Goal: Task Accomplishment & Management: Use online tool/utility

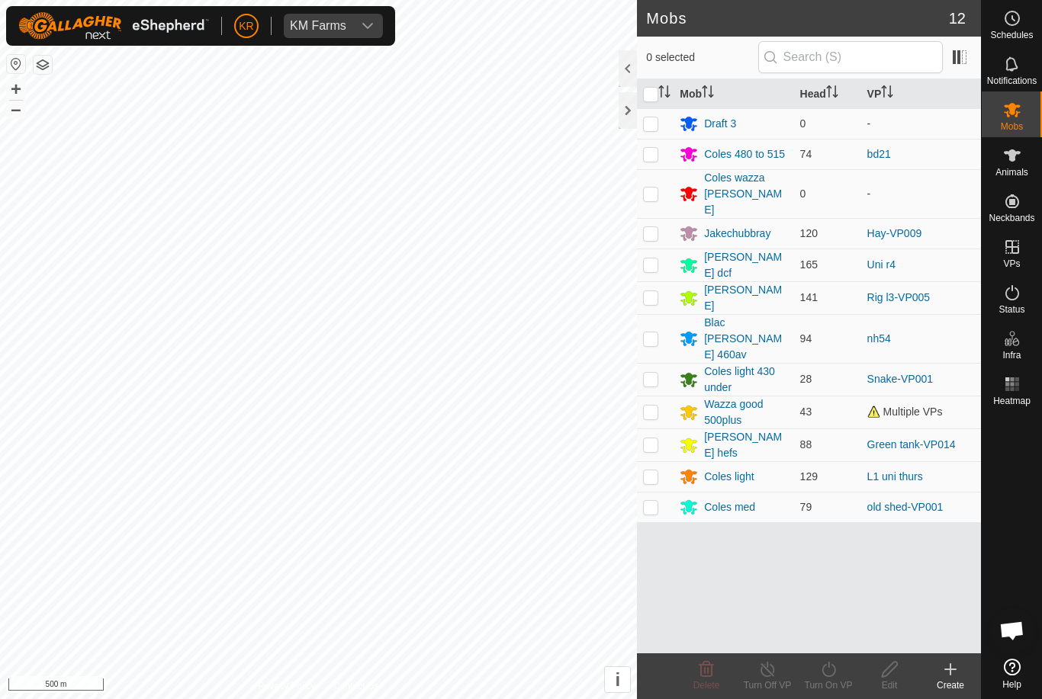
click at [735, 429] on div "[PERSON_NAME] hefs" at bounding box center [745, 445] width 83 height 32
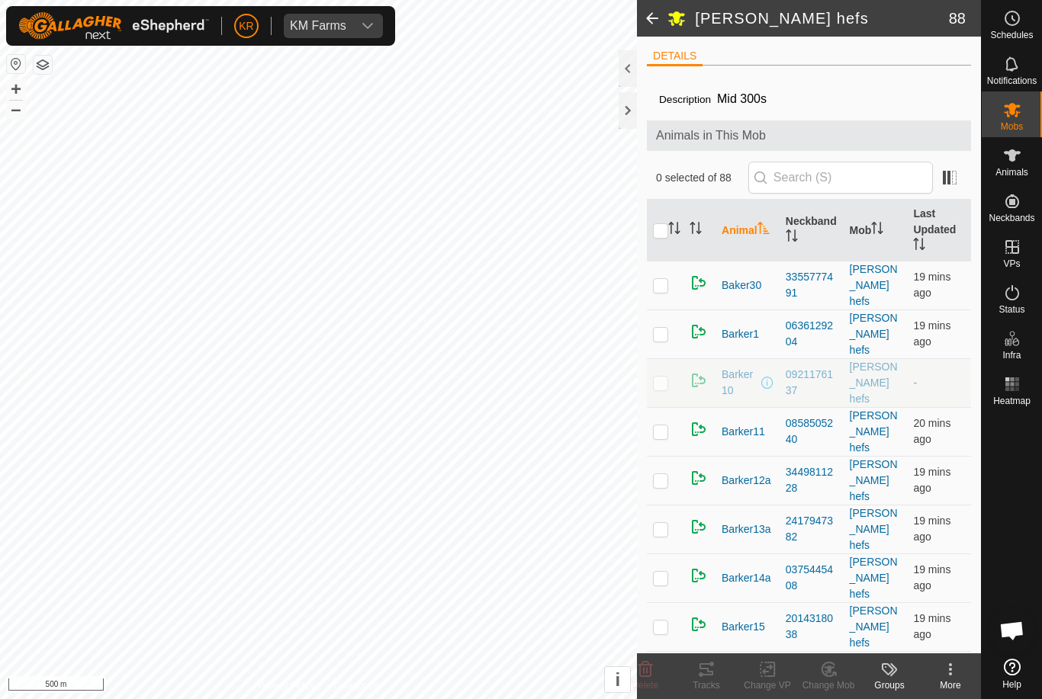
click at [668, 236] on input "checkbox" at bounding box center [660, 230] width 15 height 15
checkbox input "true"
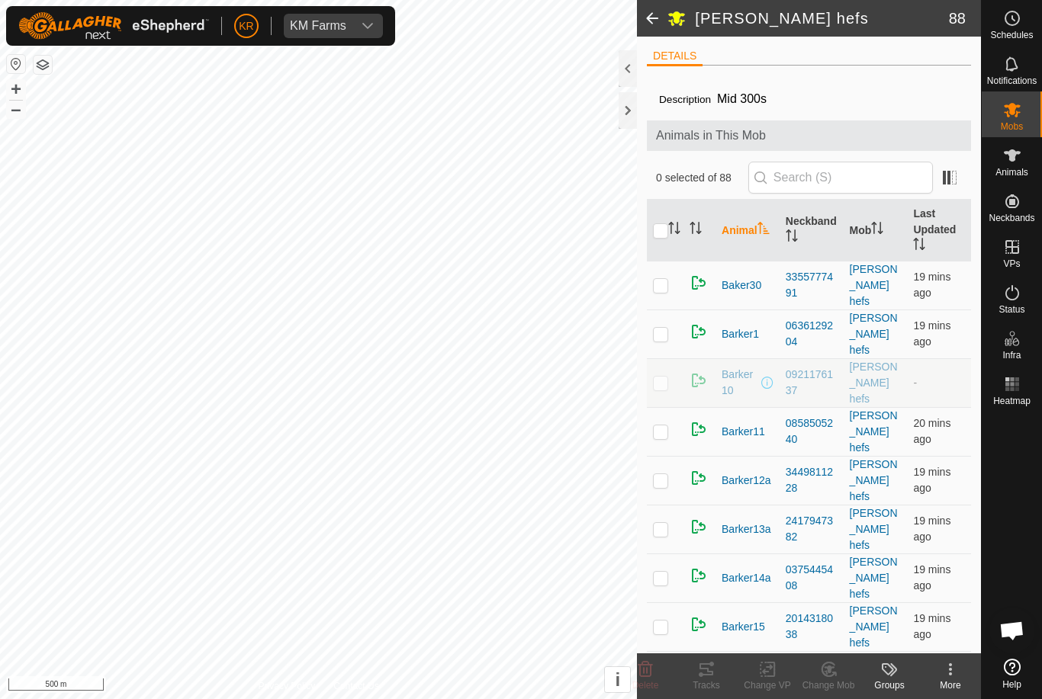
checkbox input "true"
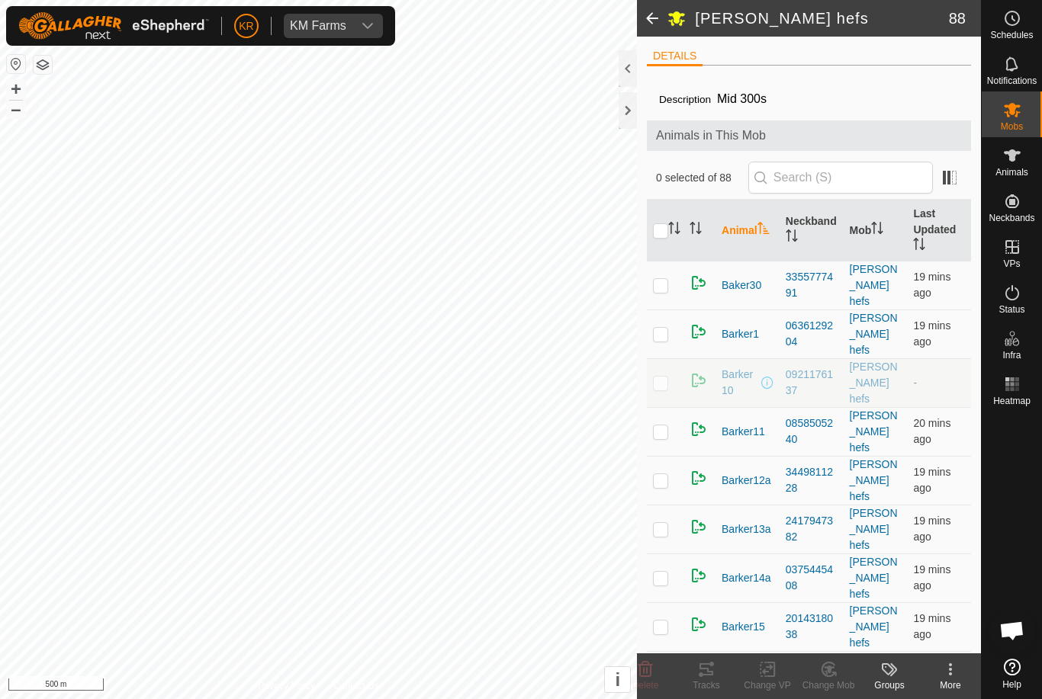
checkbox input "true"
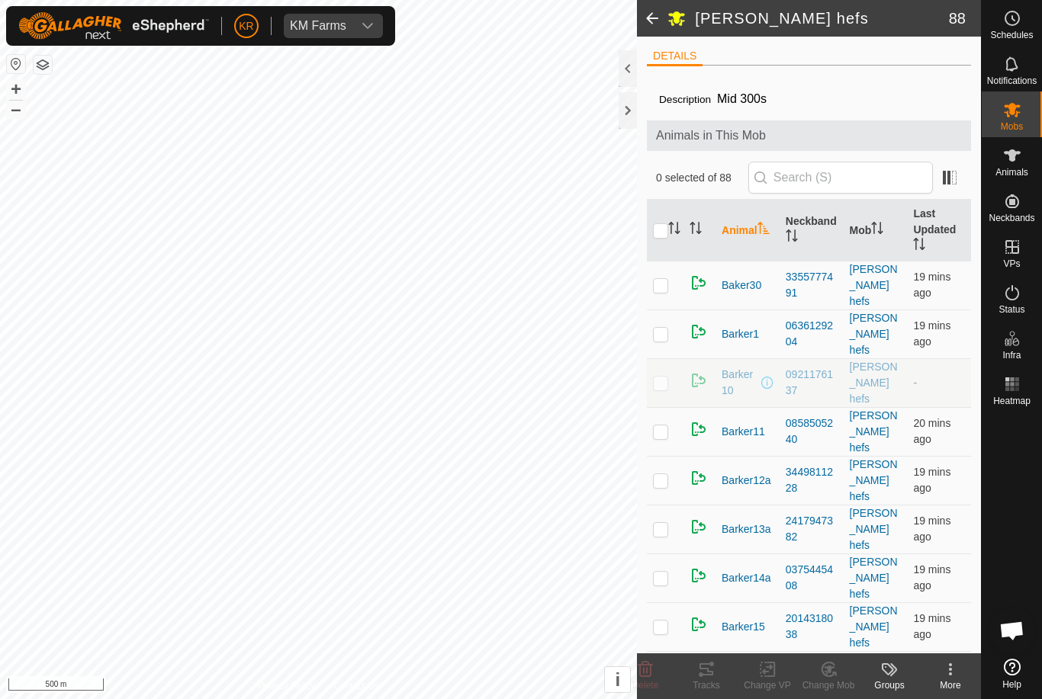
checkbox input "true"
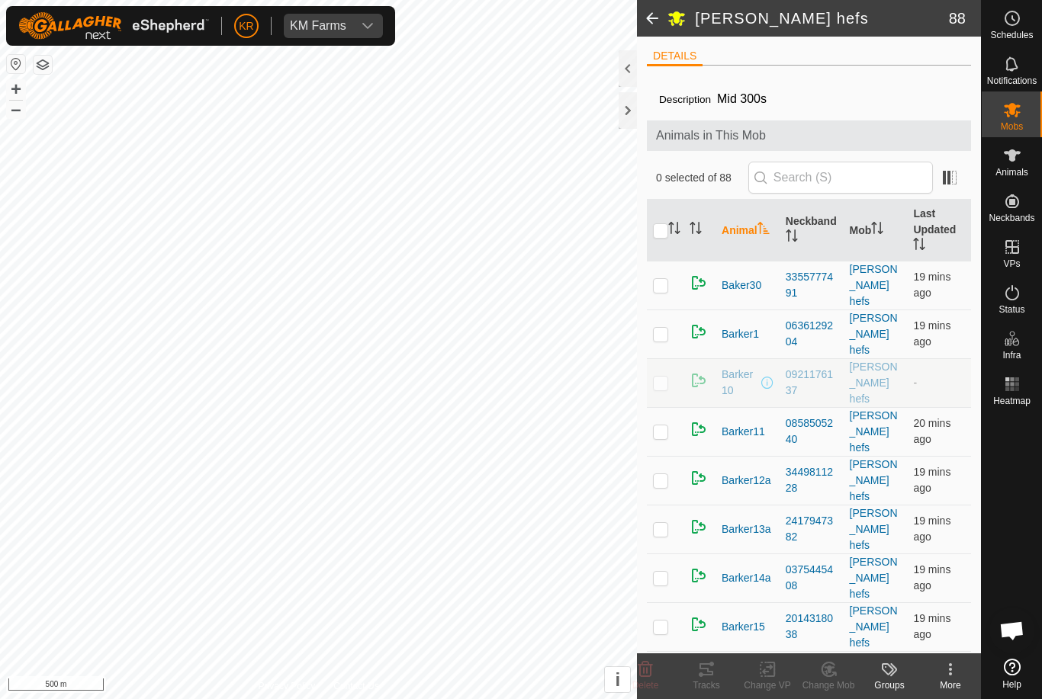
checkbox input "true"
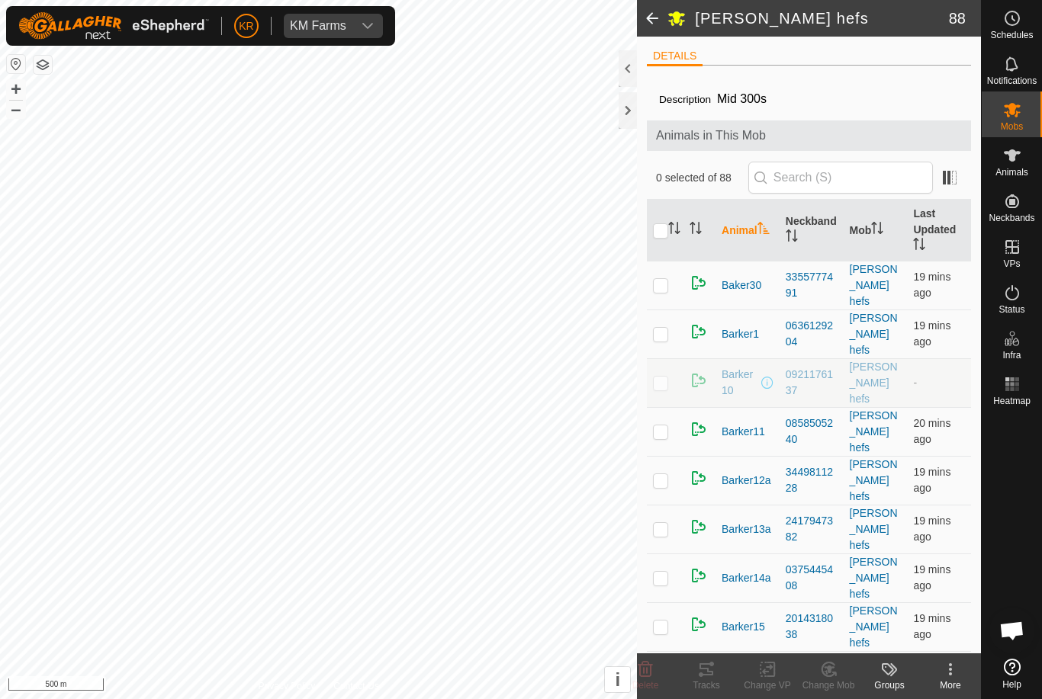
checkbox input "true"
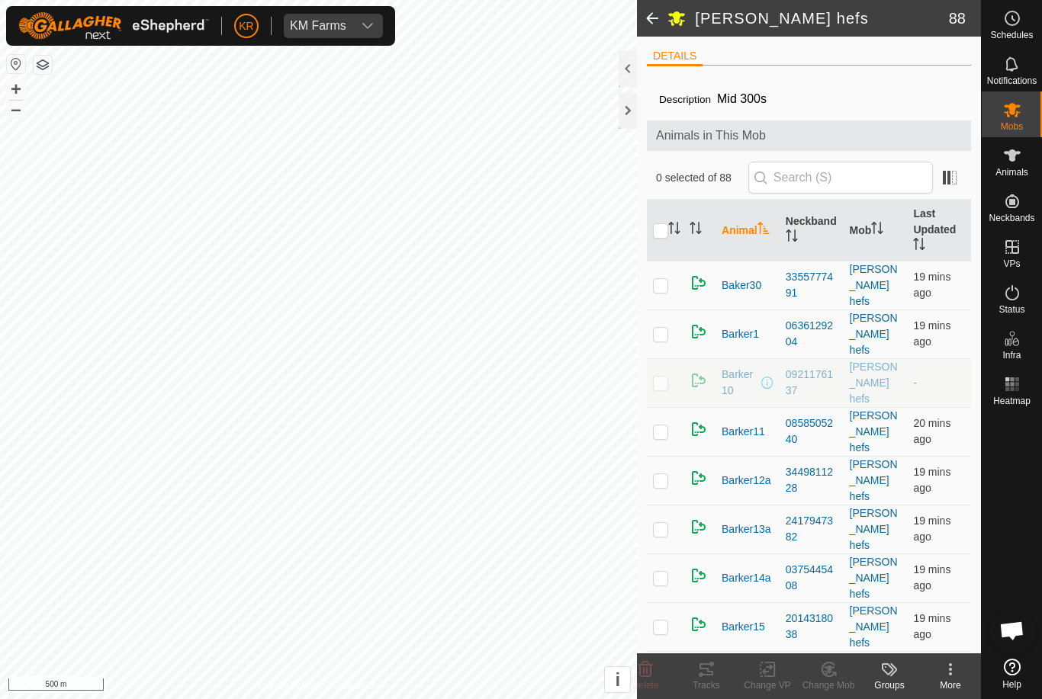
checkbox input "true"
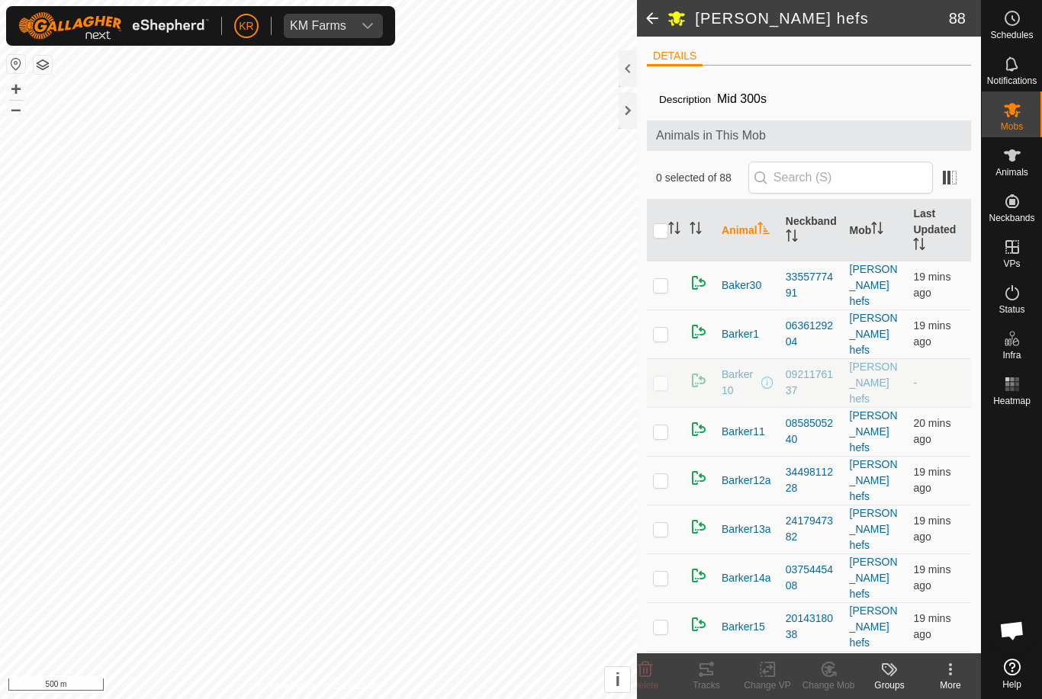
checkbox input "true"
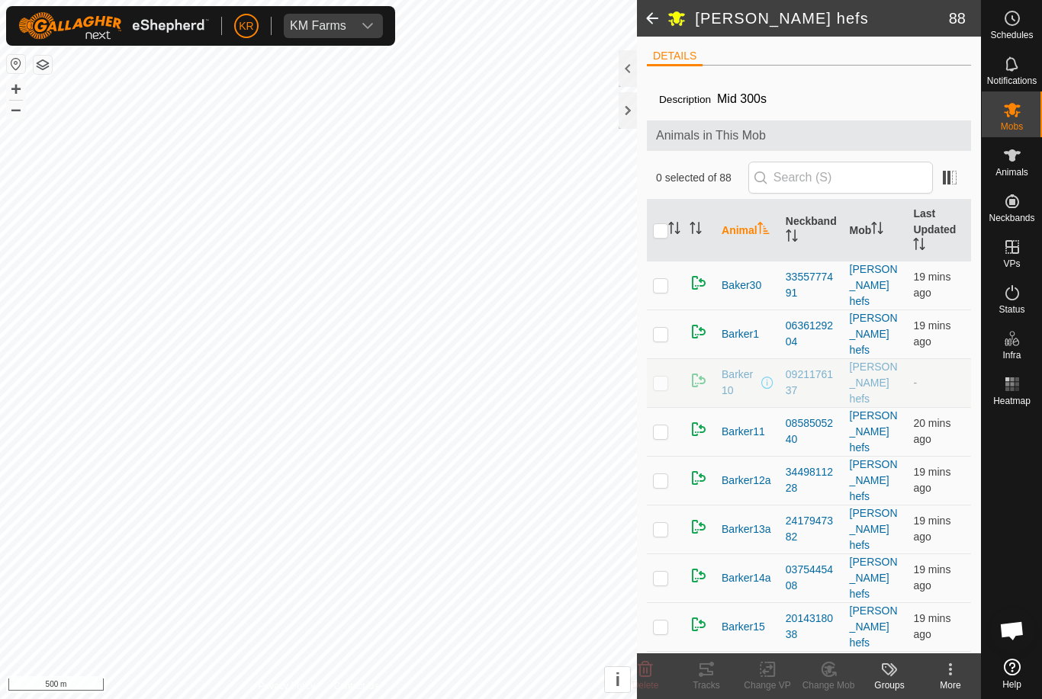
checkbox input "true"
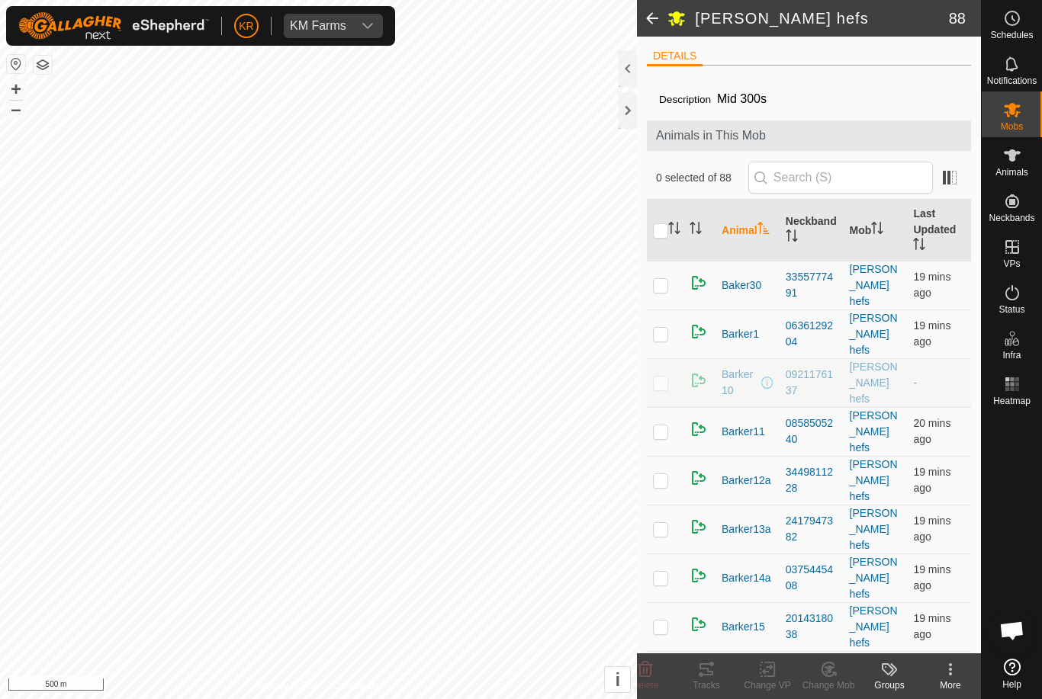
checkbox input "true"
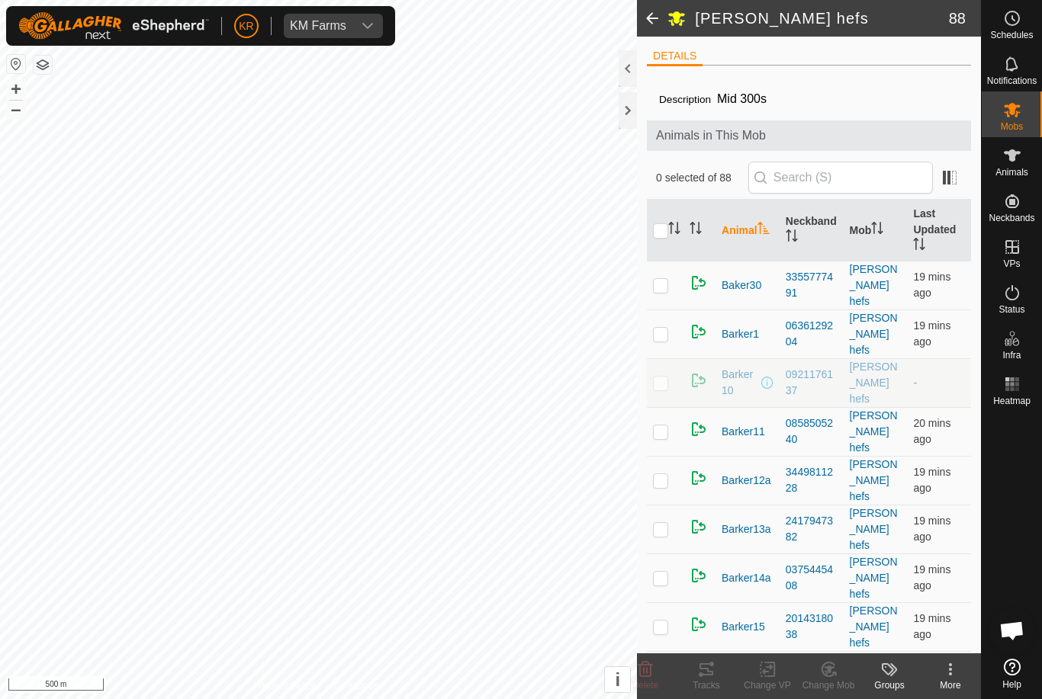
checkbox input "true"
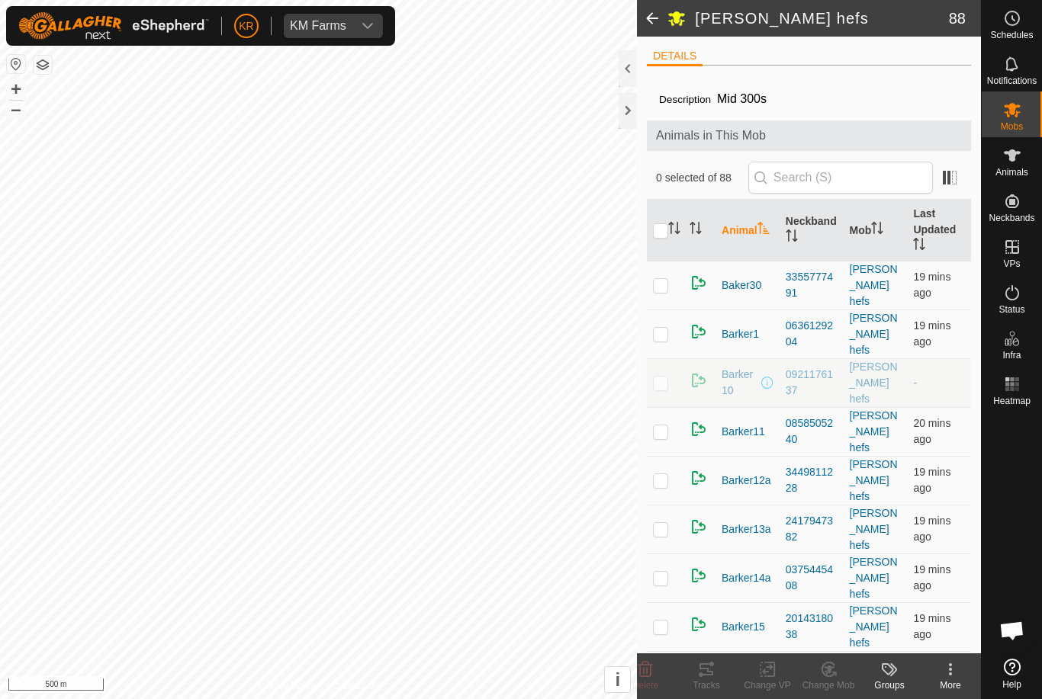
checkbox input "true"
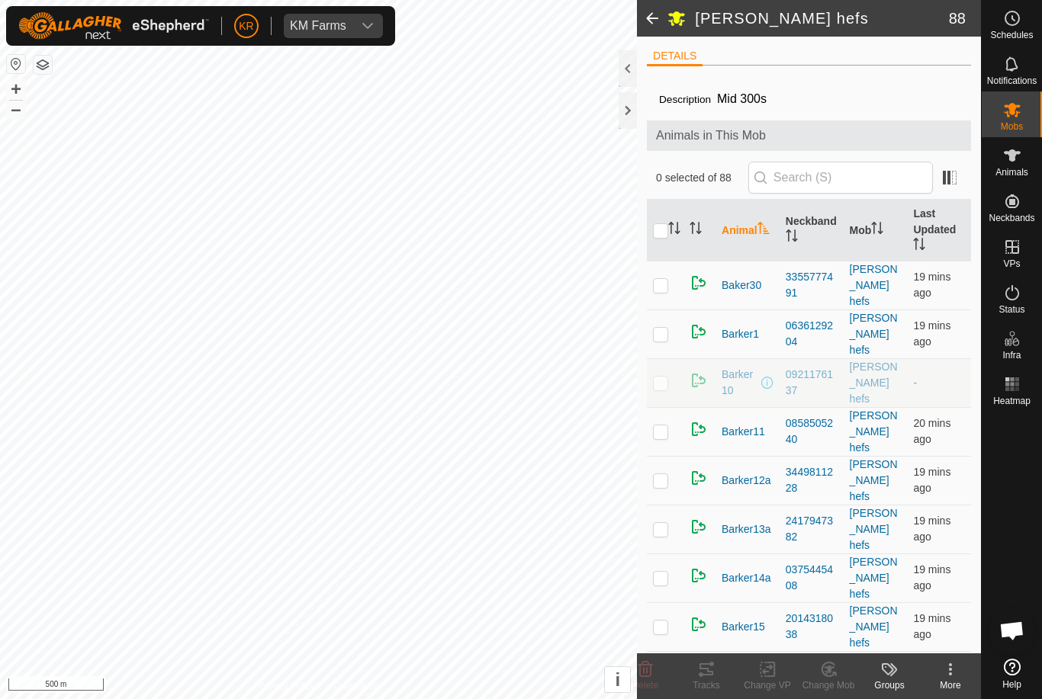
checkbox input "true"
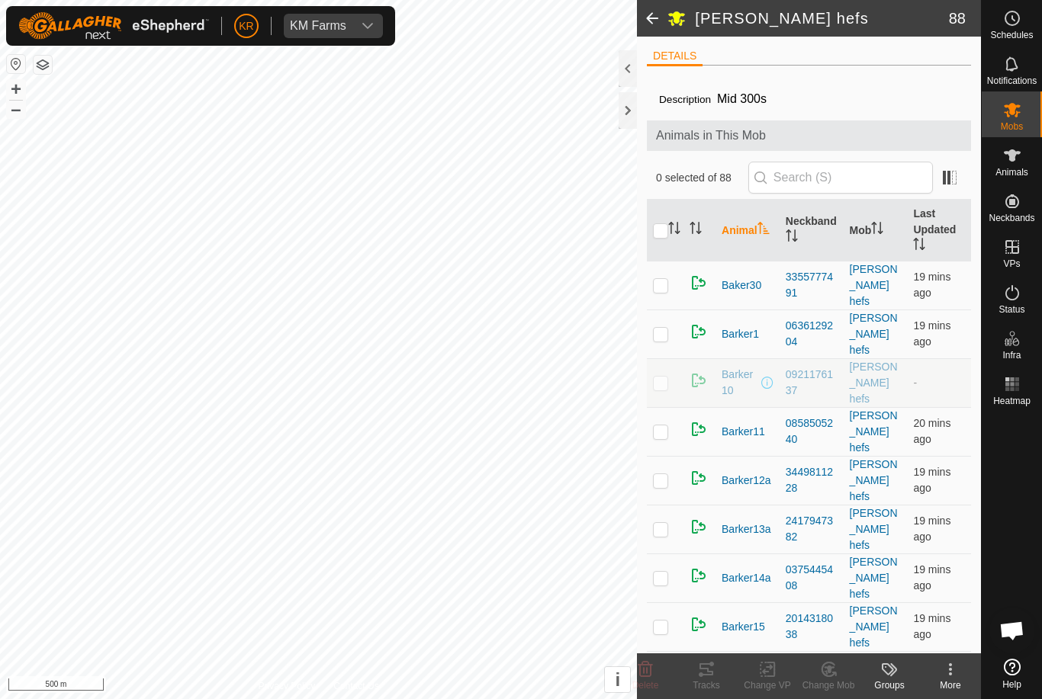
checkbox input "true"
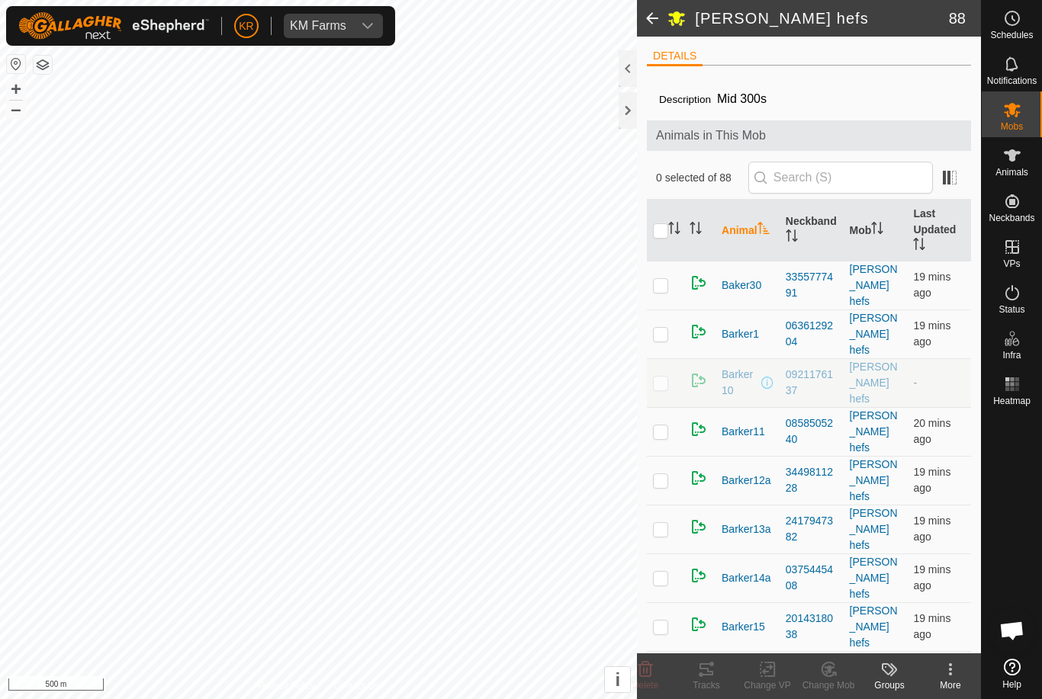
checkbox input "true"
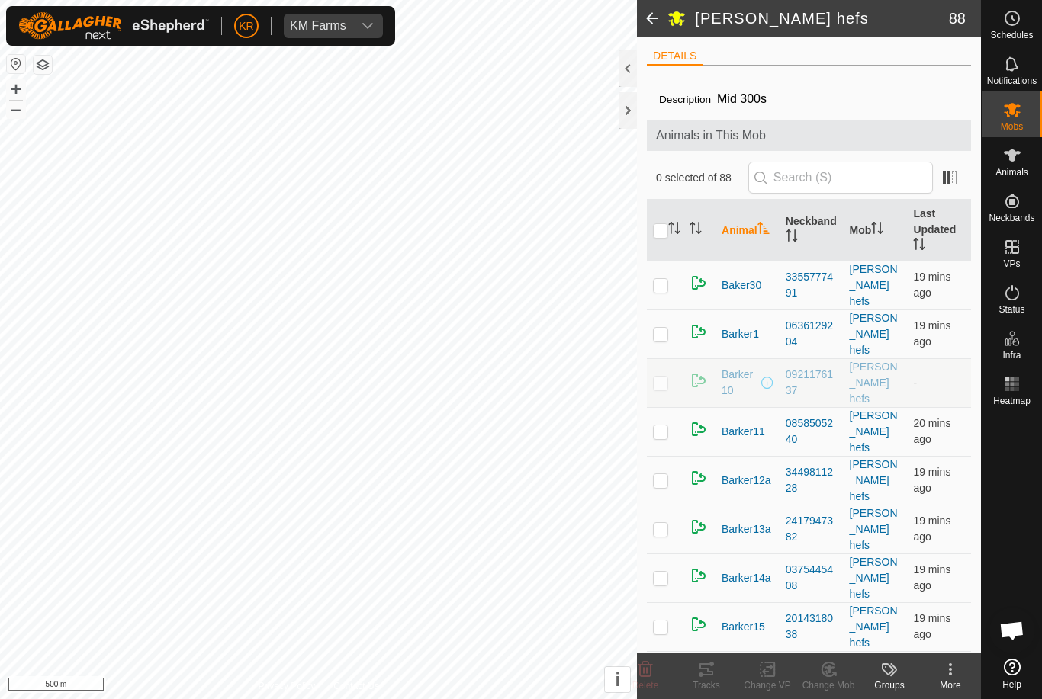
checkbox input "true"
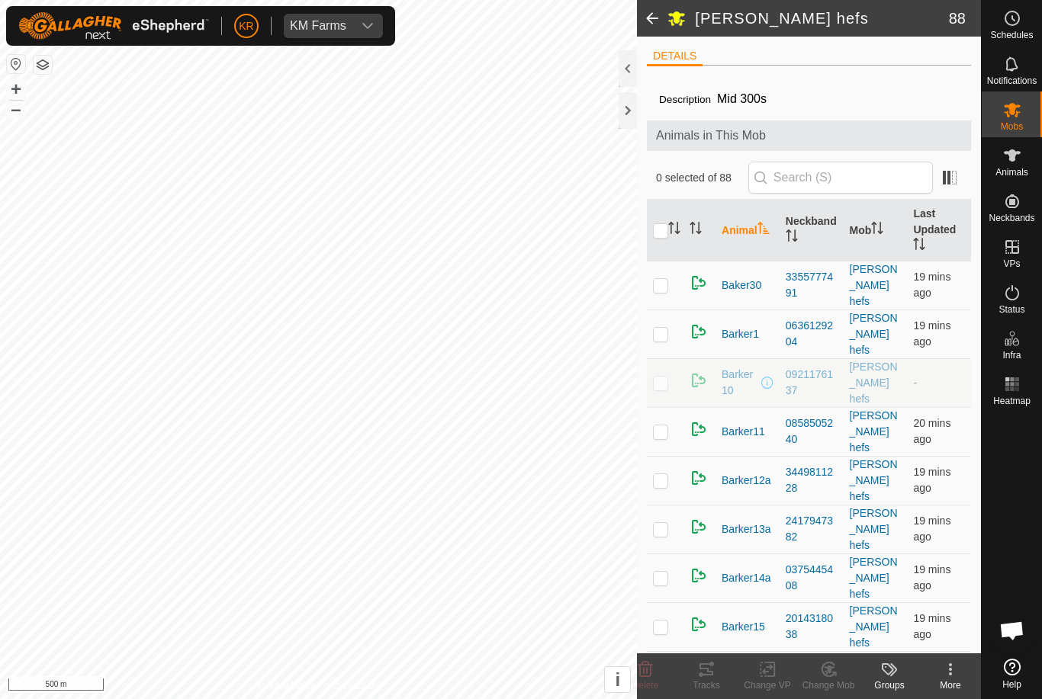
checkbox input "true"
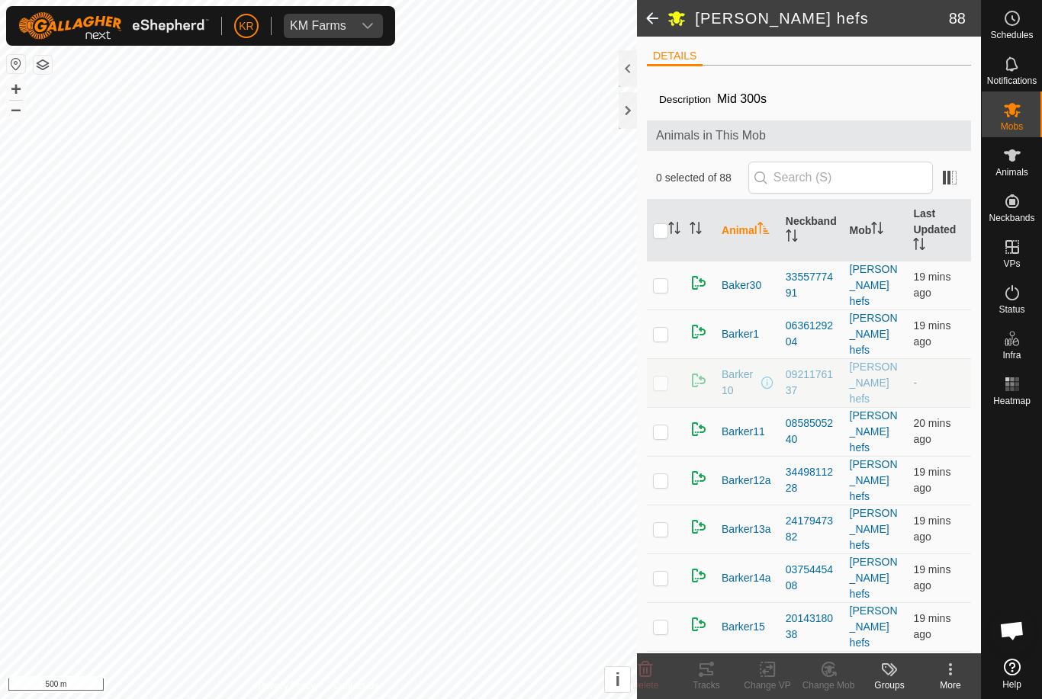
checkbox input "true"
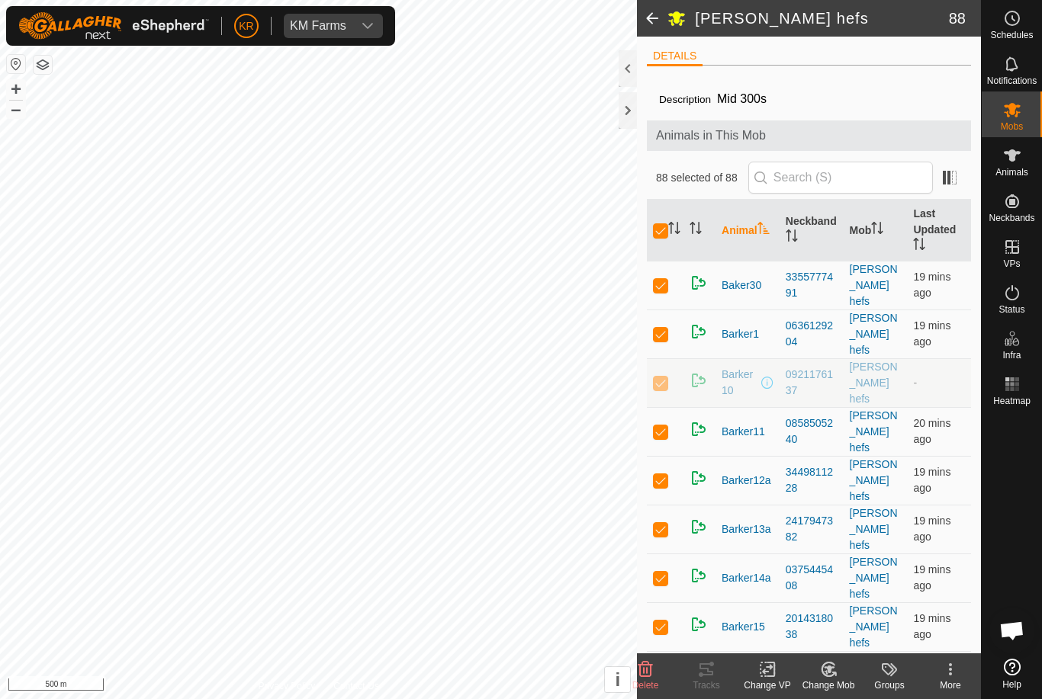
click at [833, 681] on div "Change Mob" at bounding box center [828, 686] width 61 height 14
click at [890, 603] on span "Choose Mob..." at bounding box center [871, 604] width 79 height 18
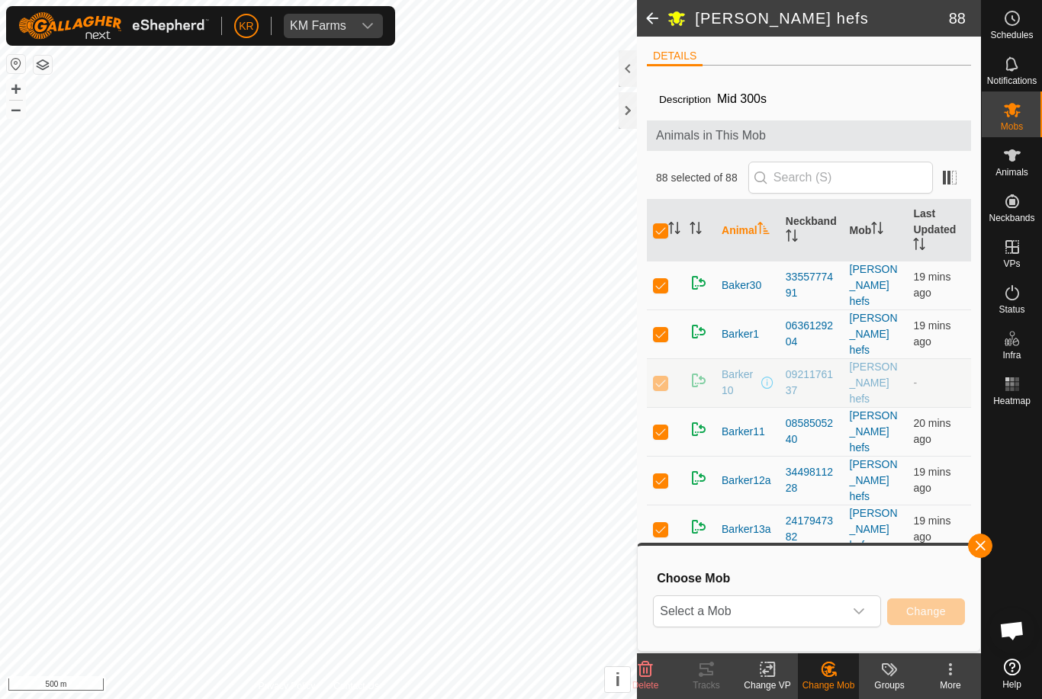
click at [826, 619] on span "Select a Mob" at bounding box center [749, 612] width 190 height 31
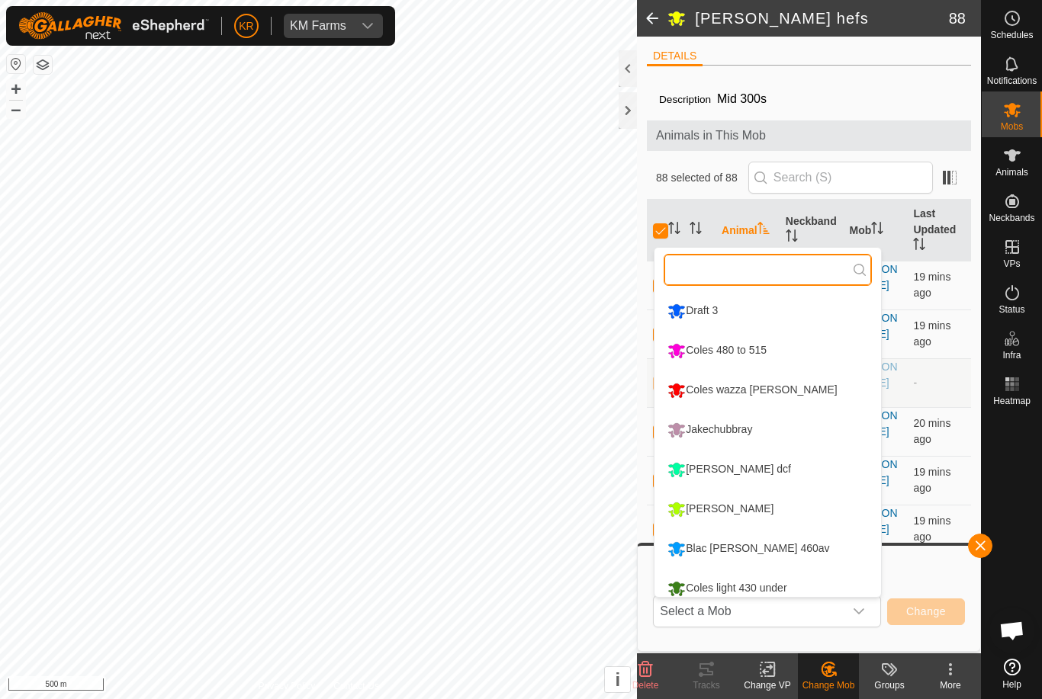
scroll to position [11, 0]
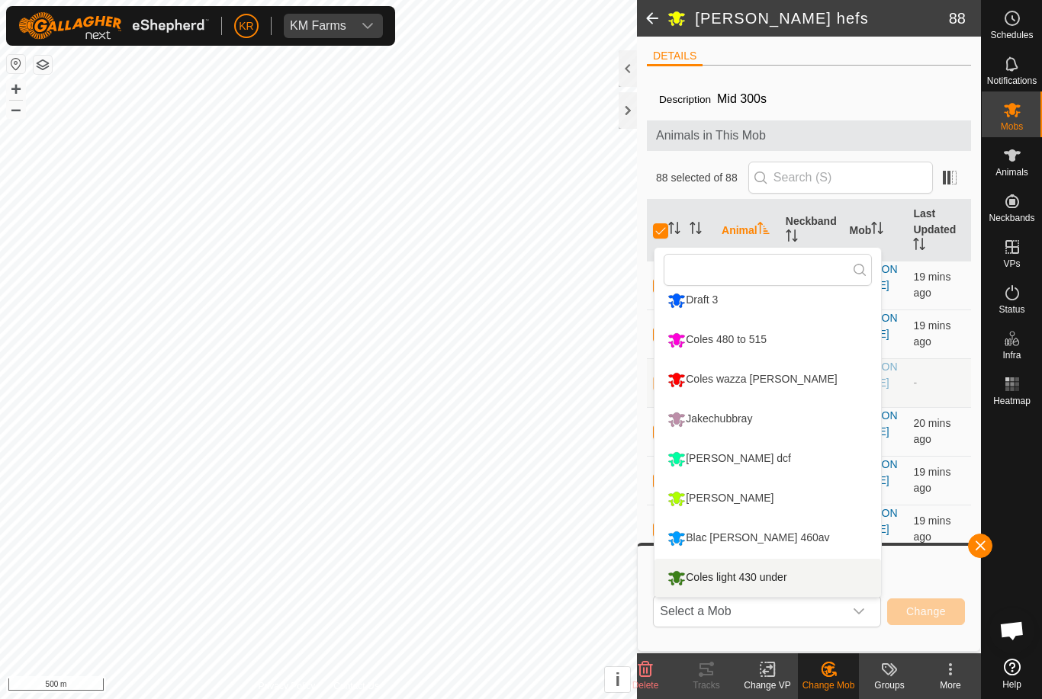
click at [764, 585] on div "Coles light 430 under" at bounding box center [727, 578] width 127 height 26
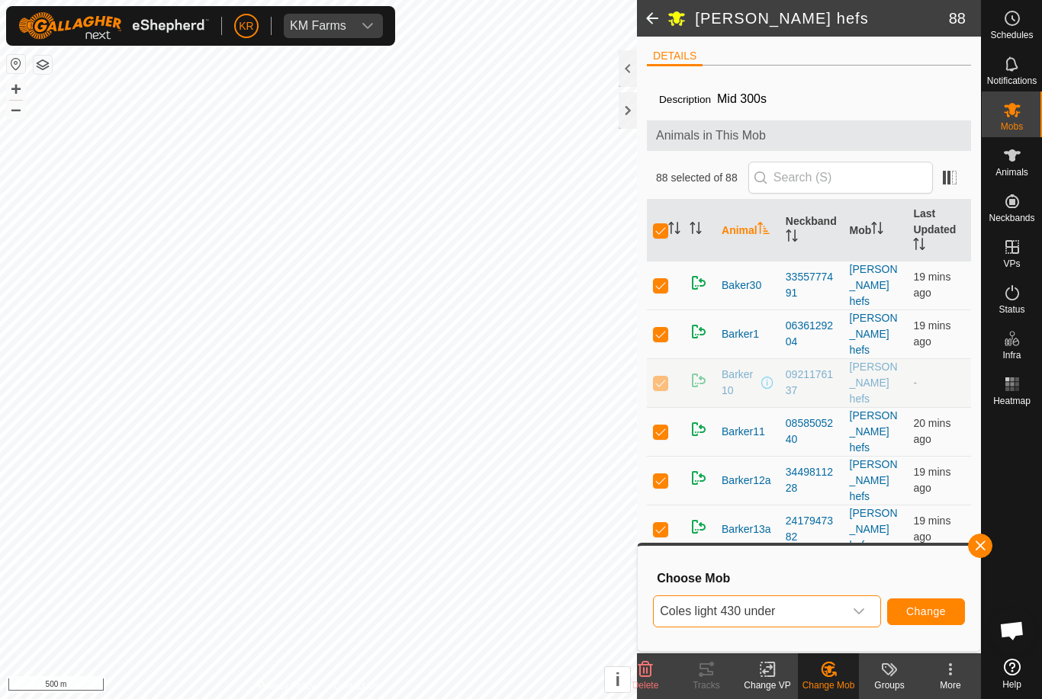
click at [927, 604] on button "Change" at bounding box center [926, 612] width 78 height 27
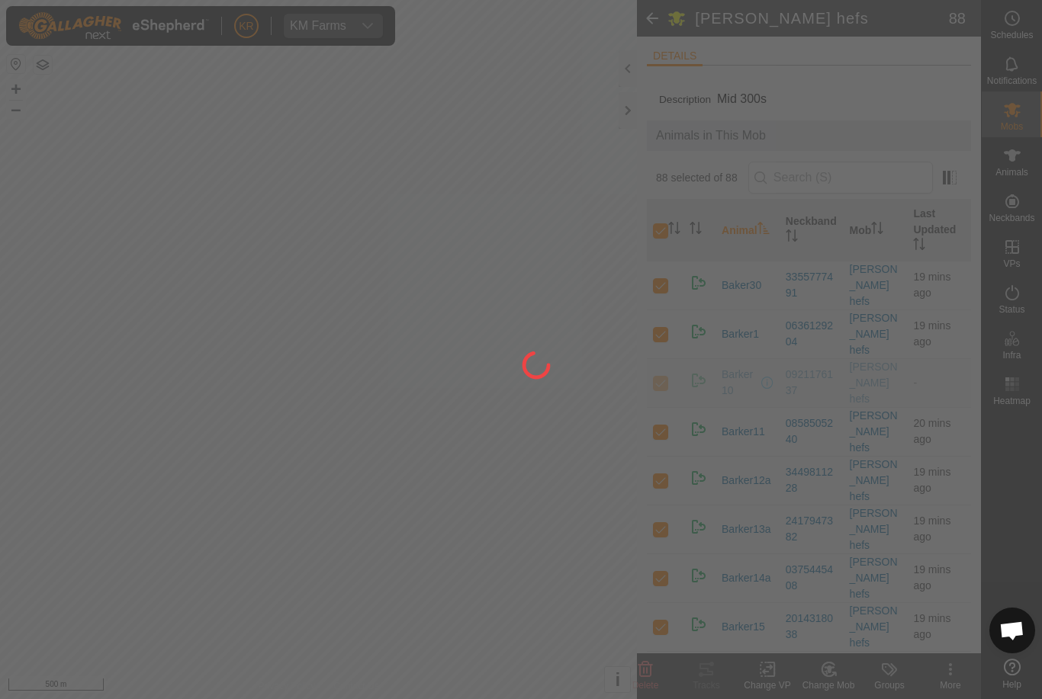
checkbox input "false"
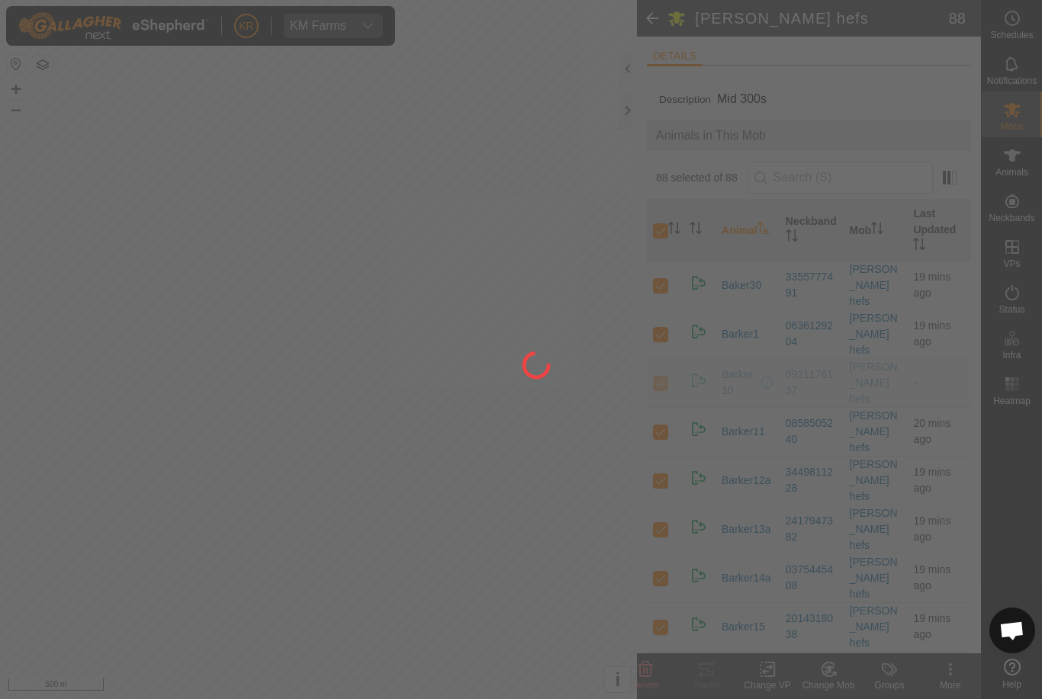
checkbox input "false"
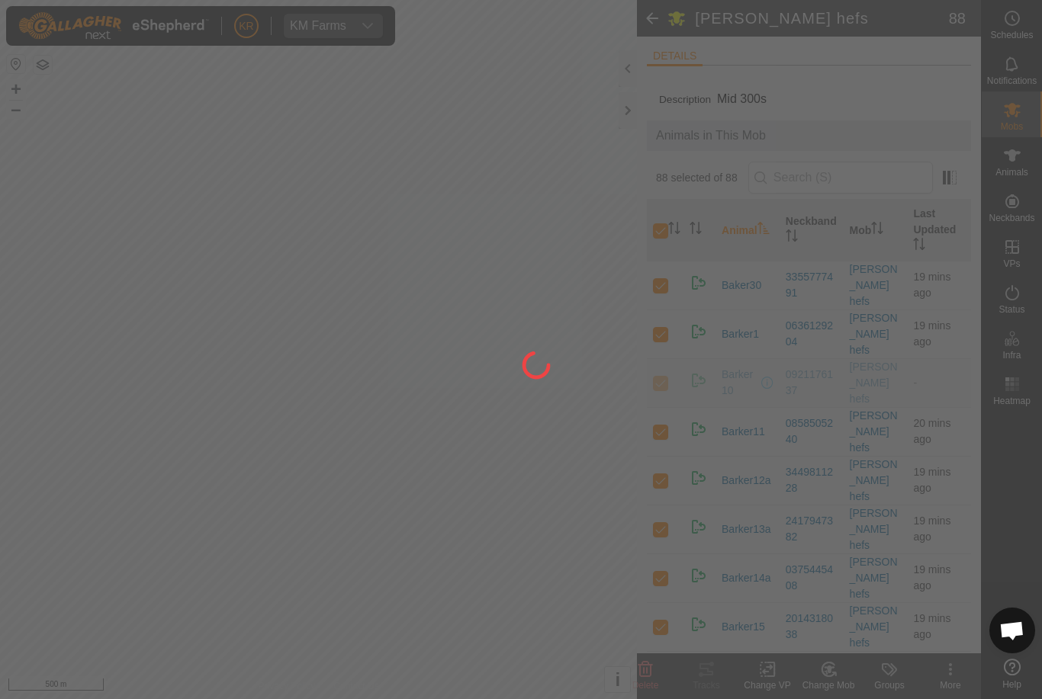
checkbox input "false"
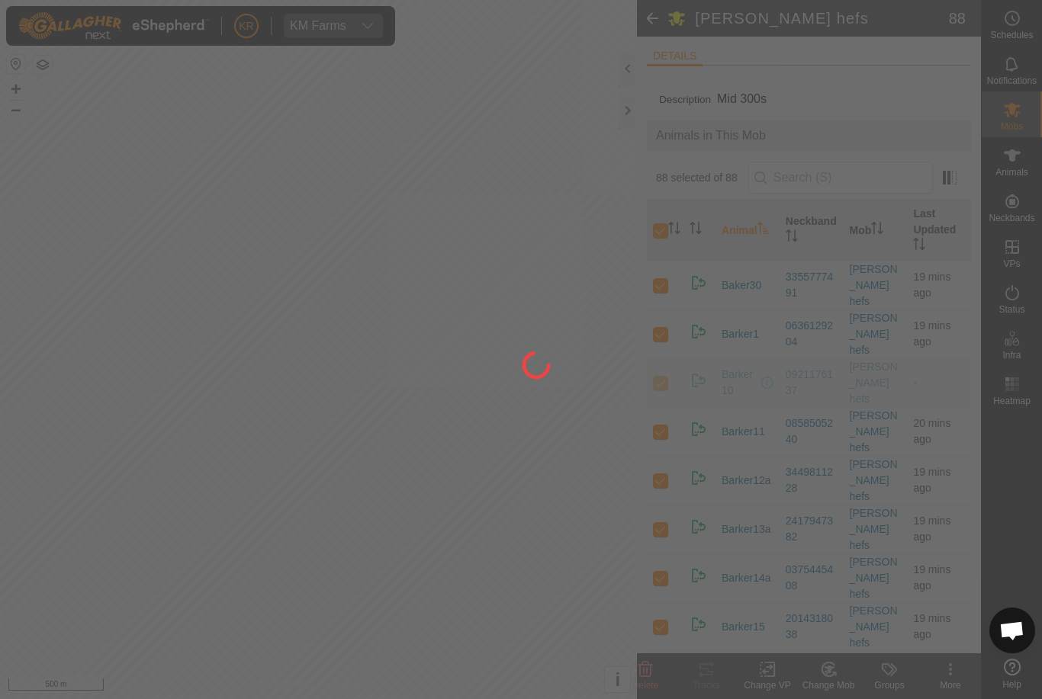
checkbox input "false"
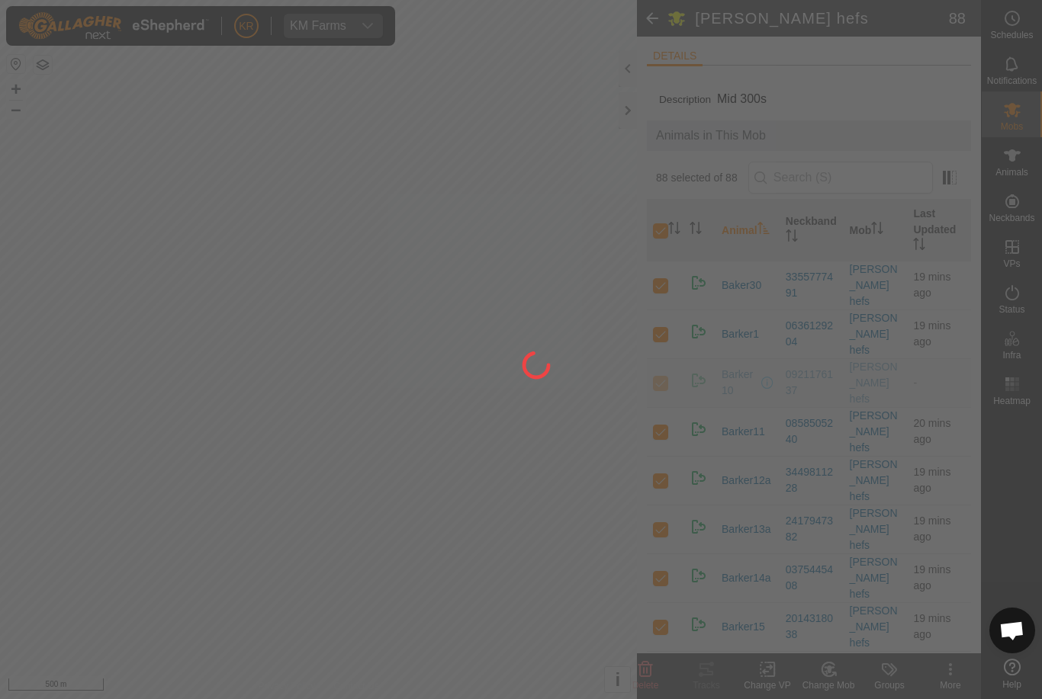
checkbox input "false"
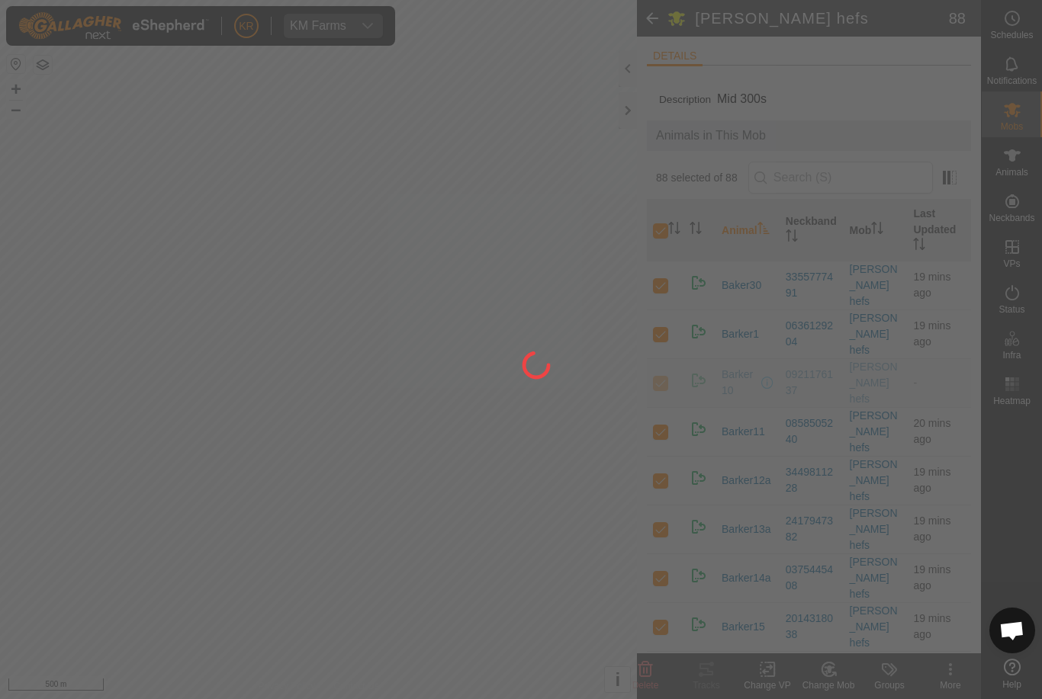
checkbox input "false"
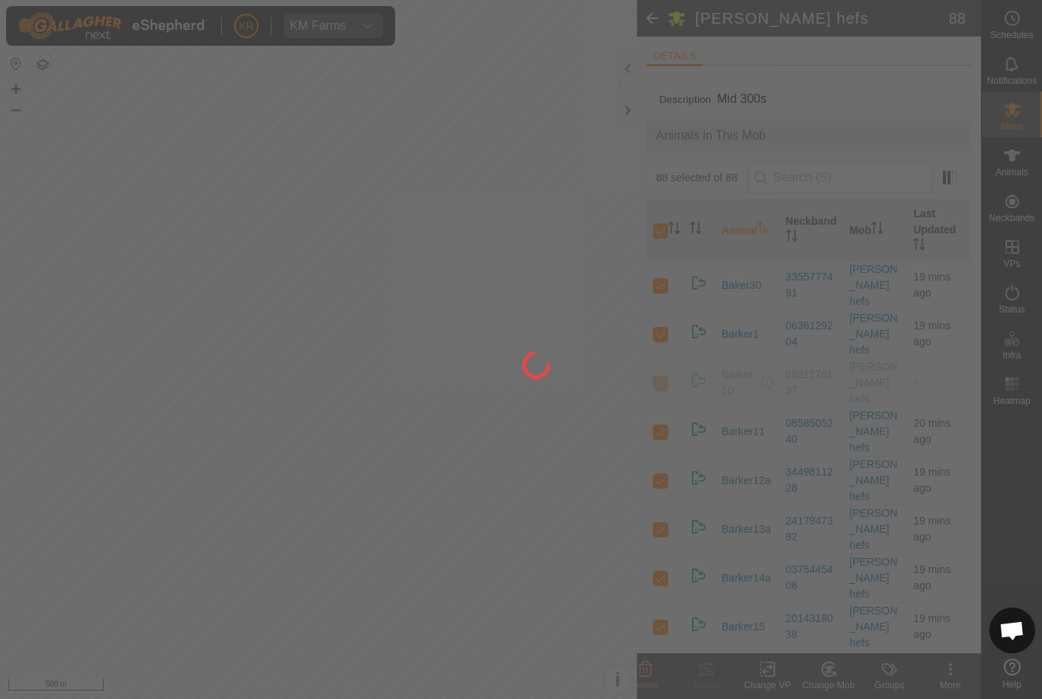
checkbox input "false"
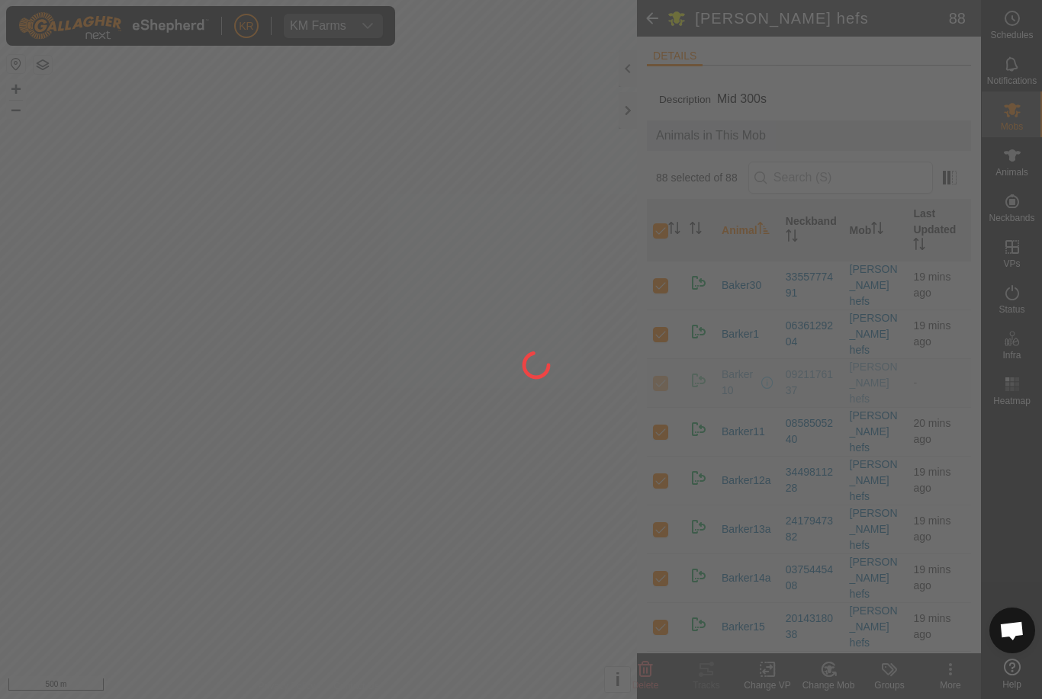
checkbox input "false"
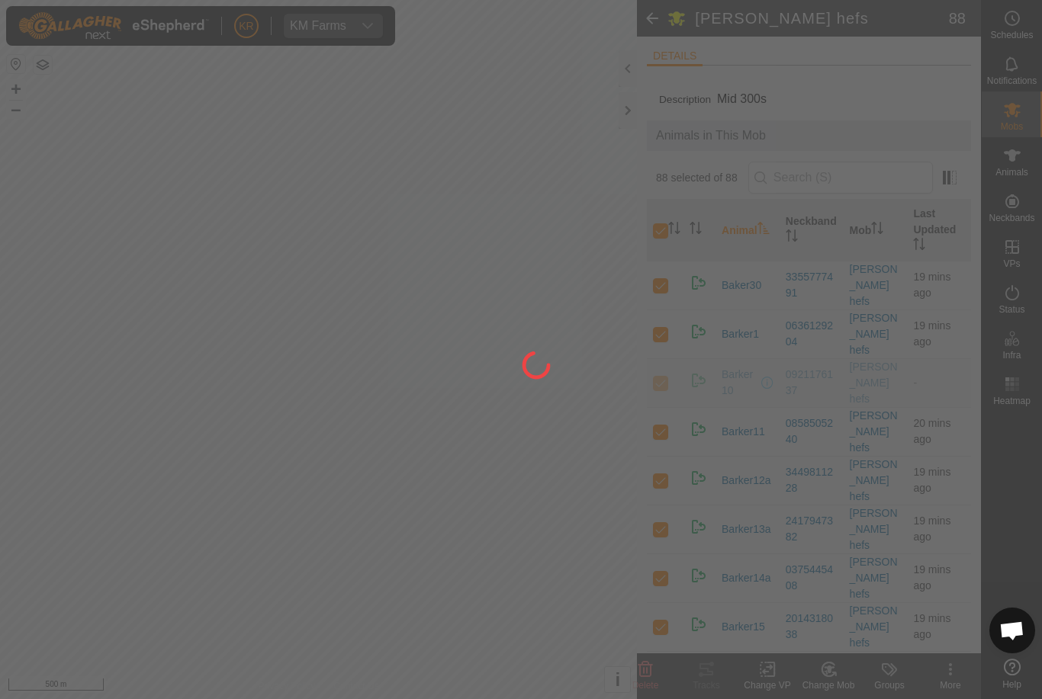
checkbox input "false"
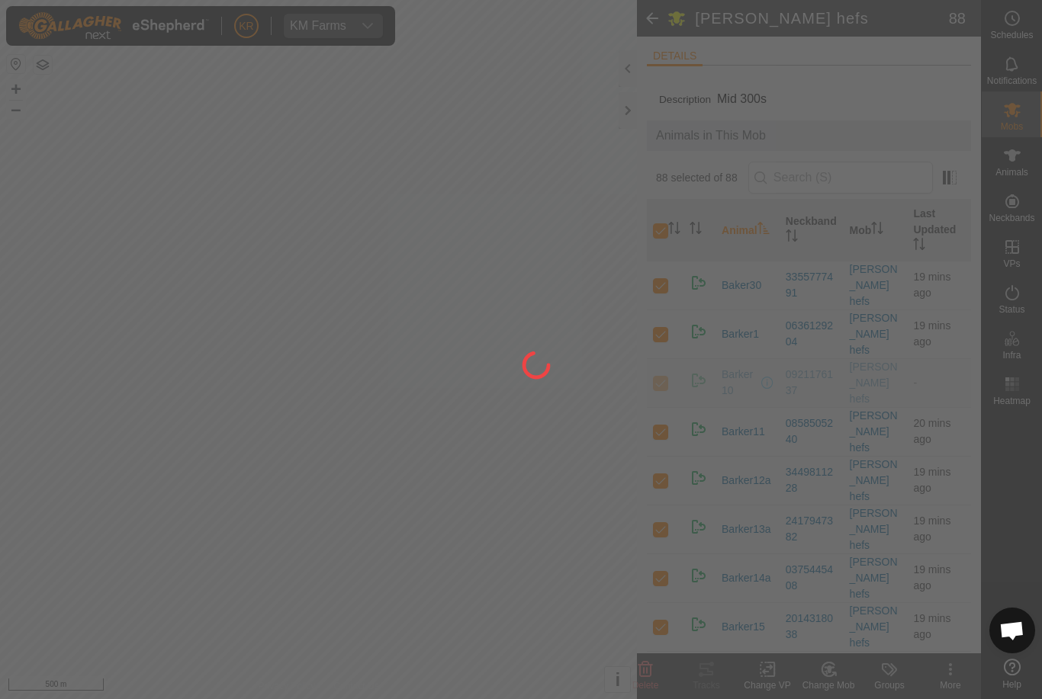
checkbox input "false"
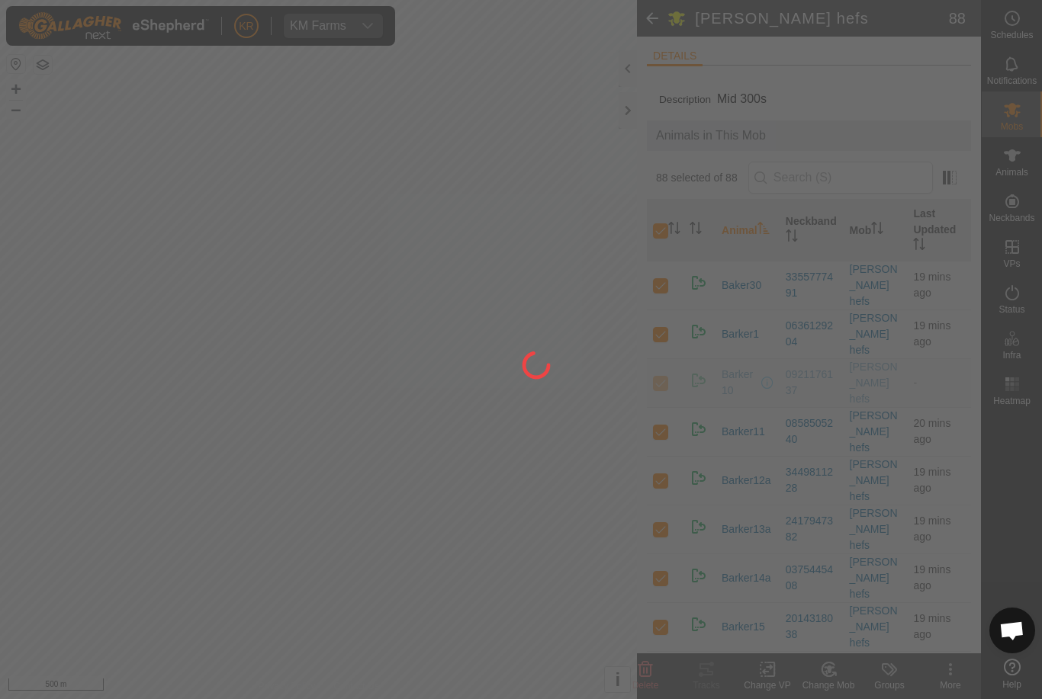
checkbox input "false"
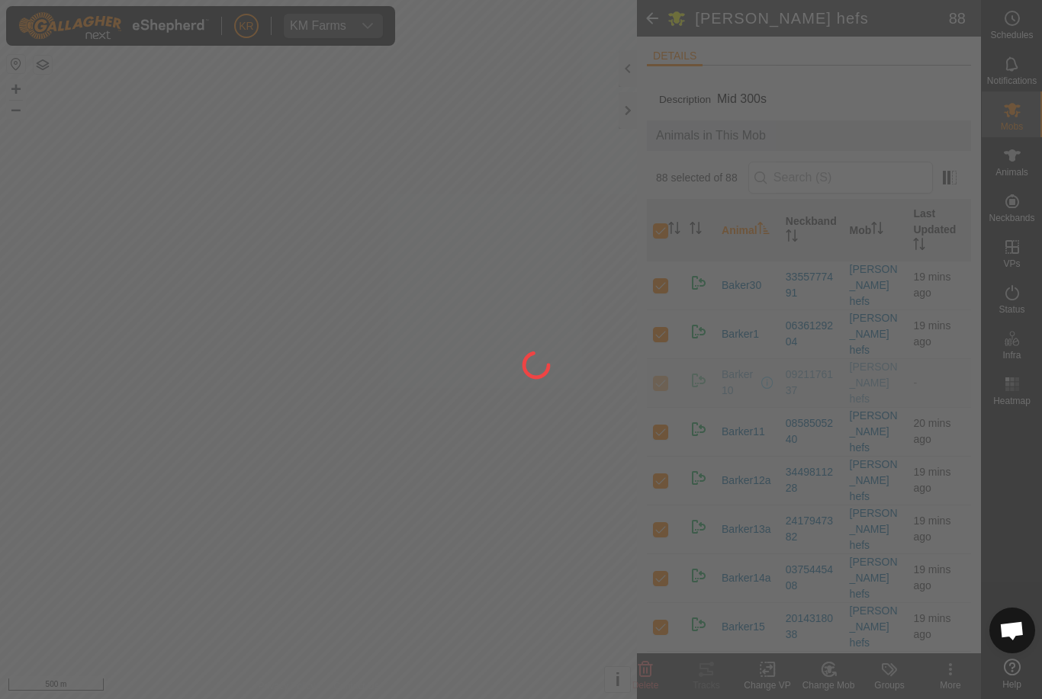
checkbox input "false"
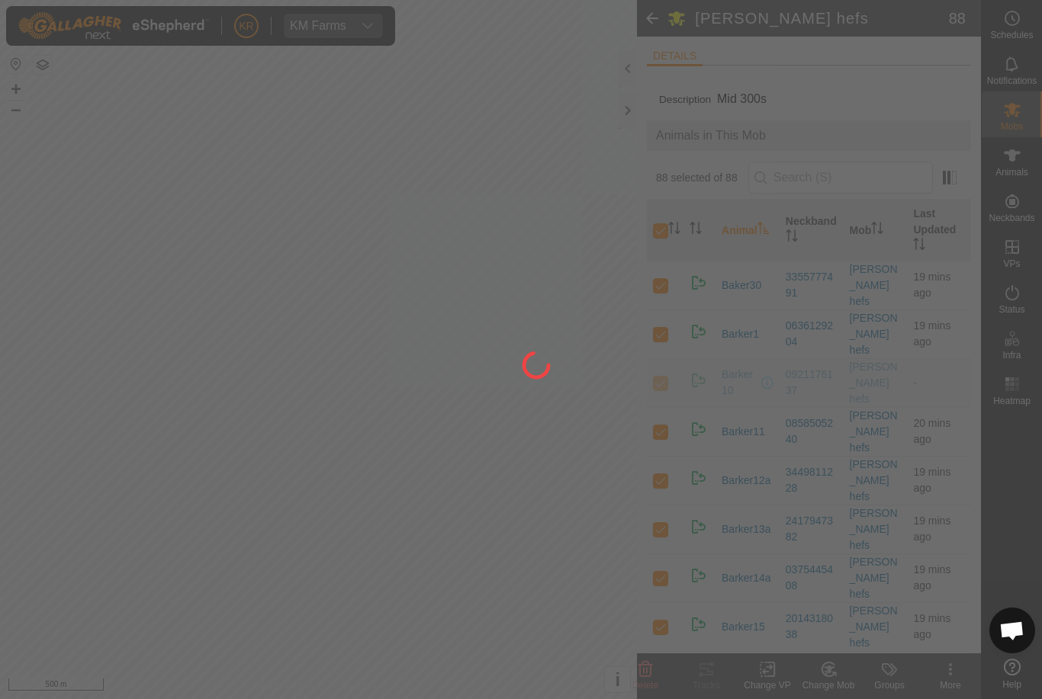
checkbox input "false"
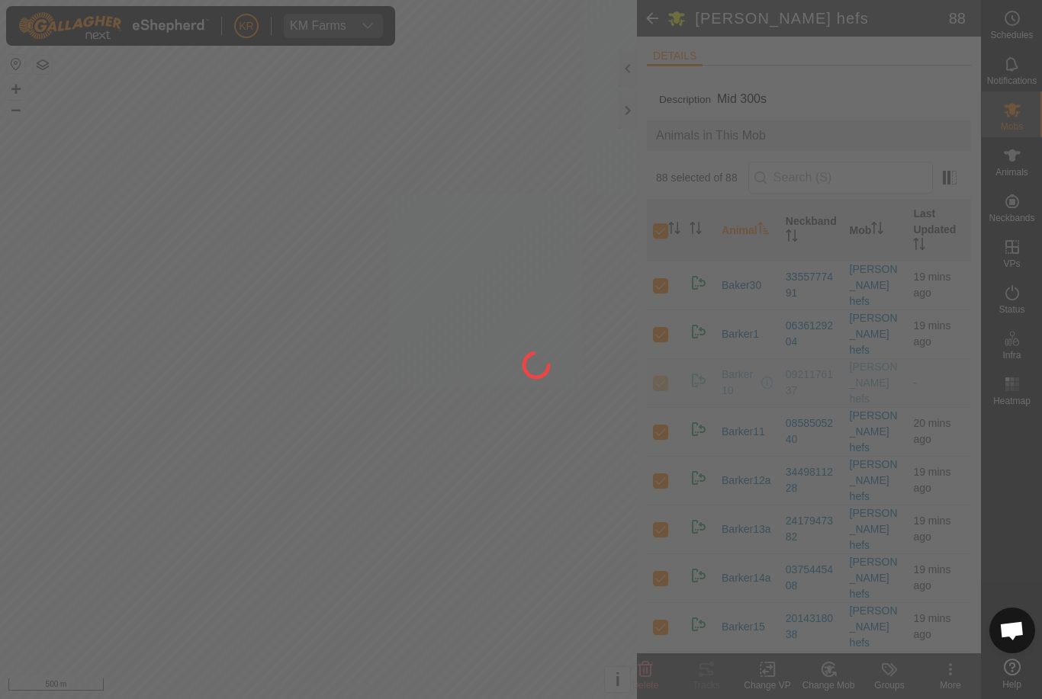
checkbox input "false"
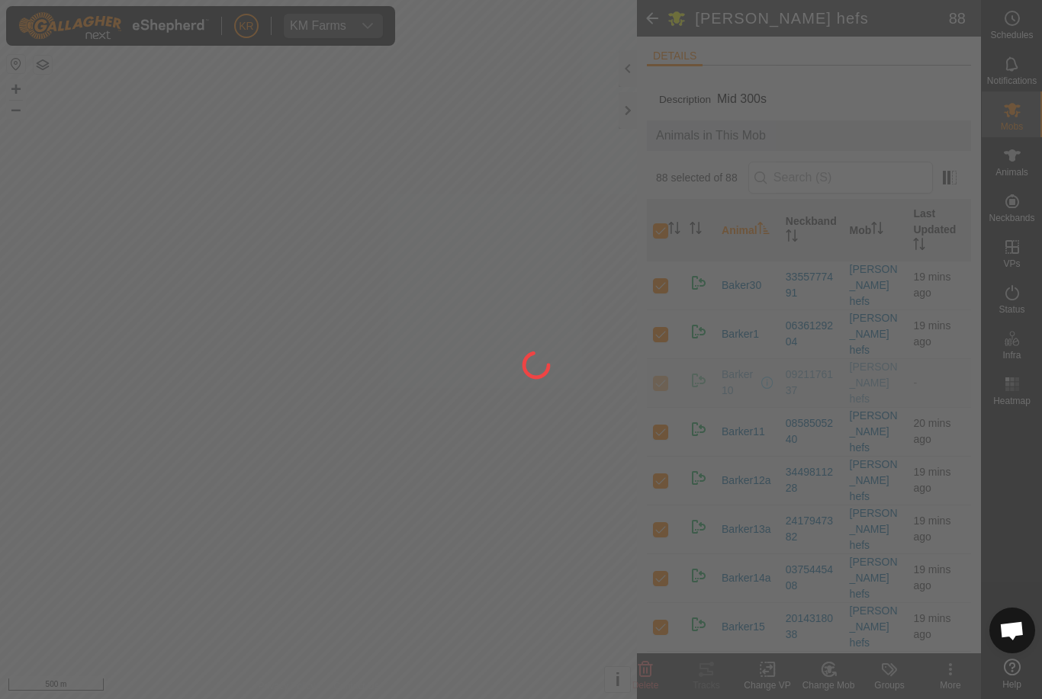
checkbox input "false"
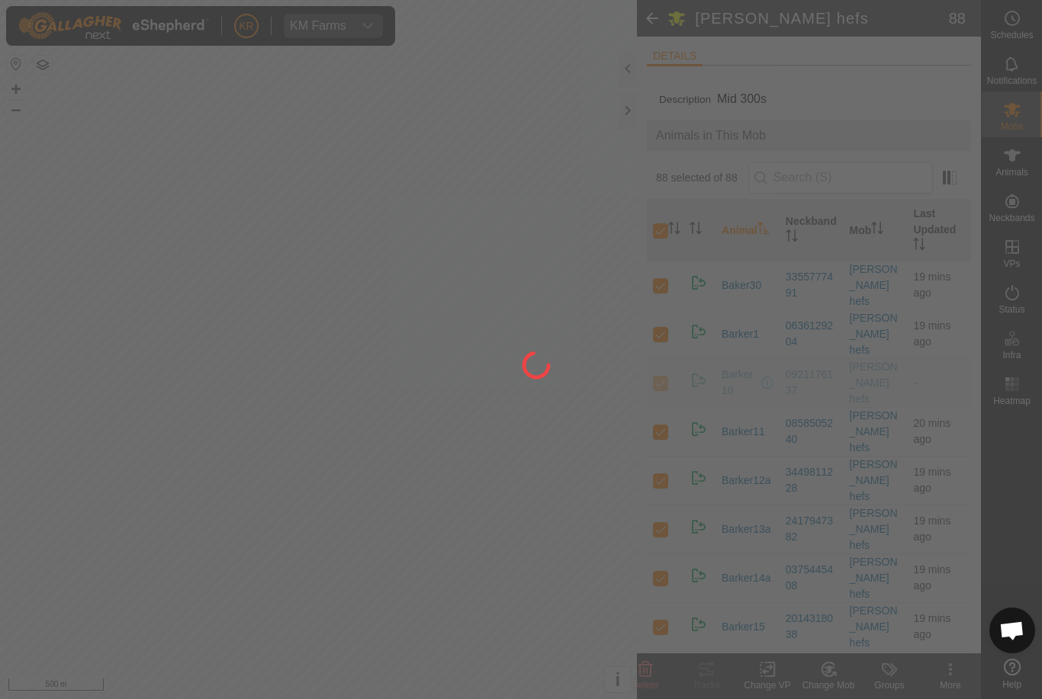
checkbox input "false"
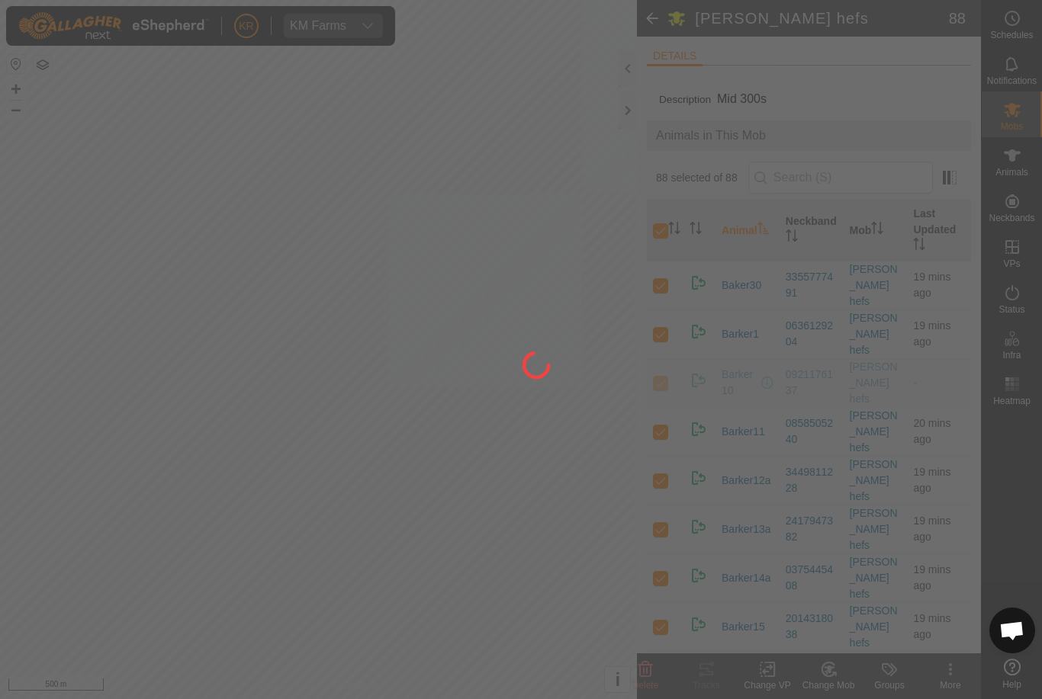
checkbox input "false"
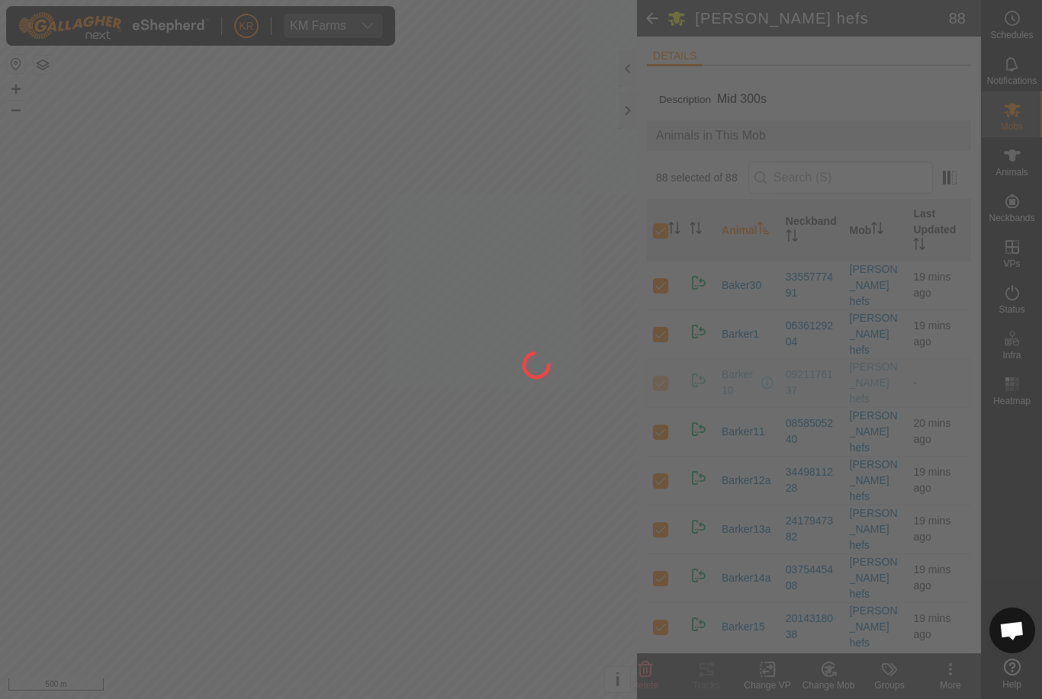
checkbox input "false"
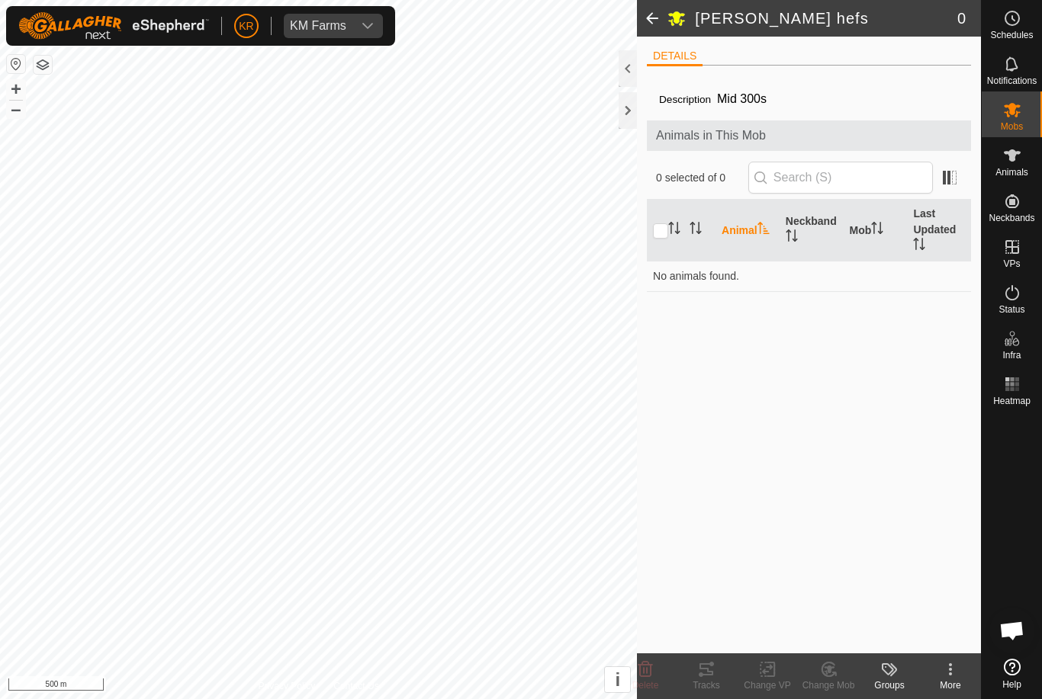
click at [1016, 115] on icon at bounding box center [1012, 110] width 17 height 14
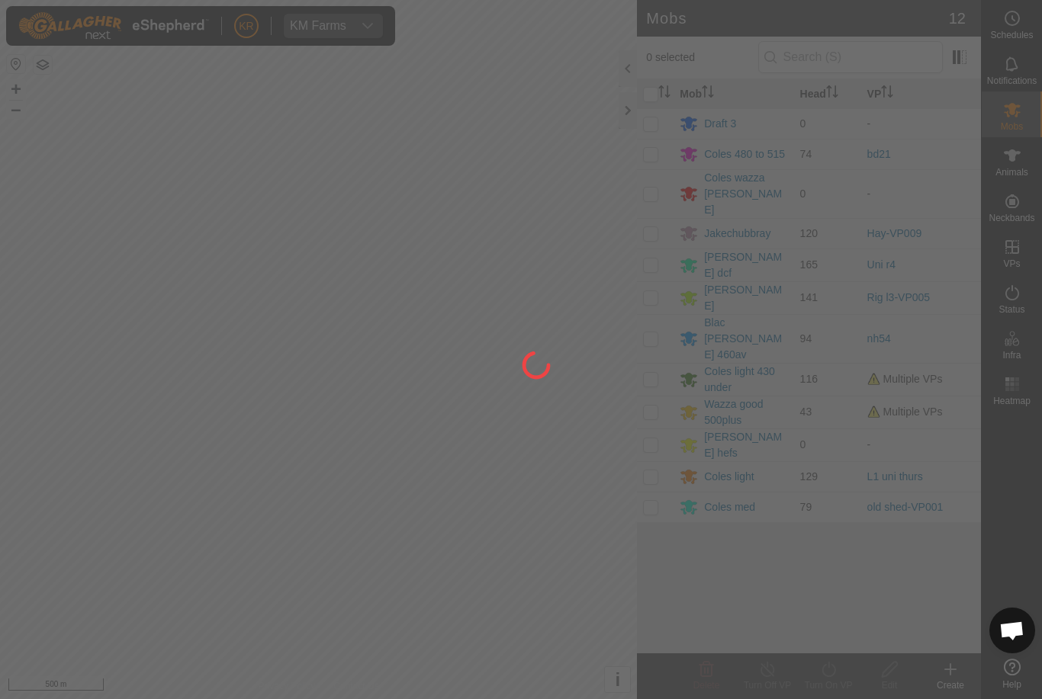
click at [658, 336] on div at bounding box center [521, 349] width 1042 height 699
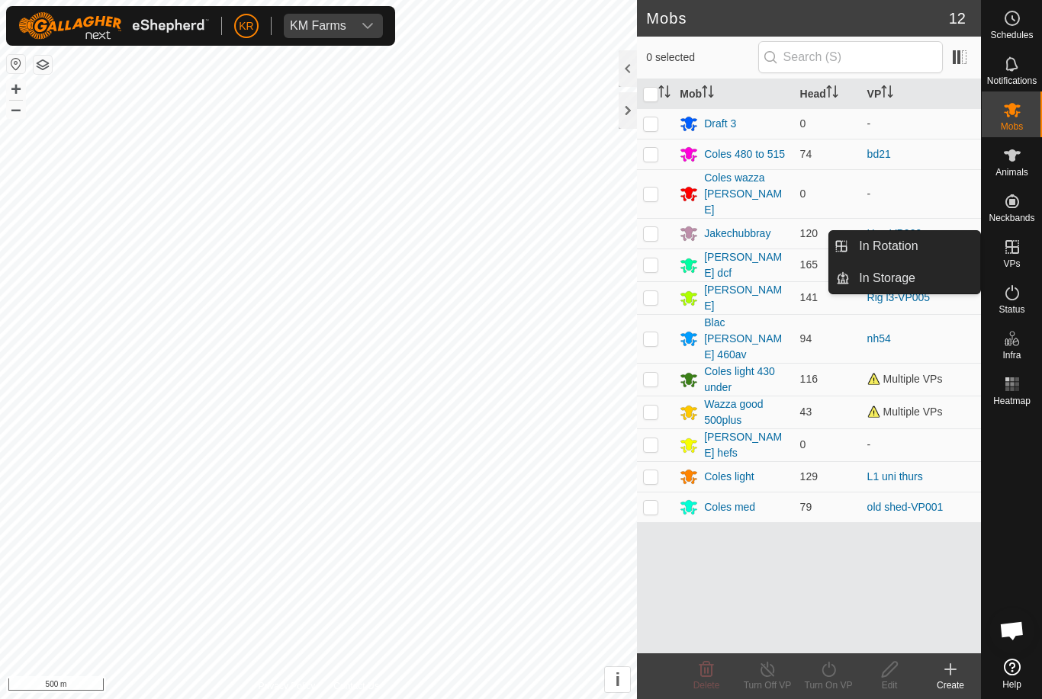
click at [912, 246] on span "In Rotation" at bounding box center [888, 246] width 59 height 18
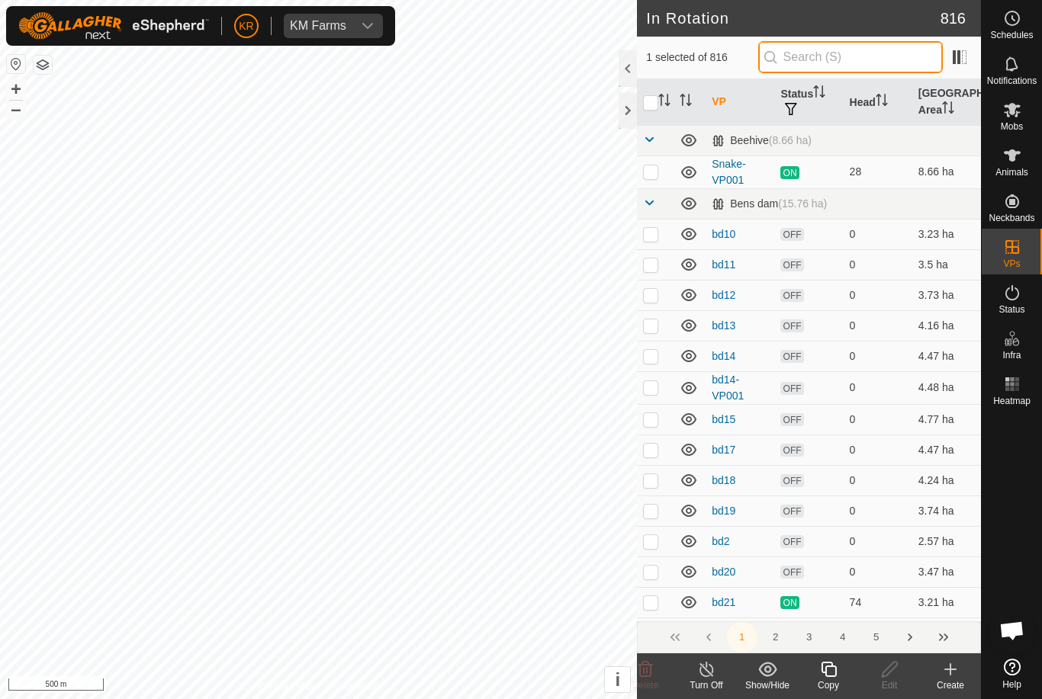
click at [872, 51] on input "text" at bounding box center [850, 57] width 185 height 32
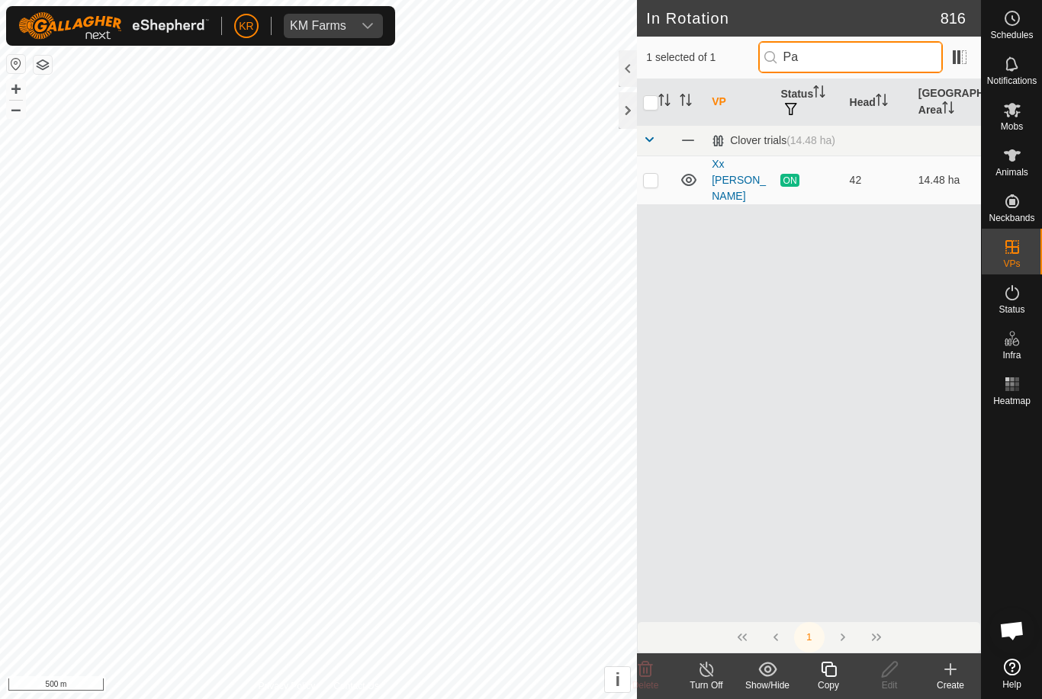
type input "P"
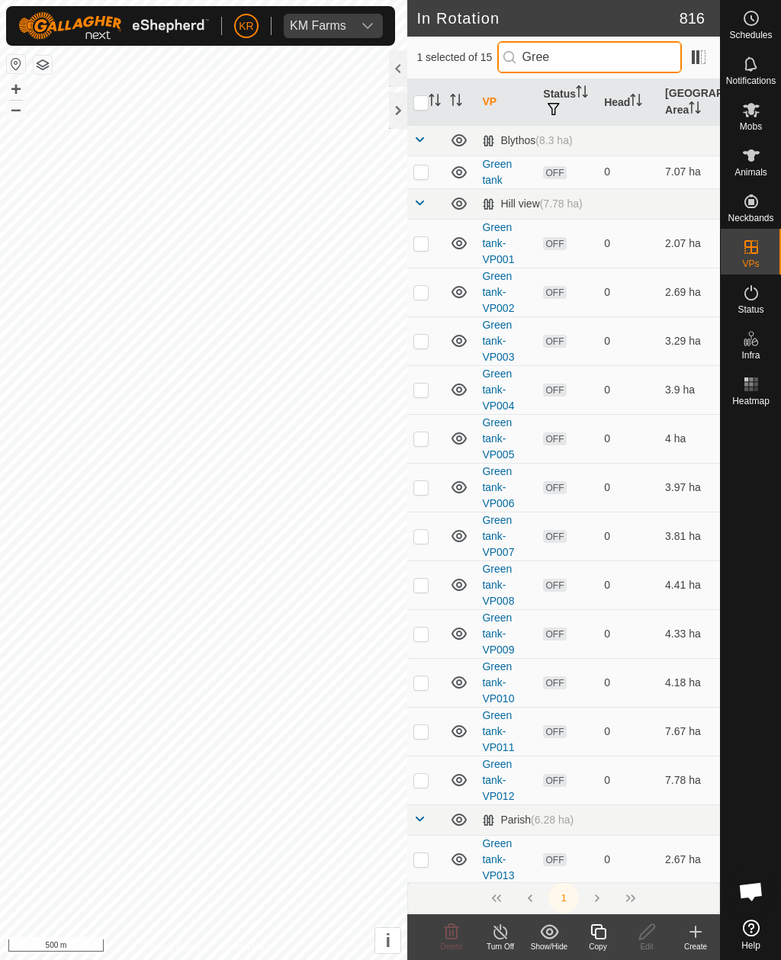
type input "Gree"
click at [421, 699] on p-checkbox at bounding box center [420, 860] width 15 height 12
checkbox input "true"
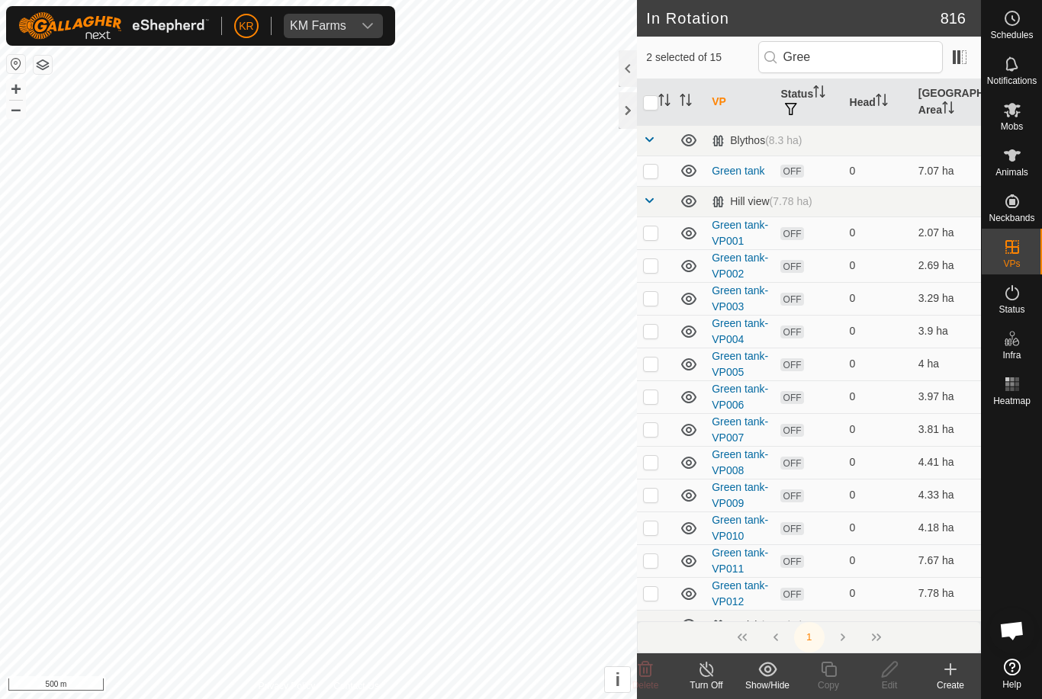
click at [658, 107] on input "checkbox" at bounding box center [650, 102] width 15 height 15
checkbox input "true"
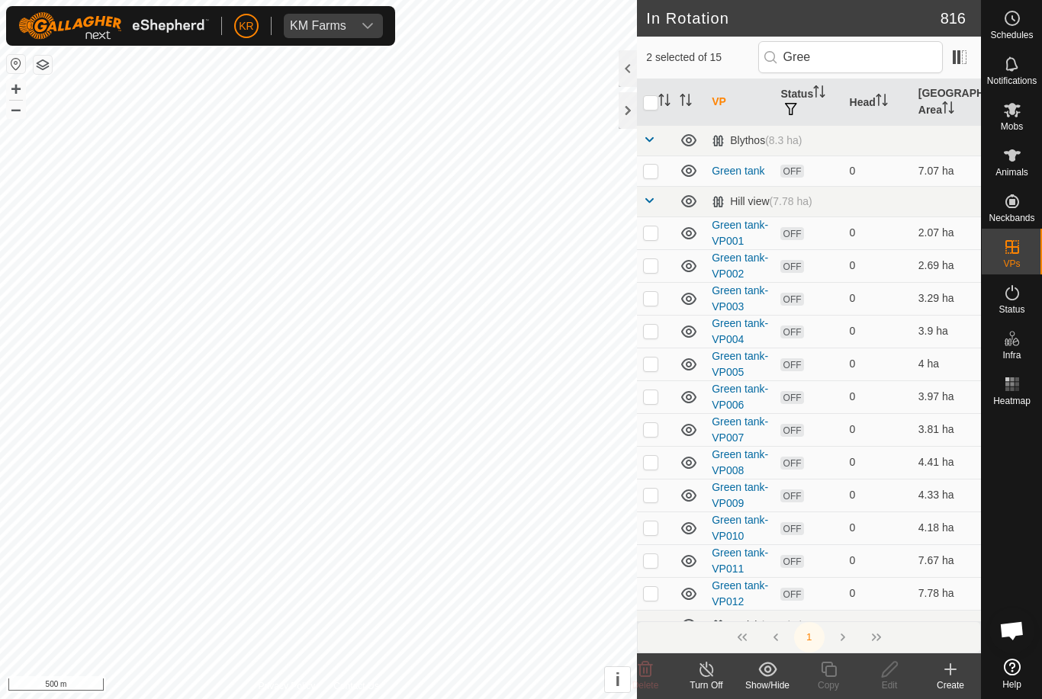
checkbox input "true"
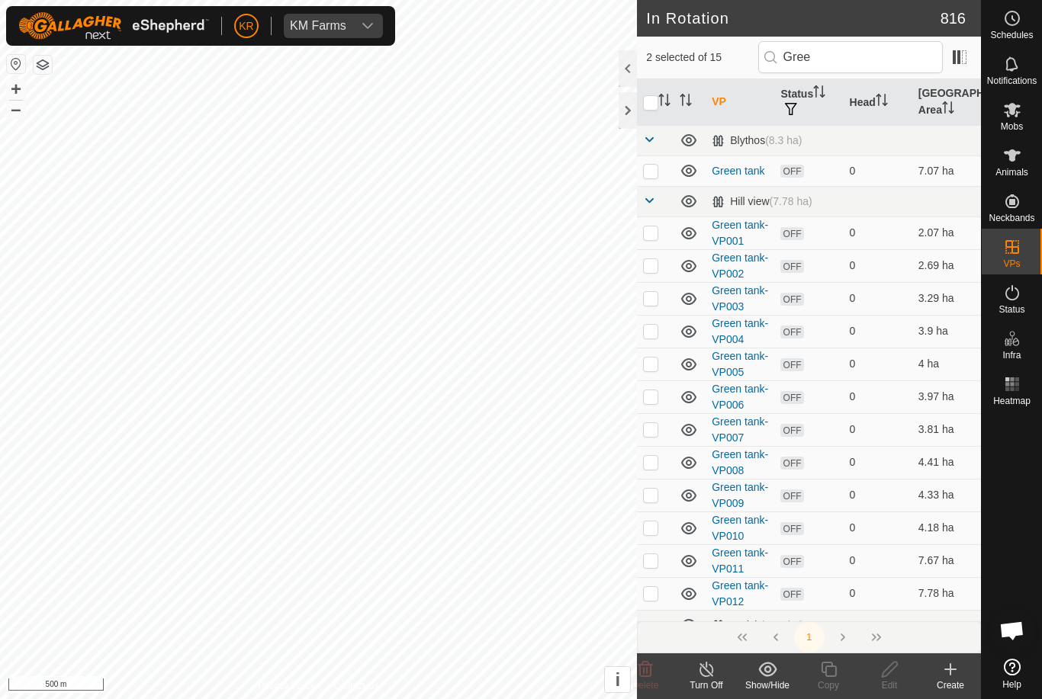
checkbox input "true"
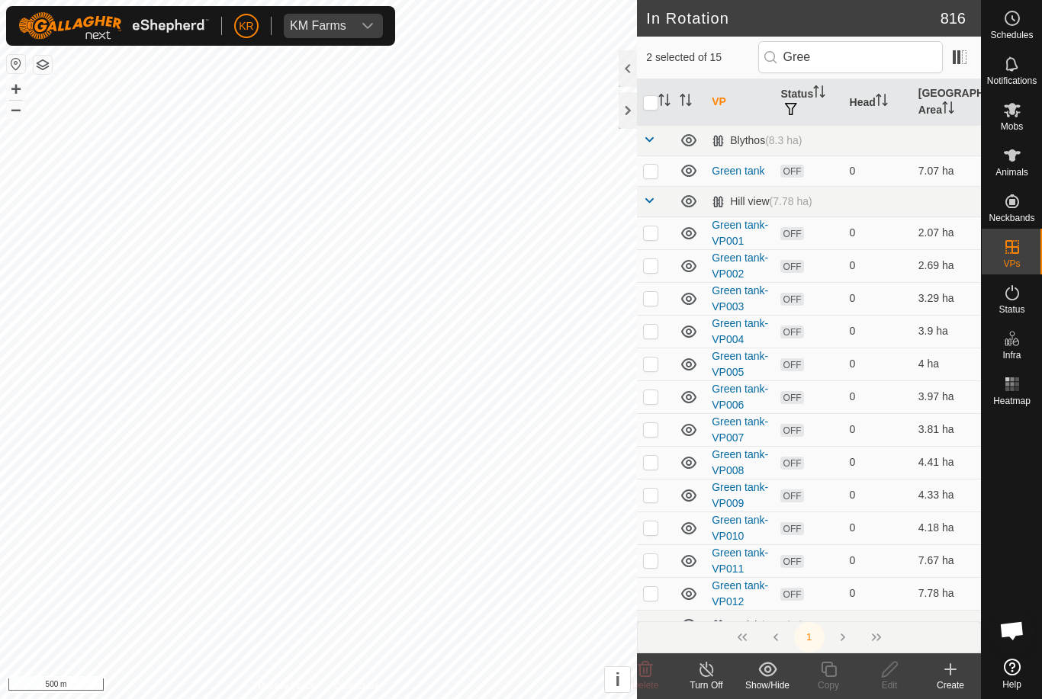
checkbox input "true"
click at [651, 103] on input "checkbox" at bounding box center [650, 102] width 15 height 15
click at [658, 98] on input "checkbox" at bounding box center [650, 102] width 15 height 15
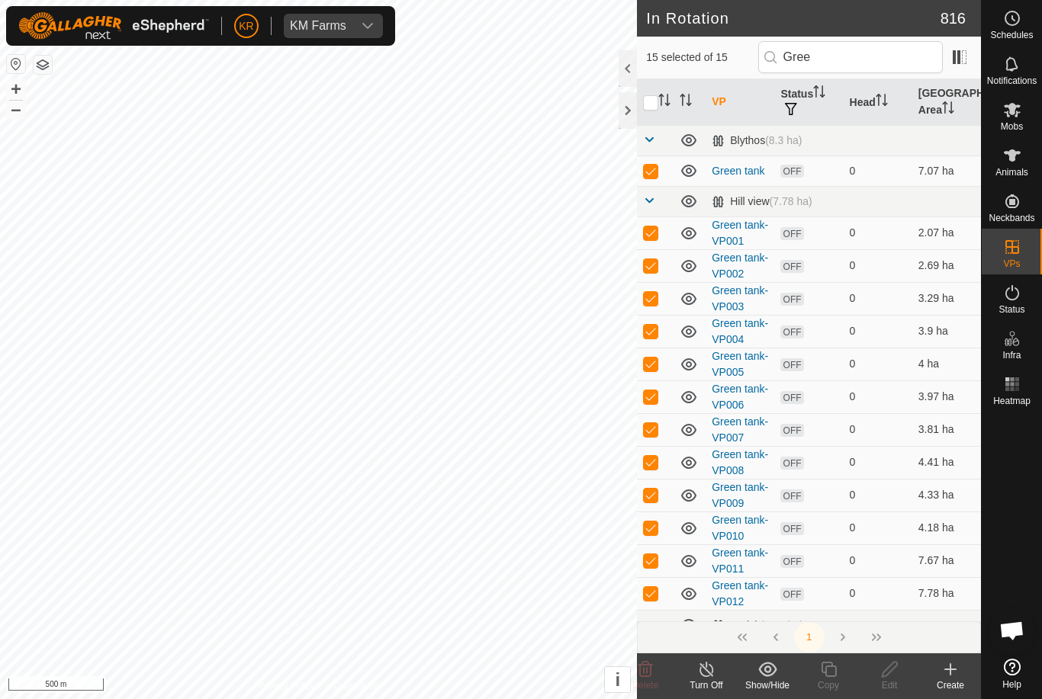
checkbox input "true"
click at [1023, 112] on es-mob-svg-icon at bounding box center [1011, 110] width 27 height 24
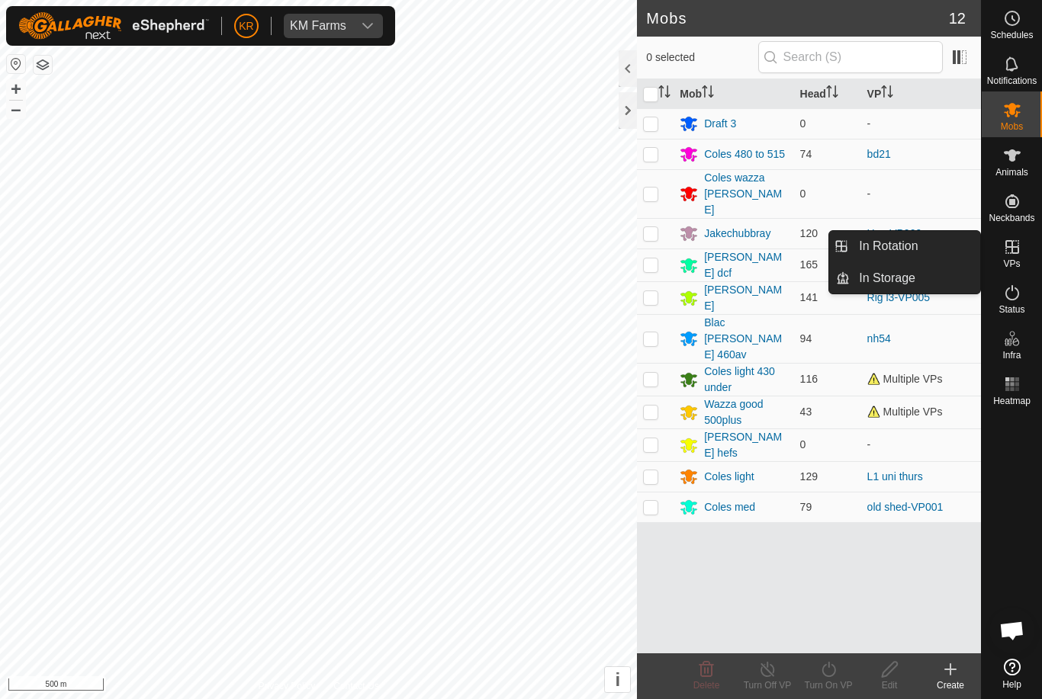
click at [905, 241] on span "In Rotation" at bounding box center [888, 246] width 59 height 18
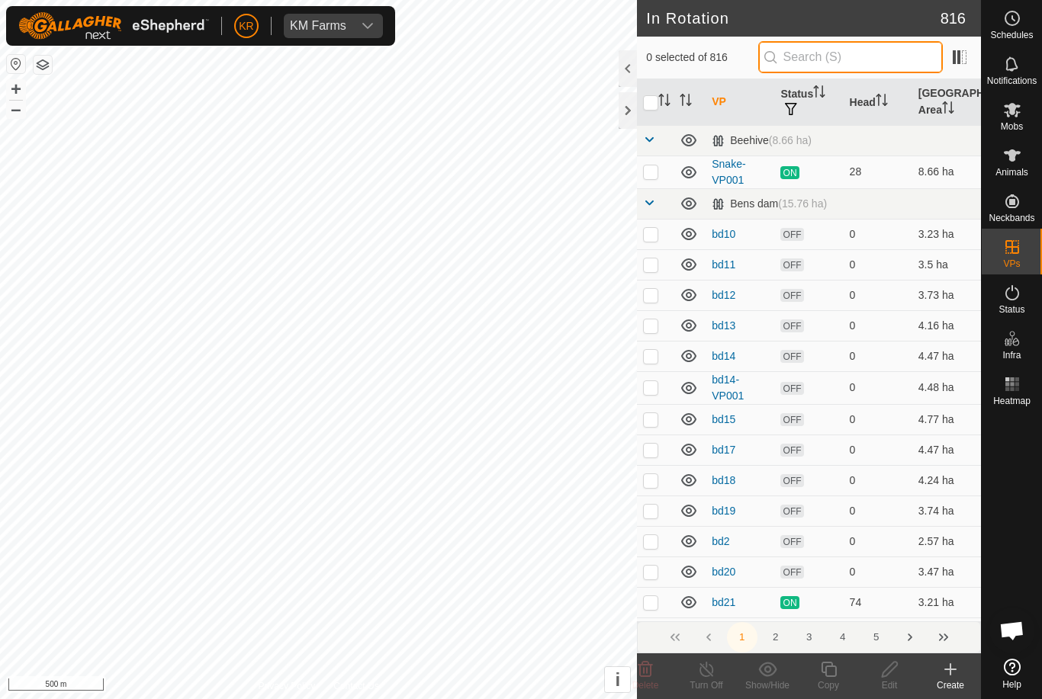
click at [866, 56] on input "text" at bounding box center [850, 57] width 185 height 32
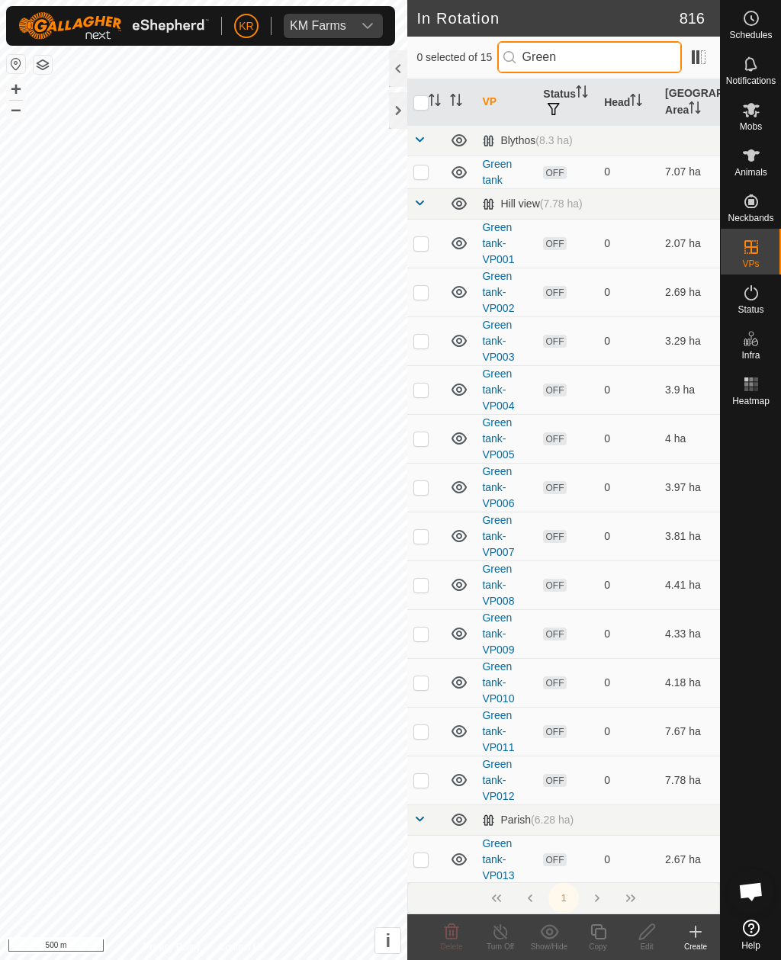
type input "Green"
click at [425, 699] on p-checkbox at bounding box center [420, 860] width 15 height 12
checkbox input "true"
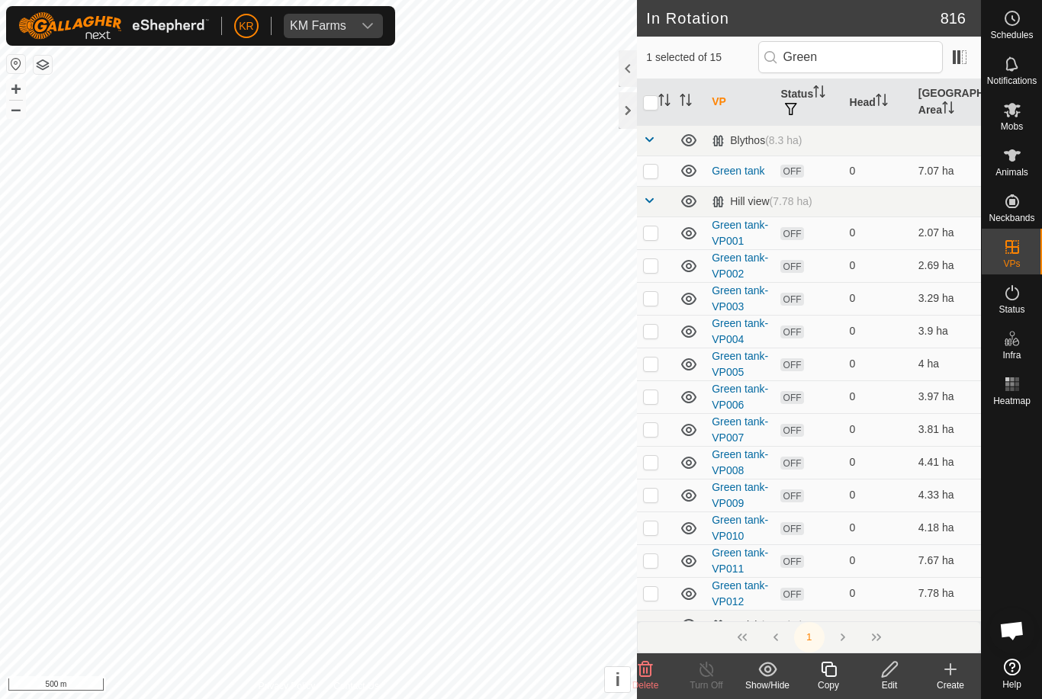
click at [834, 673] on icon at bounding box center [828, 670] width 19 height 18
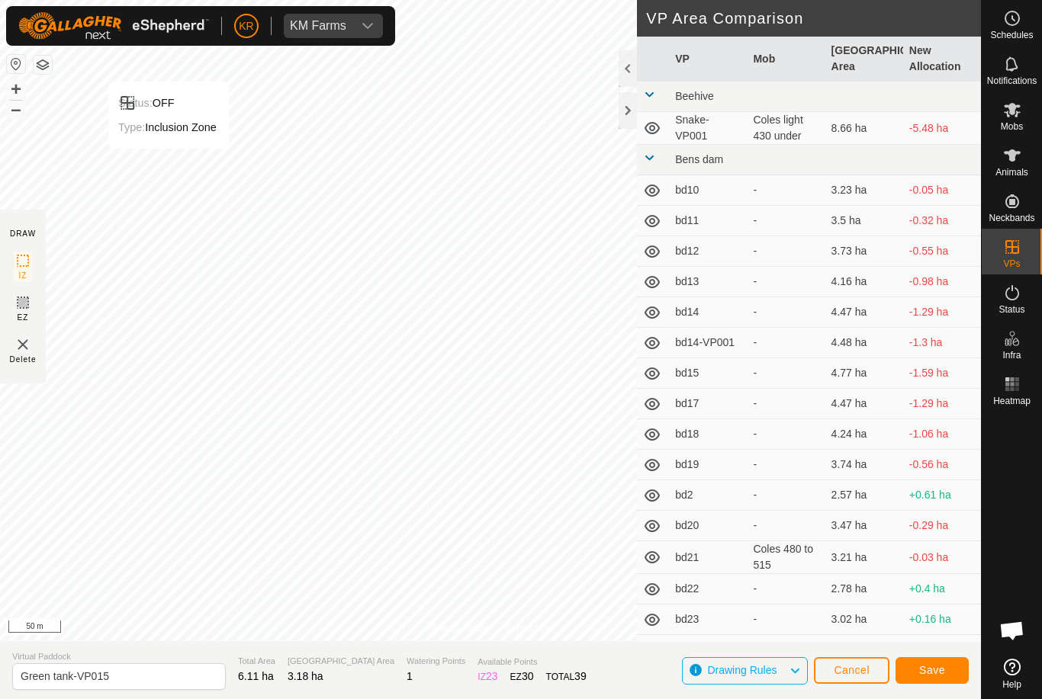
click at [941, 667] on span "Save" at bounding box center [932, 670] width 26 height 12
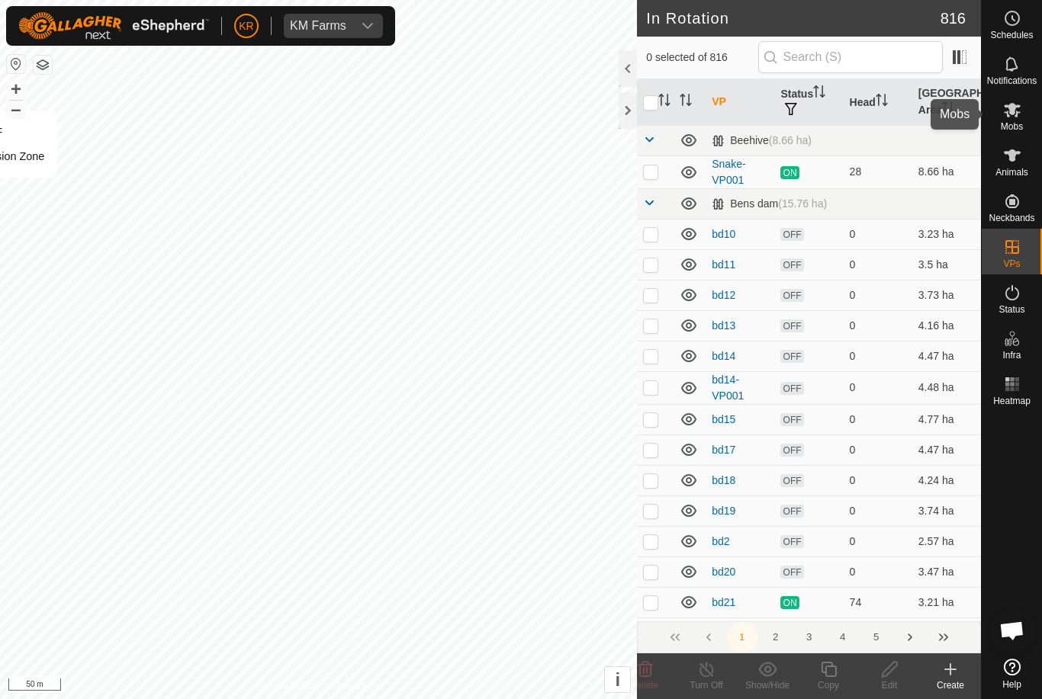
click at [1014, 115] on icon at bounding box center [1012, 110] width 18 height 18
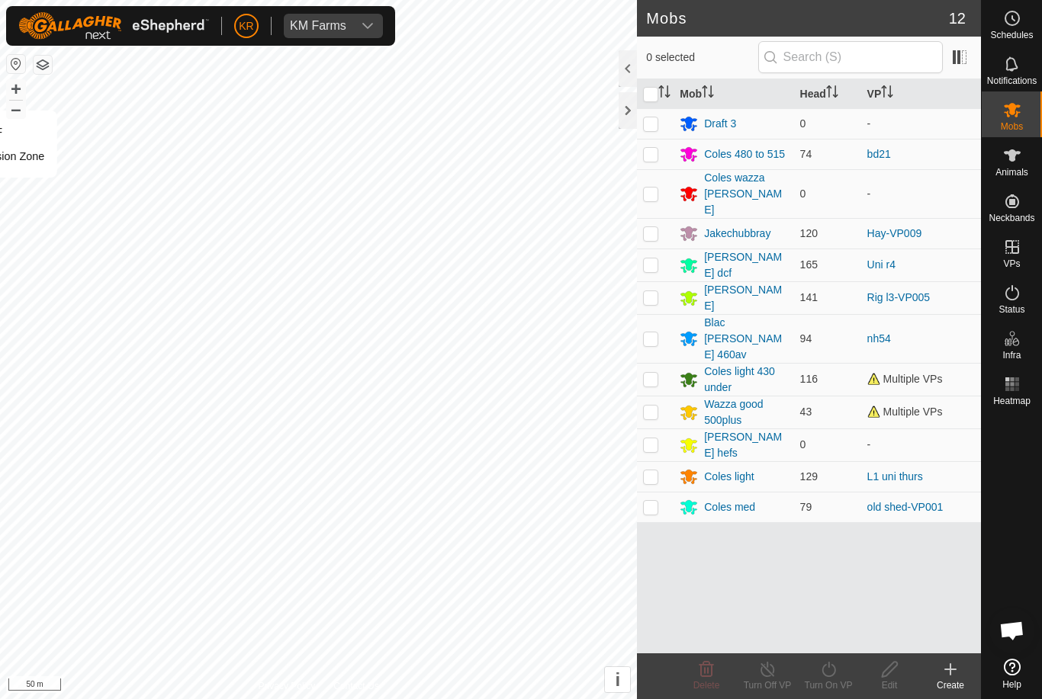
click at [657, 373] on p-checkbox at bounding box center [650, 379] width 15 height 12
checkbox input "true"
click at [833, 670] on icon at bounding box center [828, 670] width 19 height 18
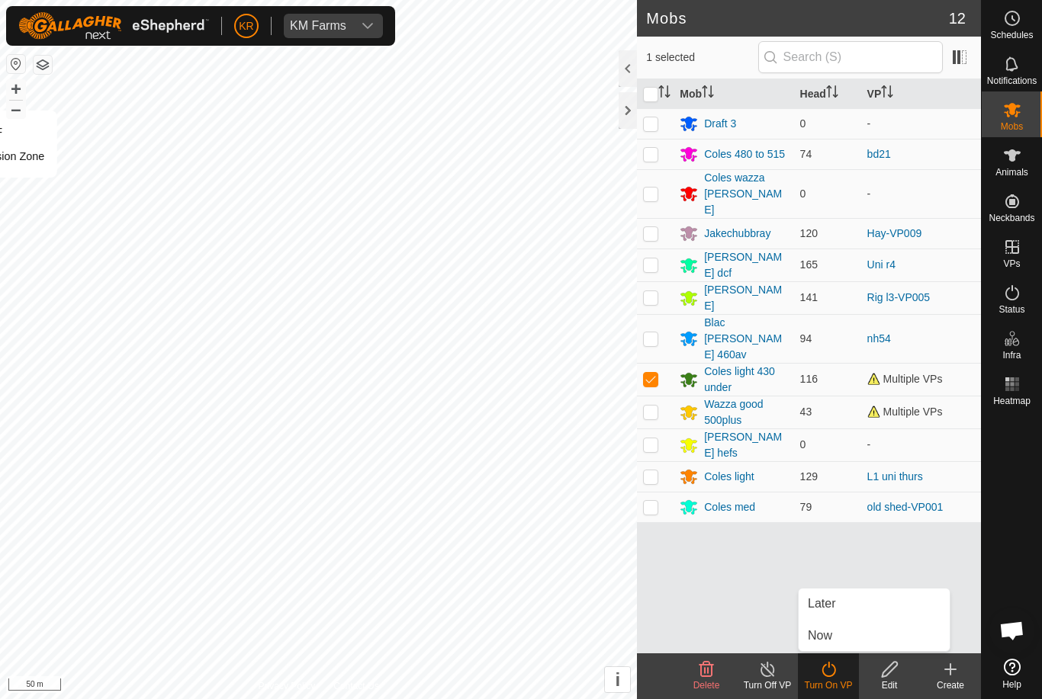
click at [846, 630] on link "Now" at bounding box center [874, 636] width 151 height 31
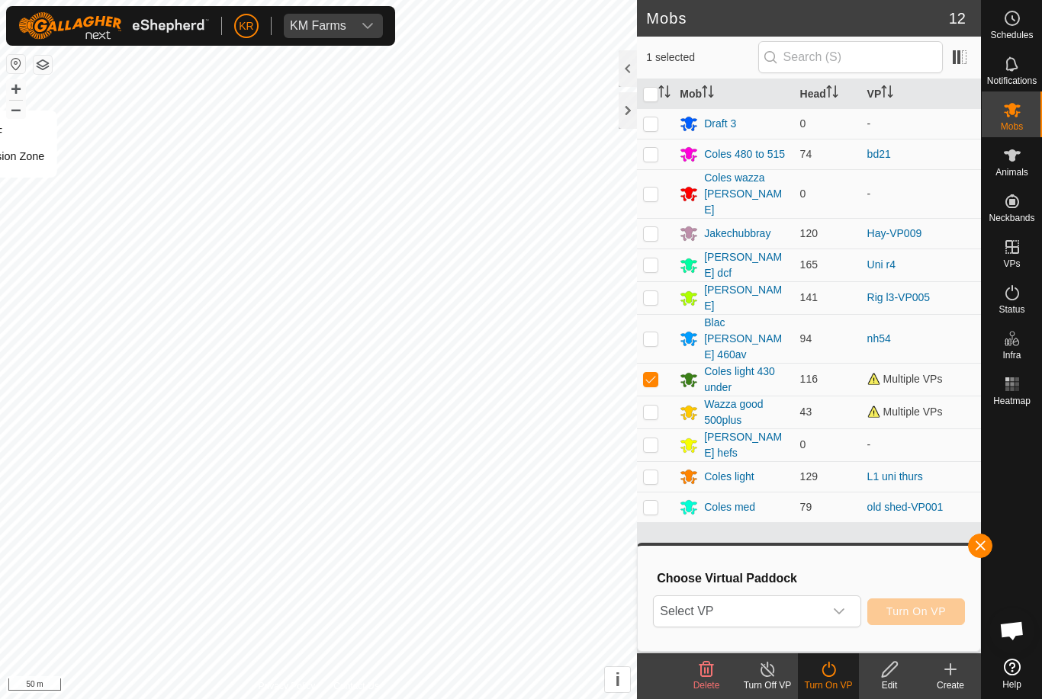
click at [822, 601] on span "Select VP" at bounding box center [738, 612] width 169 height 31
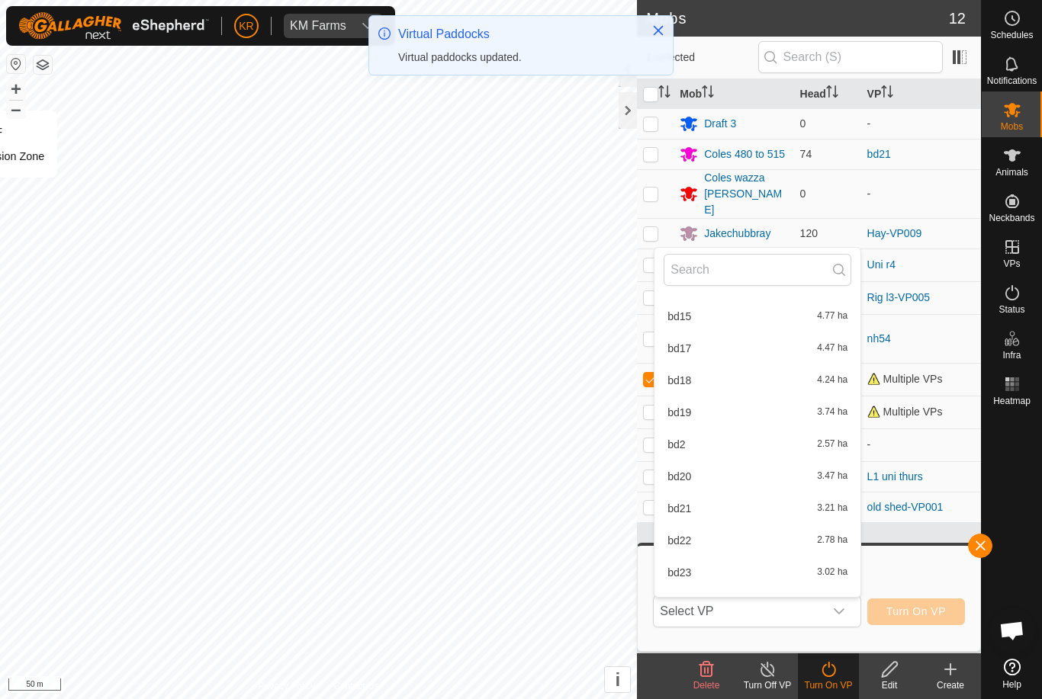
scroll to position [287, 0]
click at [750, 271] on input "text" at bounding box center [758, 270] width 188 height 32
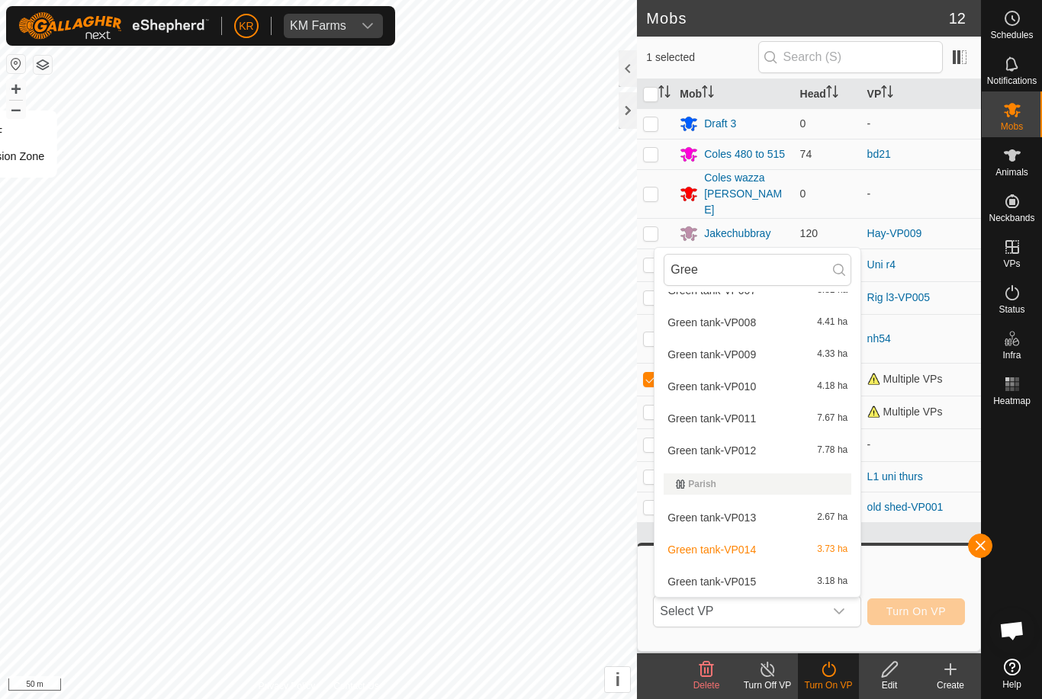
scroll to position [311, 0]
click at [763, 580] on div "Green tank-VP015 3.18 ha" at bounding box center [758, 582] width 188 height 18
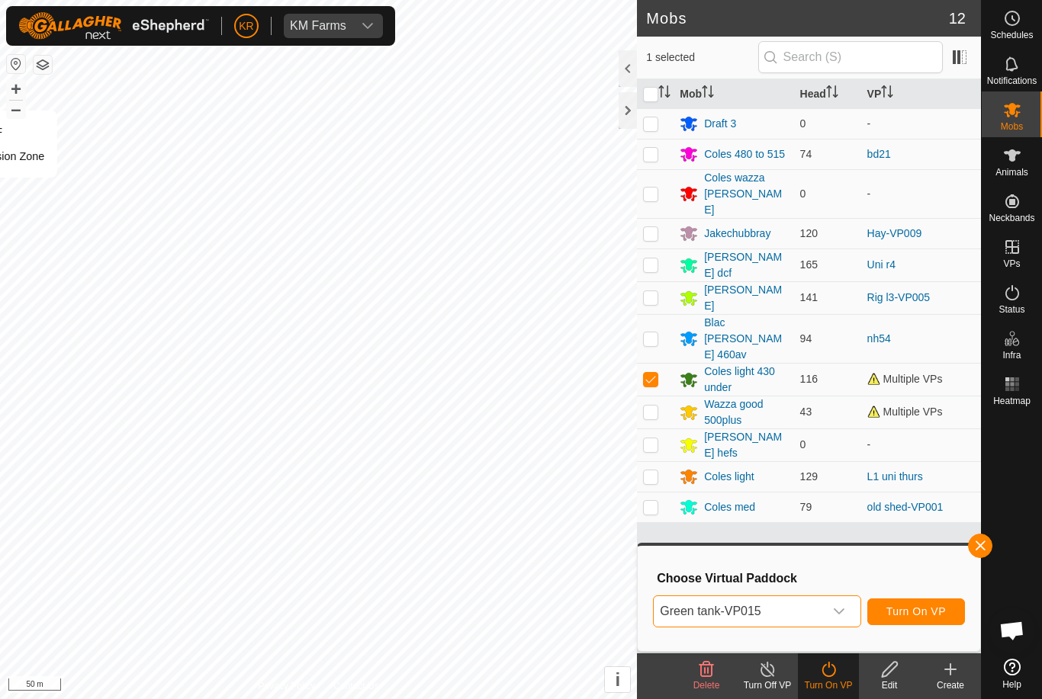
click at [928, 607] on span "Turn On VP" at bounding box center [915, 612] width 59 height 12
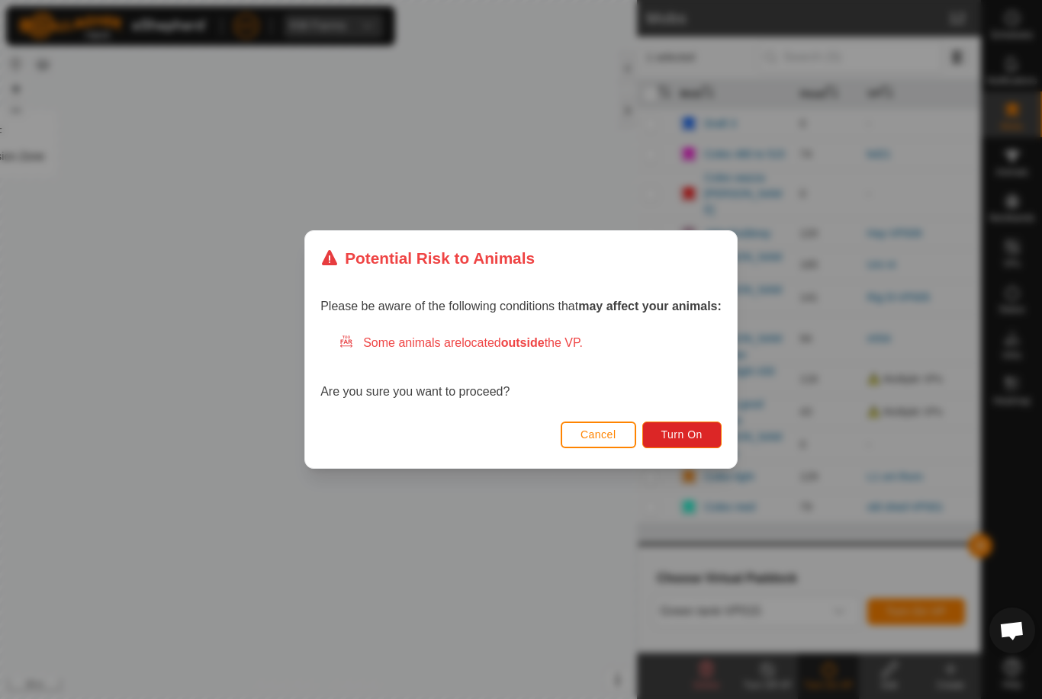
click at [678, 432] on span "Turn On" at bounding box center [681, 435] width 41 height 12
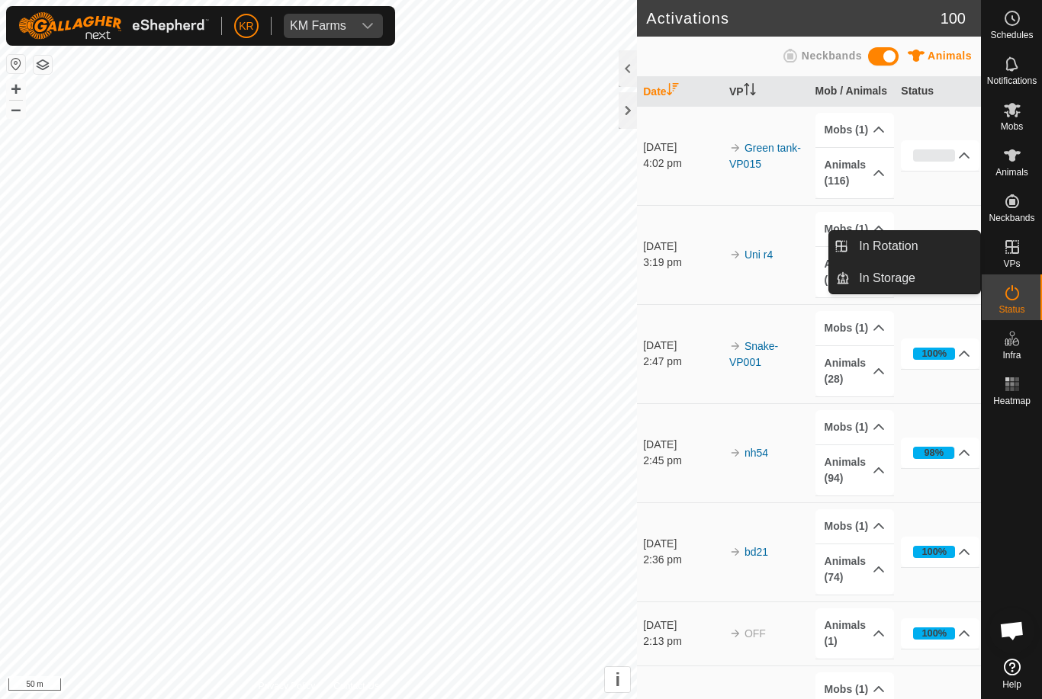
click at [899, 244] on span "In Rotation" at bounding box center [888, 246] width 59 height 18
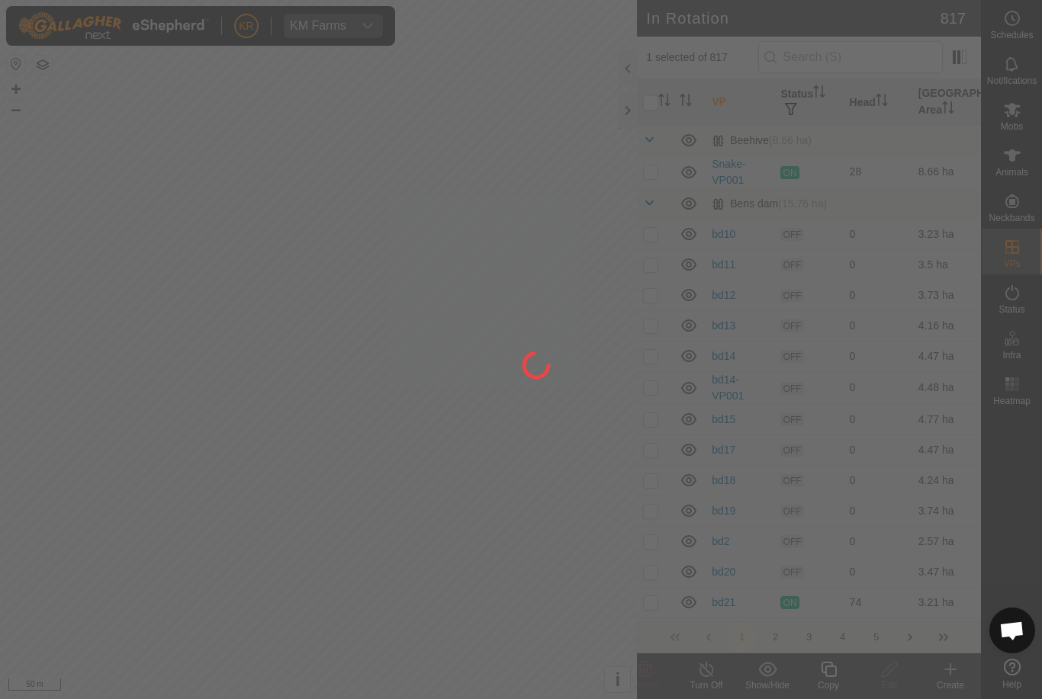
click at [896, 246] on div at bounding box center [521, 349] width 1042 height 699
click at [865, 58] on div at bounding box center [521, 349] width 1042 height 699
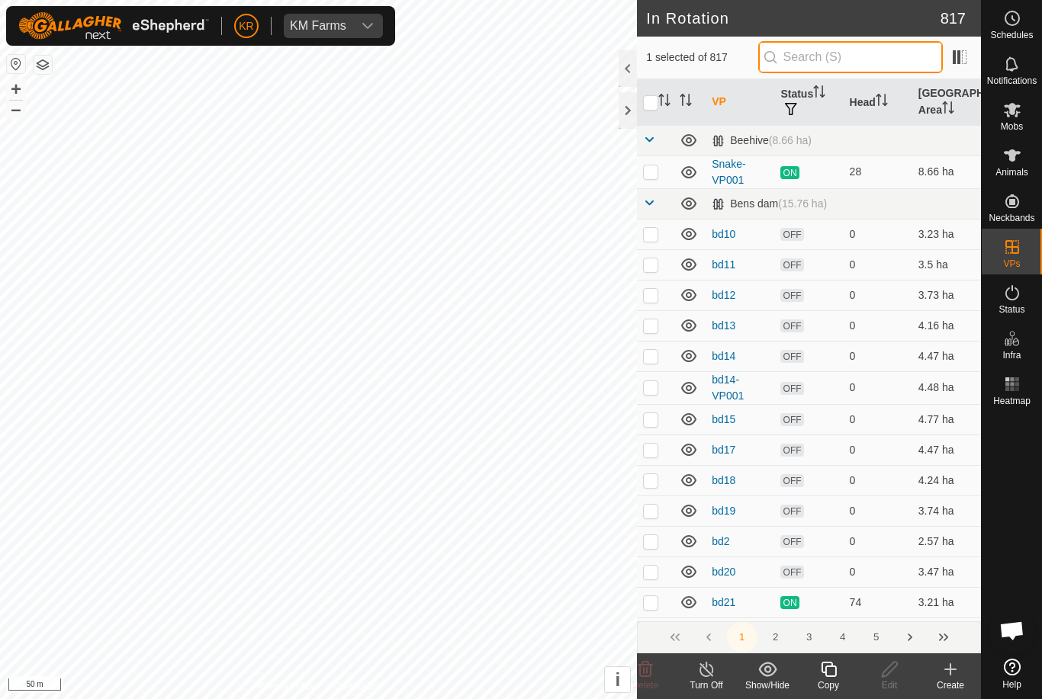
click at [836, 60] on input "text" at bounding box center [850, 57] width 185 height 32
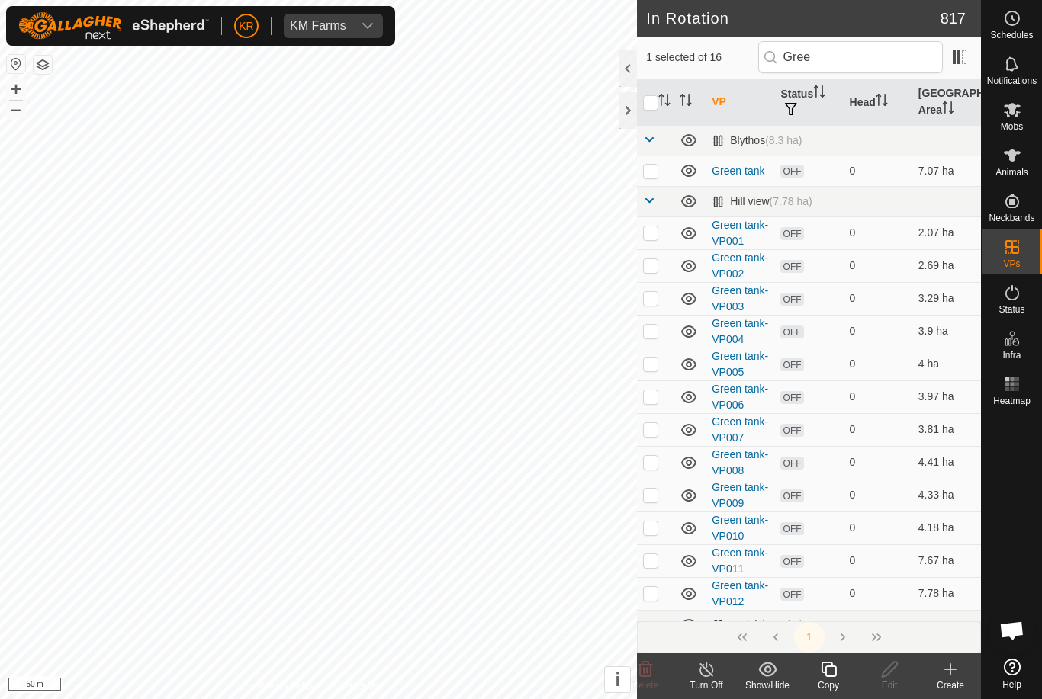
click at [656, 497] on p-checkbox at bounding box center [650, 495] width 15 height 12
click at [651, 106] on input "checkbox" at bounding box center [650, 102] width 15 height 15
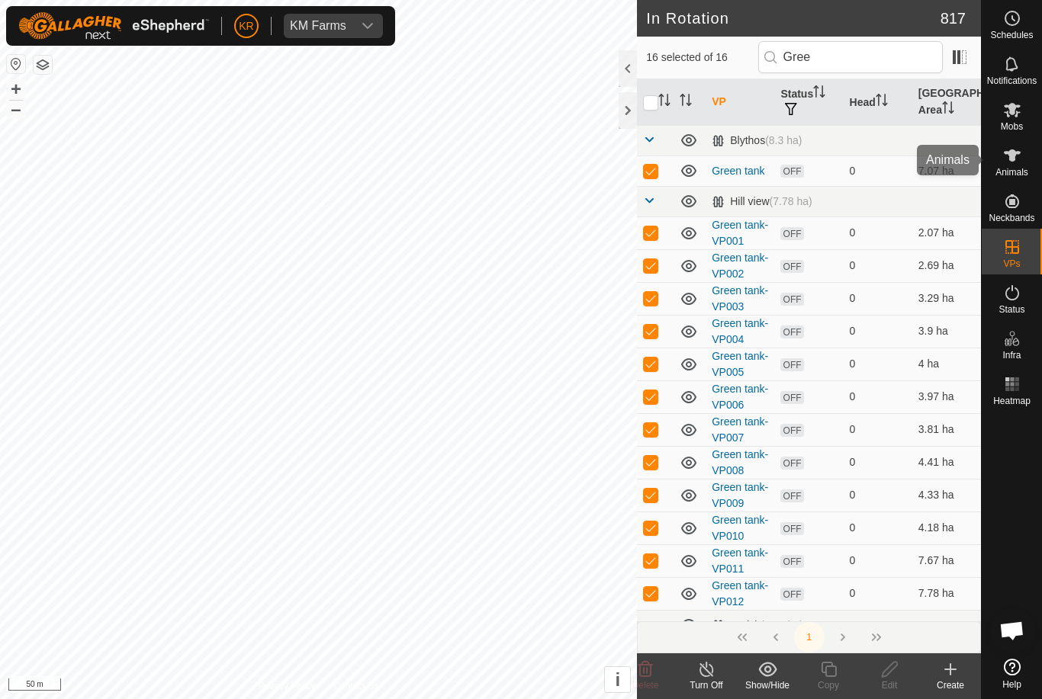
click at [1009, 142] on div "Animals" at bounding box center [1012, 160] width 60 height 46
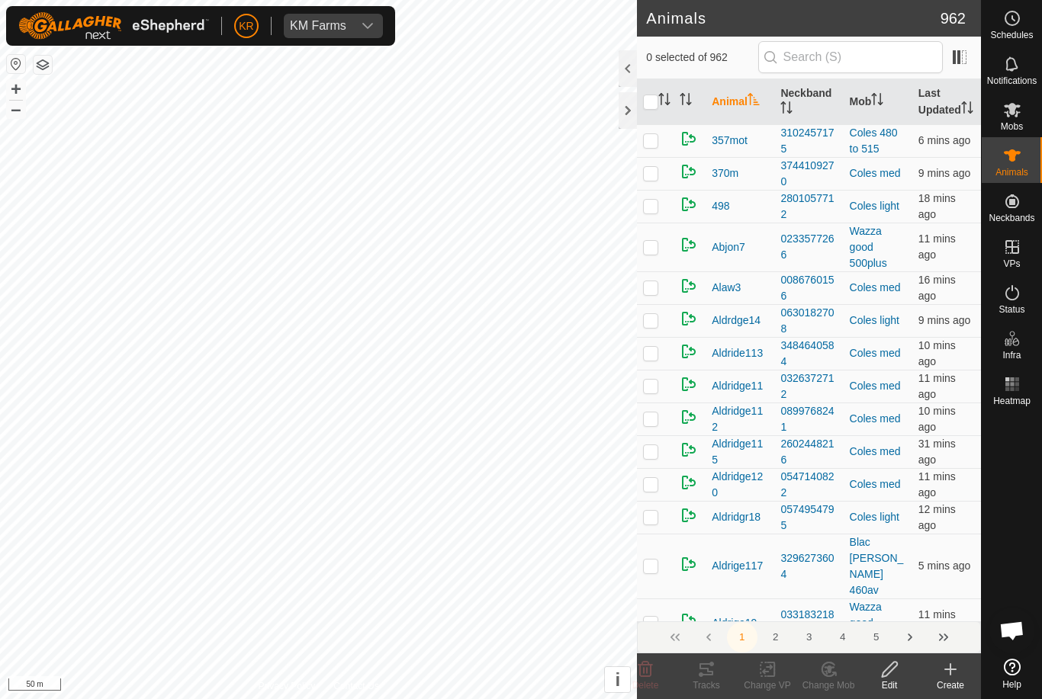
click at [1024, 176] on span "Animals" at bounding box center [1011, 172] width 33 height 9
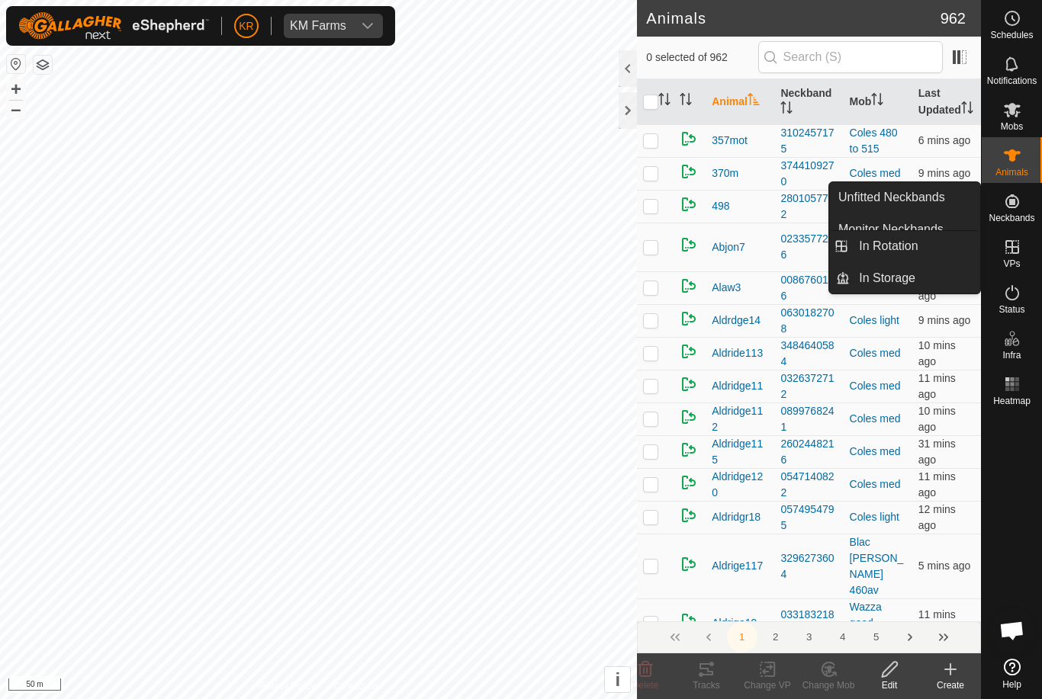
click at [932, 248] on link "In Rotation" at bounding box center [915, 246] width 130 height 31
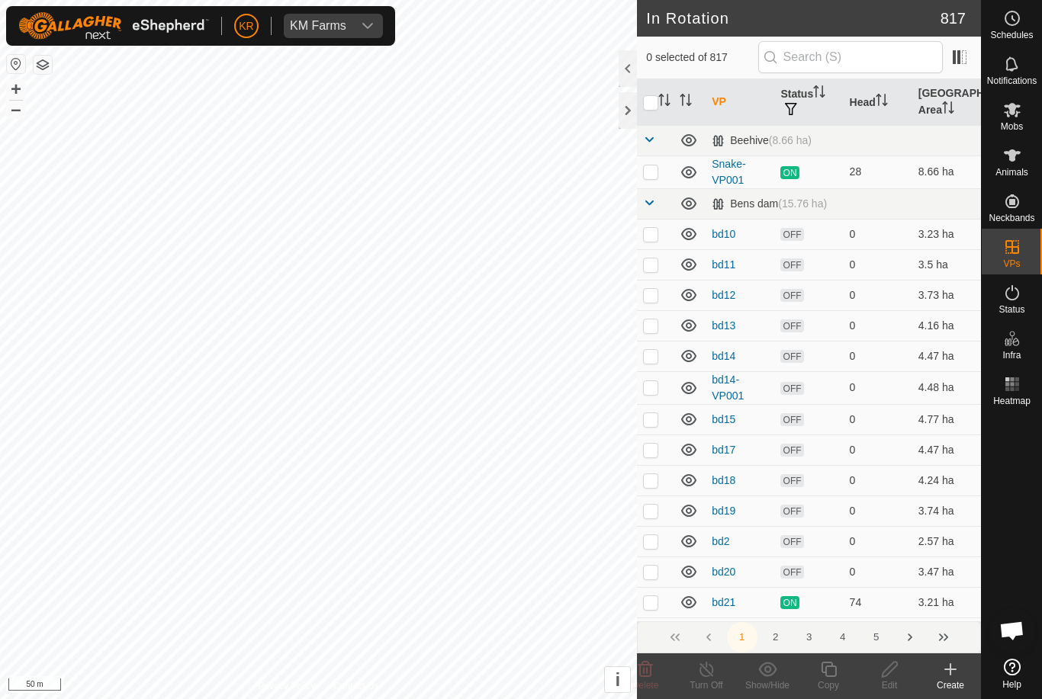
click at [896, 248] on span "In Rotation" at bounding box center [888, 246] width 59 height 18
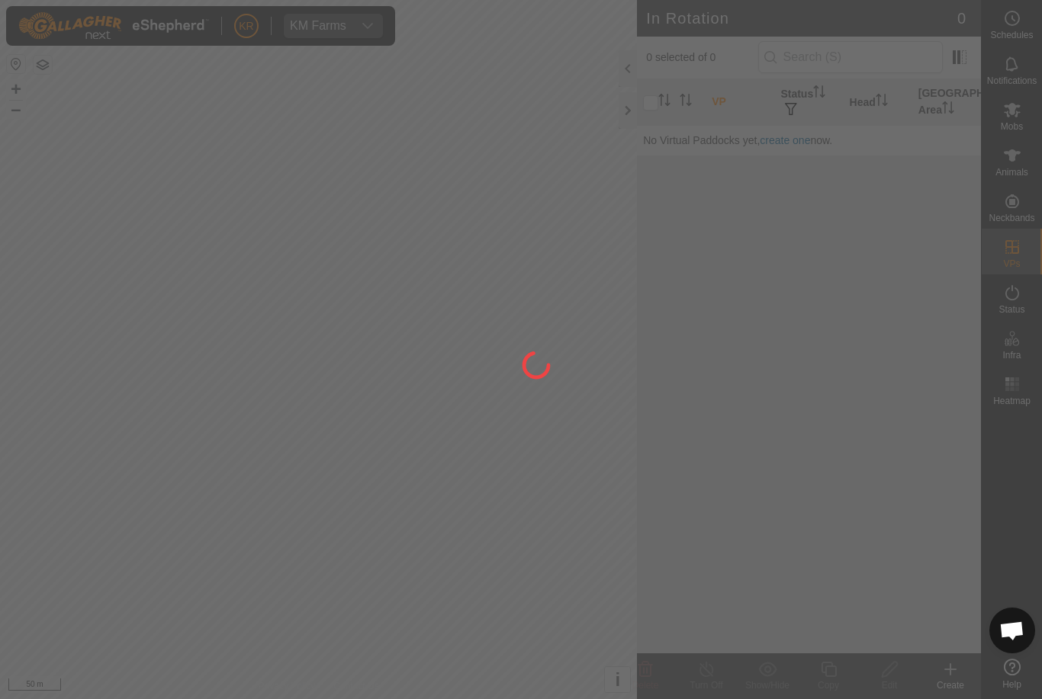
click at [867, 58] on div at bounding box center [521, 349] width 1042 height 699
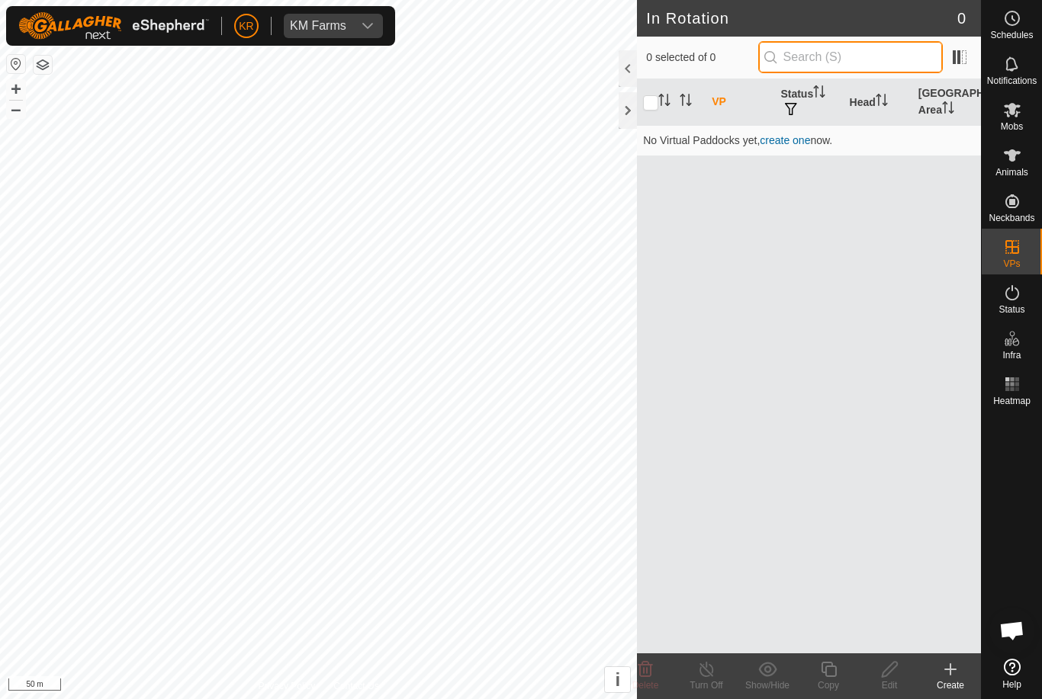
click at [881, 59] on input "text" at bounding box center [850, 57] width 185 height 32
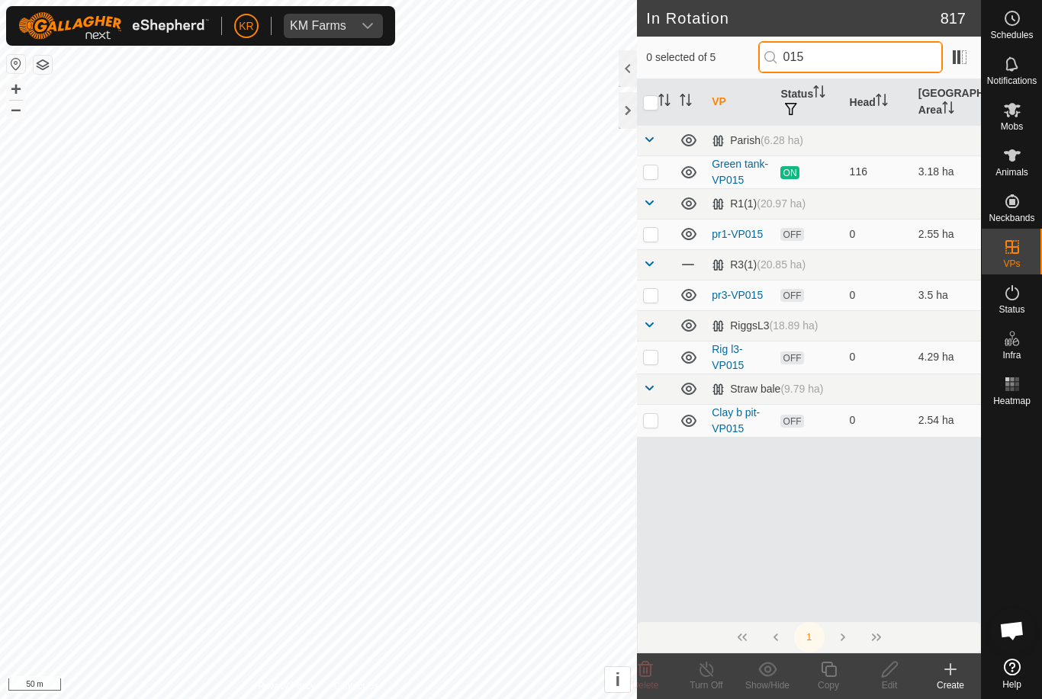
type input "015"
click at [654, 168] on p-checkbox at bounding box center [650, 172] width 15 height 12
checkbox input "true"
click at [831, 670] on icon at bounding box center [828, 670] width 19 height 18
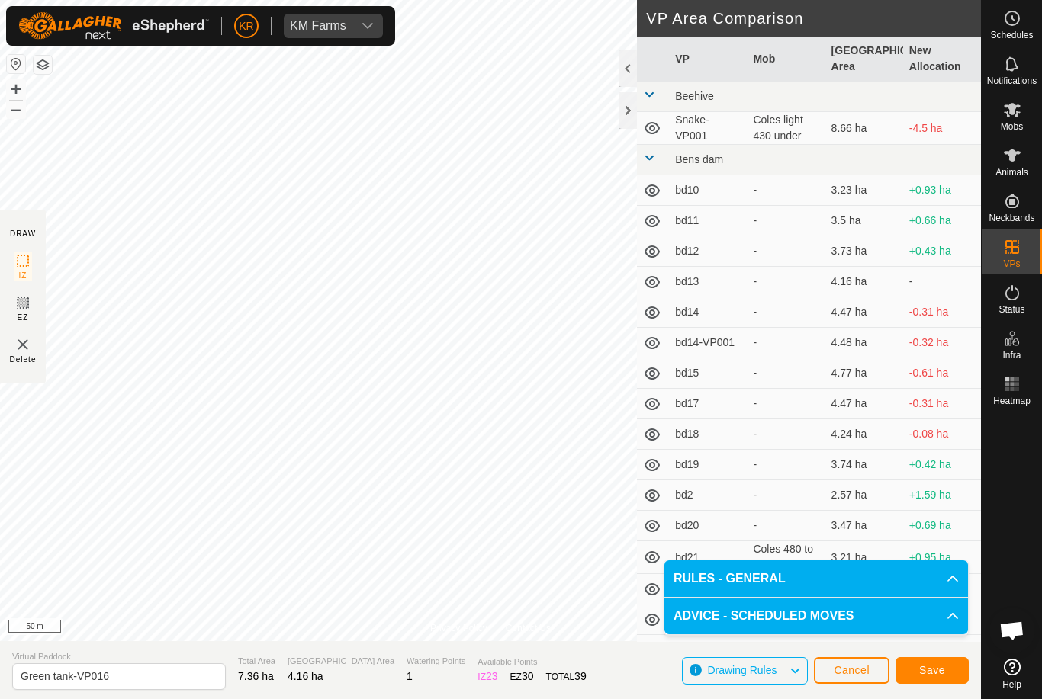
click at [943, 663] on button "Save" at bounding box center [932, 671] width 73 height 27
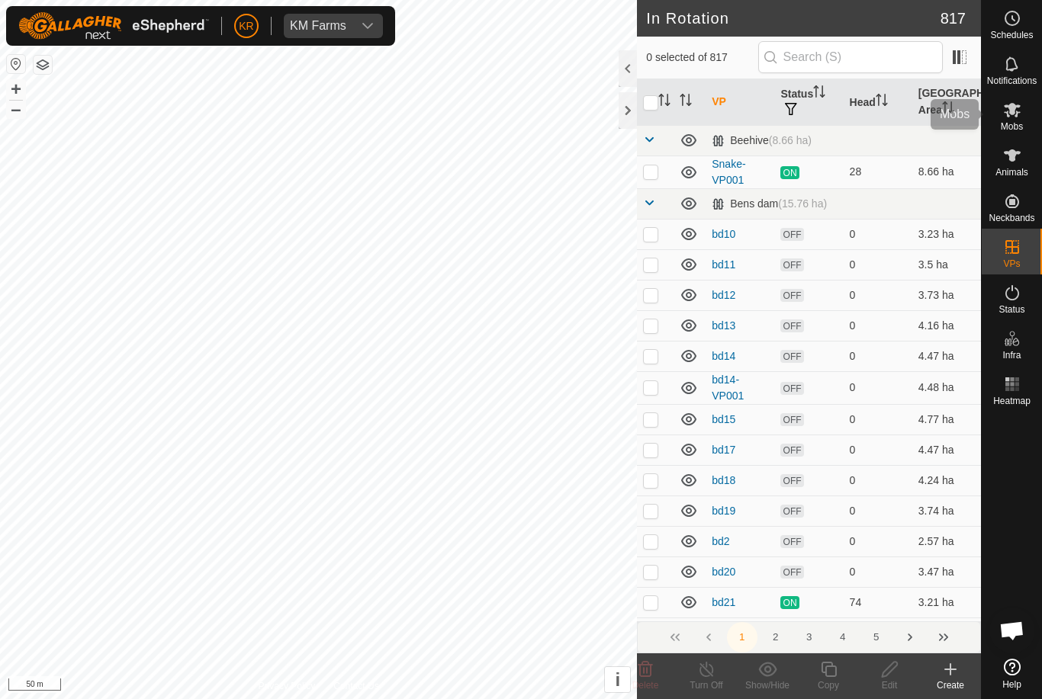
click at [1012, 113] on icon at bounding box center [1012, 110] width 17 height 14
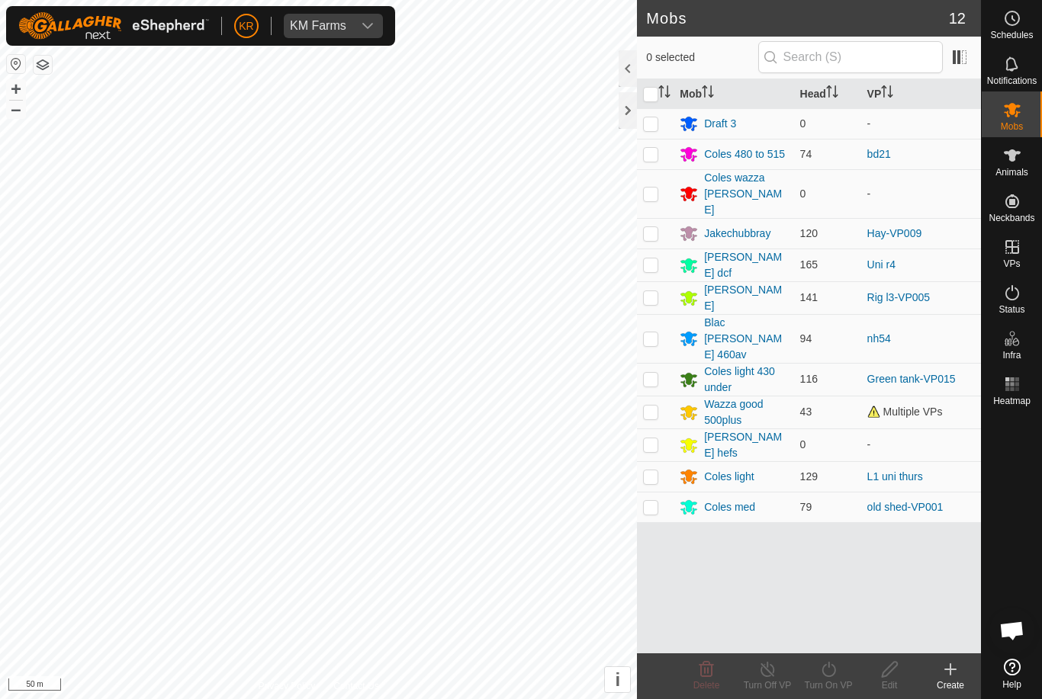
click at [657, 373] on p-checkbox at bounding box center [650, 379] width 15 height 12
checkbox input "true"
click at [839, 673] on turn-on-svg-icon at bounding box center [828, 670] width 61 height 18
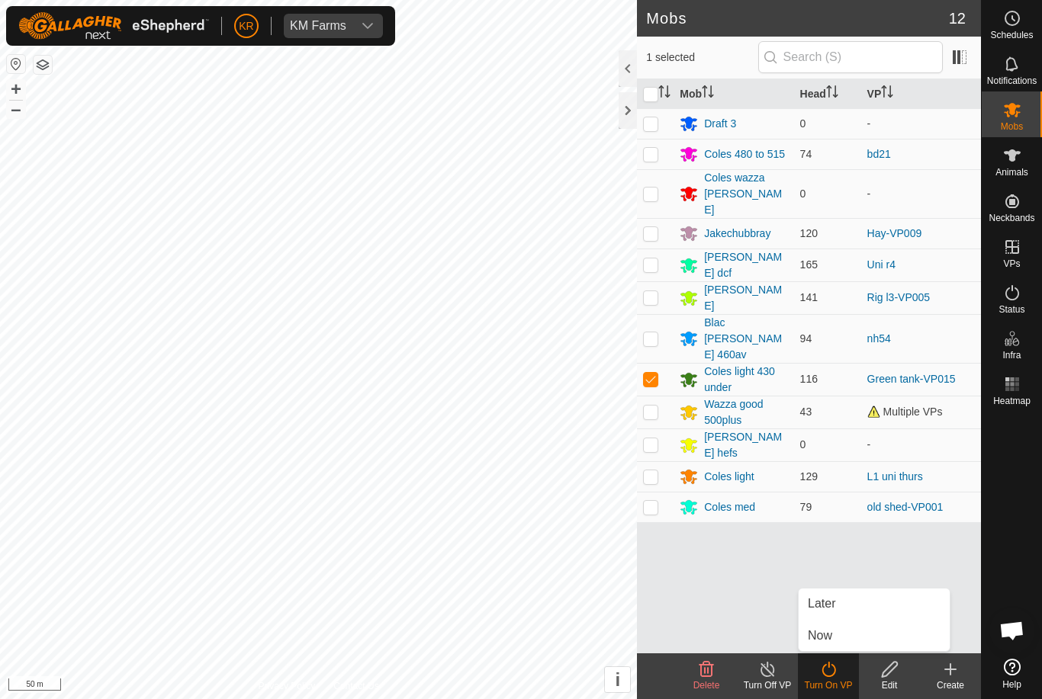
click at [841, 634] on link "Now" at bounding box center [874, 636] width 151 height 31
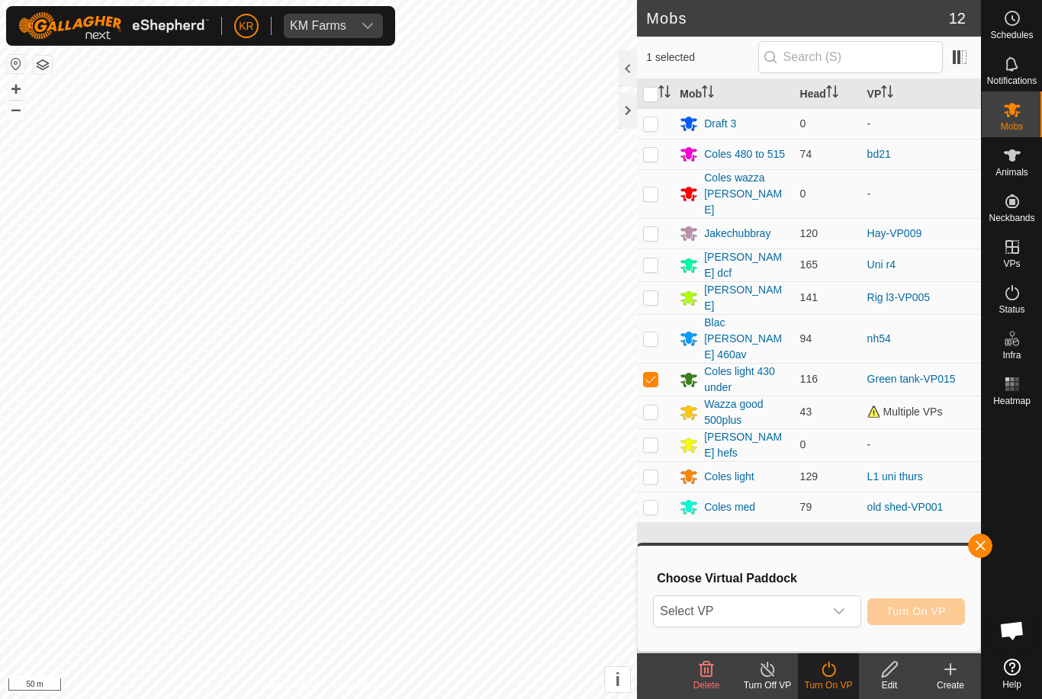
click at [784, 618] on span "Select VP" at bounding box center [738, 612] width 169 height 31
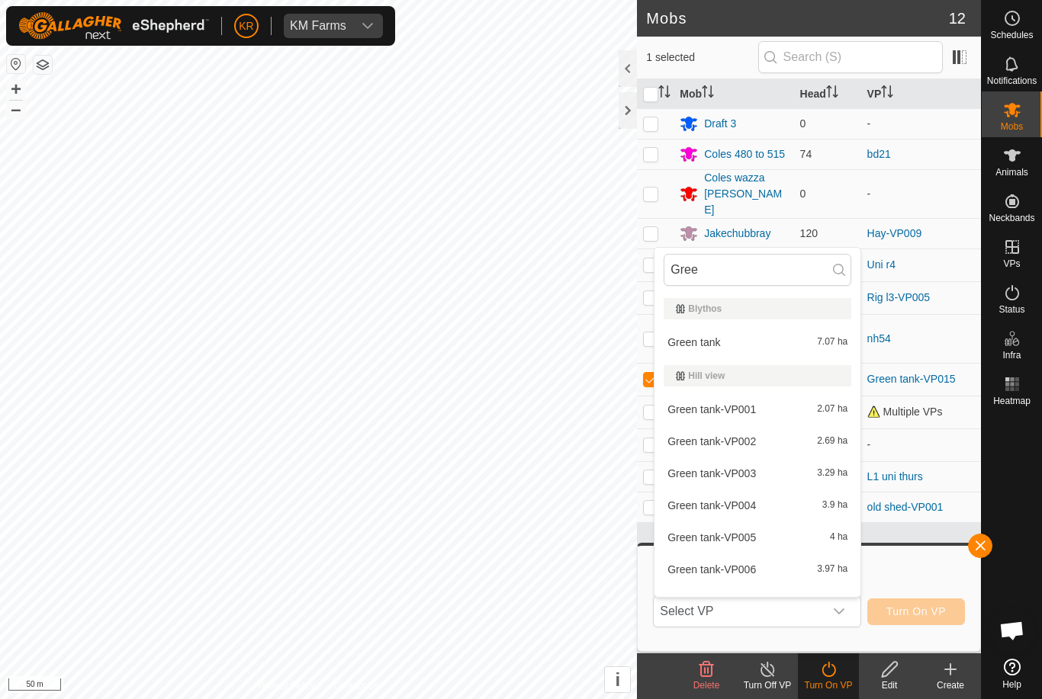
type input "Green"
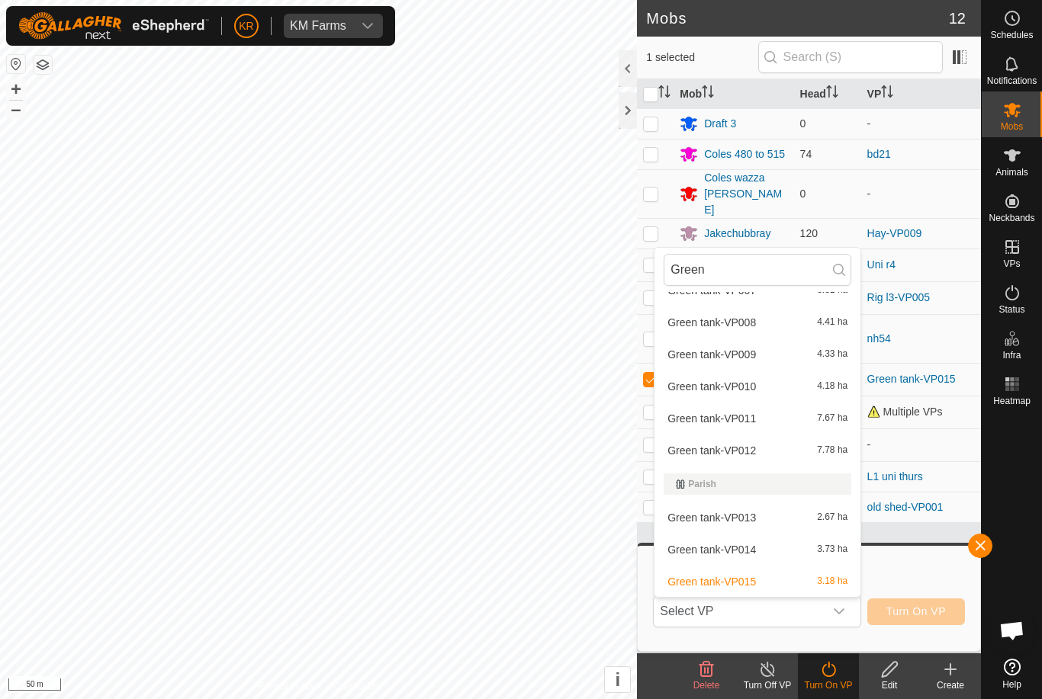
scroll to position [311, 0]
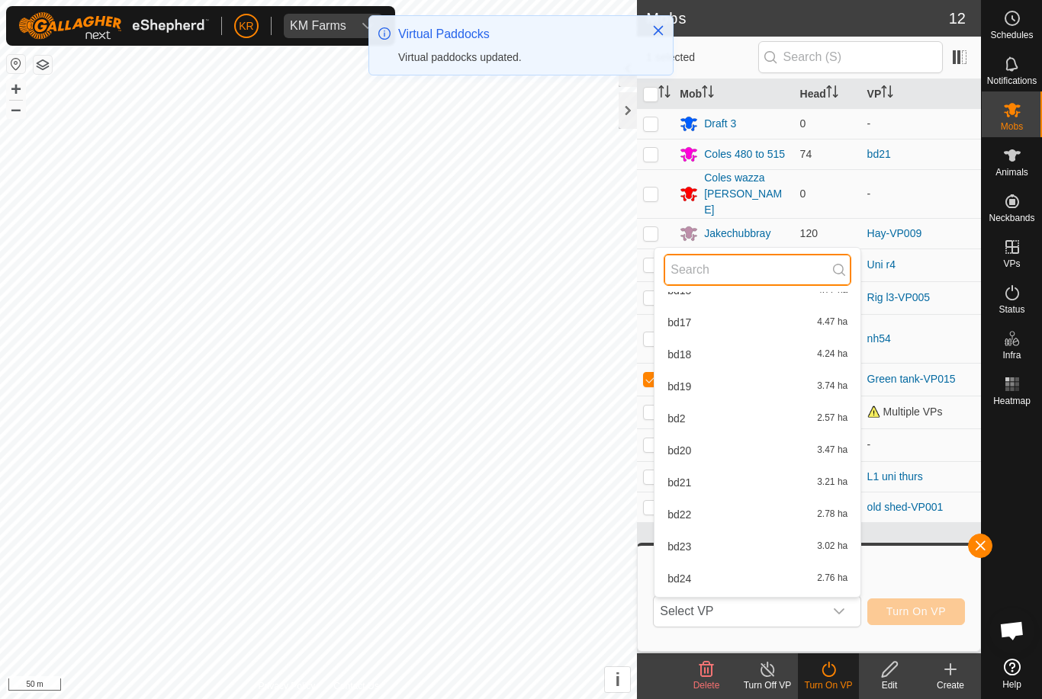
click at [737, 275] on input "text" at bounding box center [758, 270] width 188 height 32
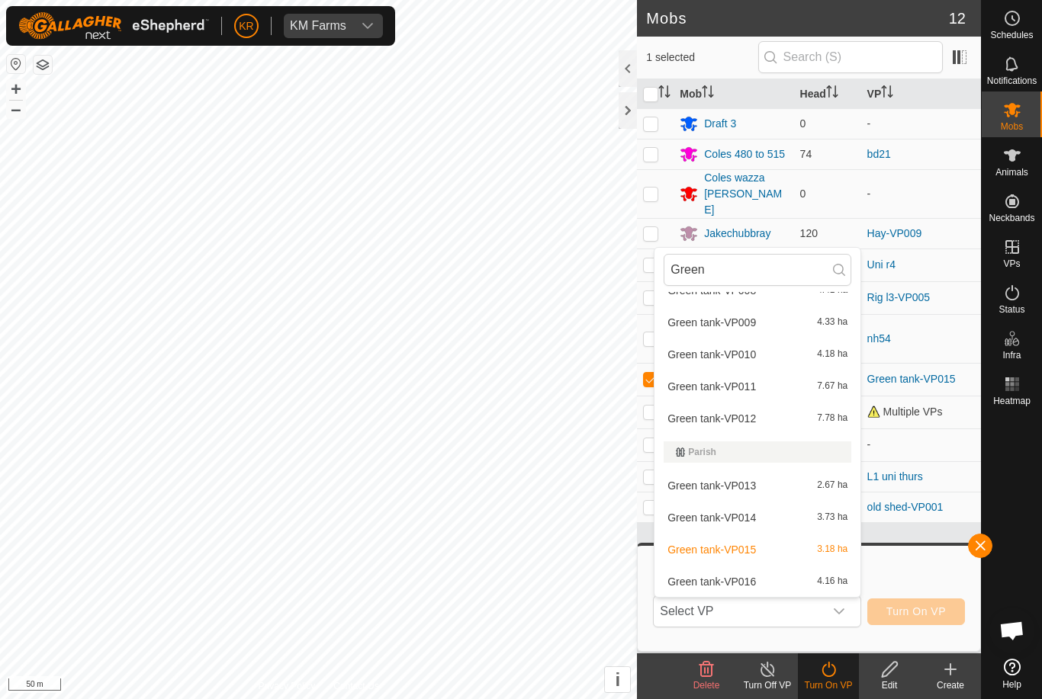
scroll to position [343, 0]
type input "Green"
click at [759, 580] on div "Green tank-VP016 4.16 ha" at bounding box center [758, 582] width 188 height 18
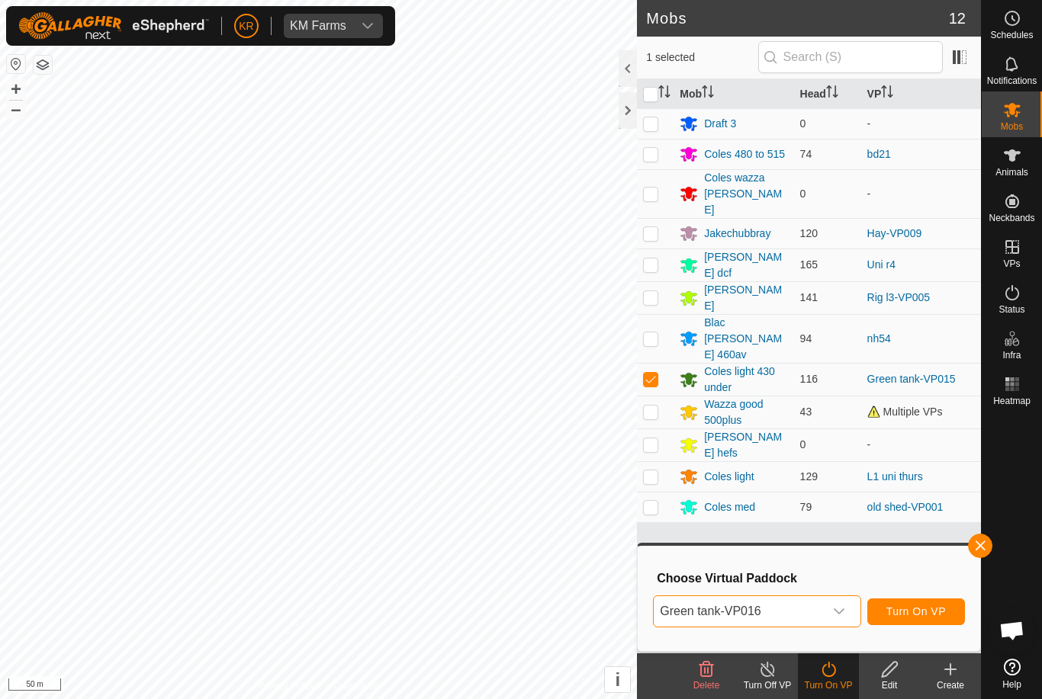
click at [928, 613] on span "Turn On VP" at bounding box center [915, 612] width 59 height 12
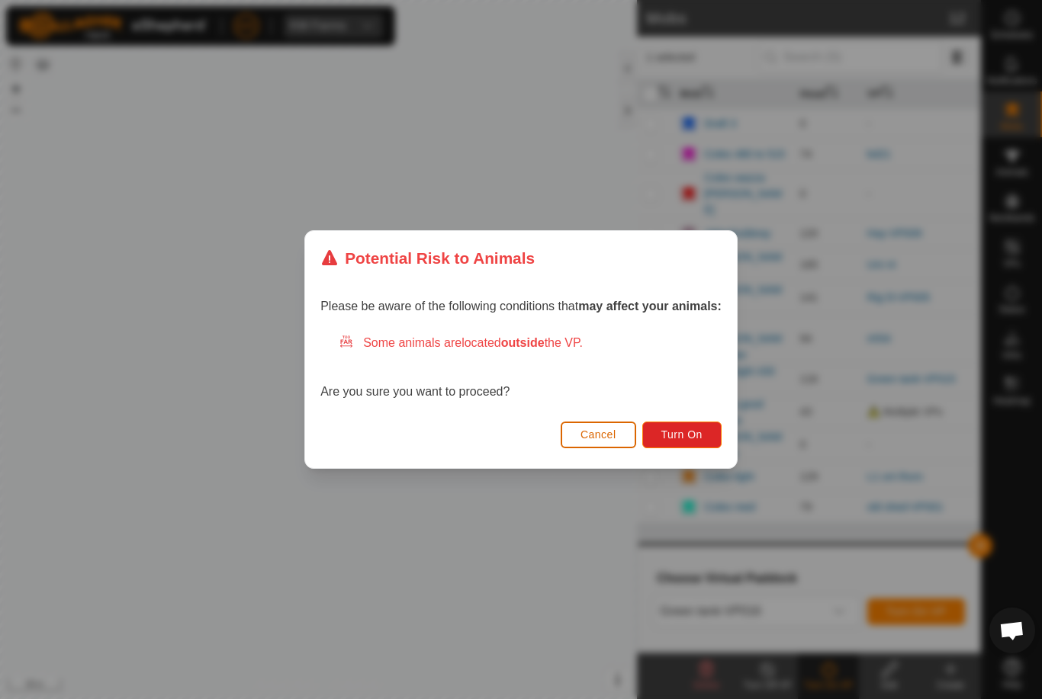
click at [696, 429] on span "Turn On" at bounding box center [681, 435] width 41 height 12
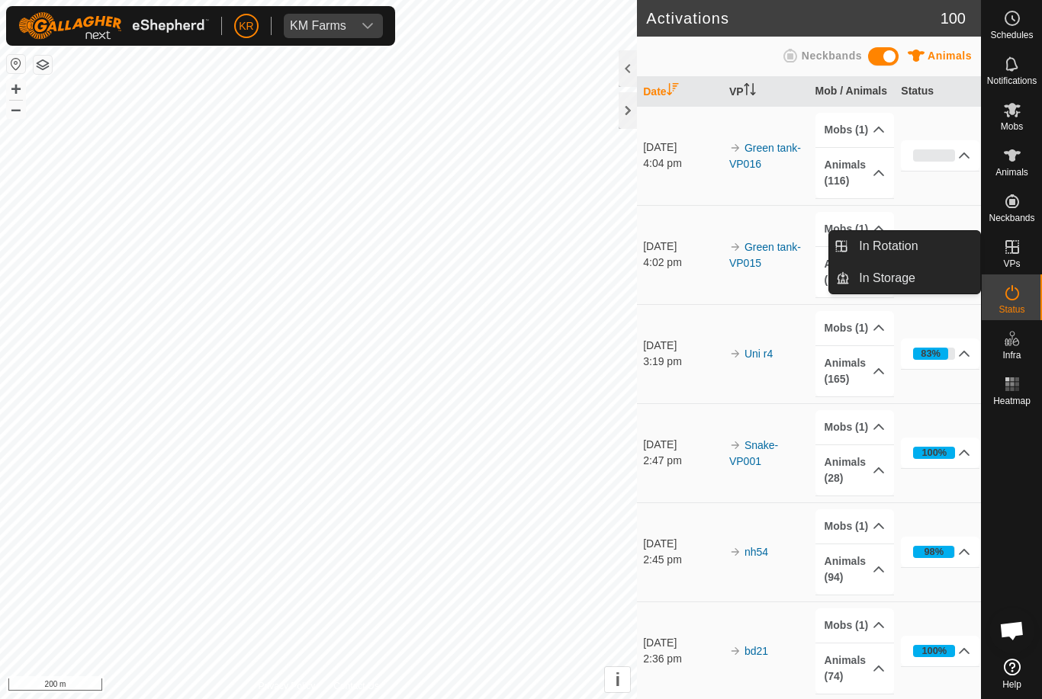
click at [921, 246] on link "In Rotation" at bounding box center [915, 246] width 130 height 31
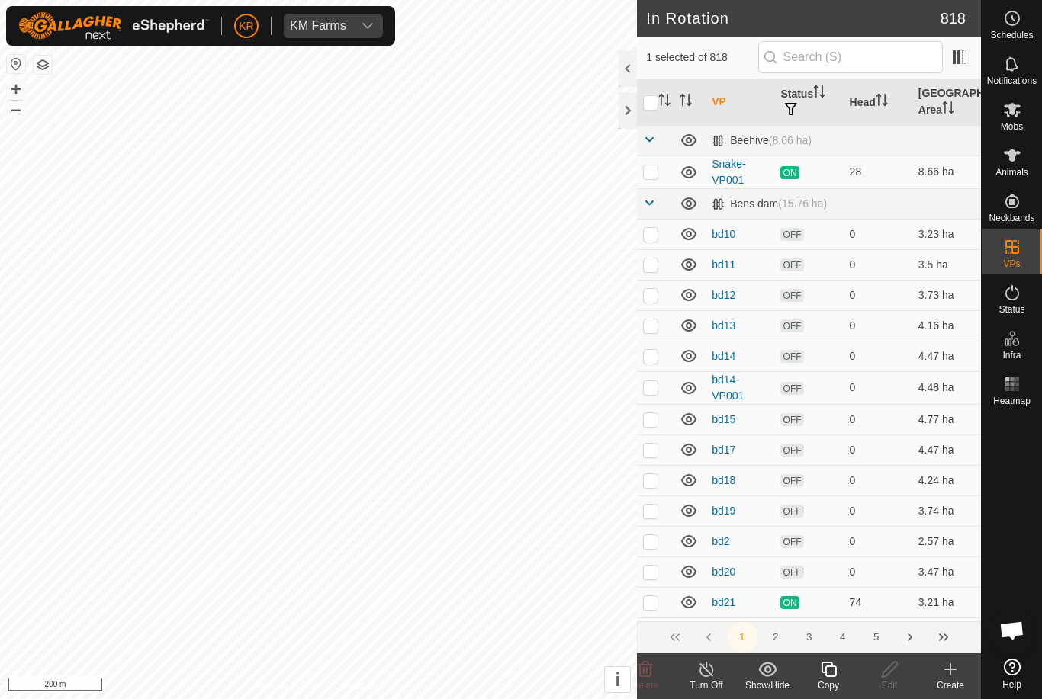
click at [947, 673] on icon at bounding box center [950, 670] width 18 height 18
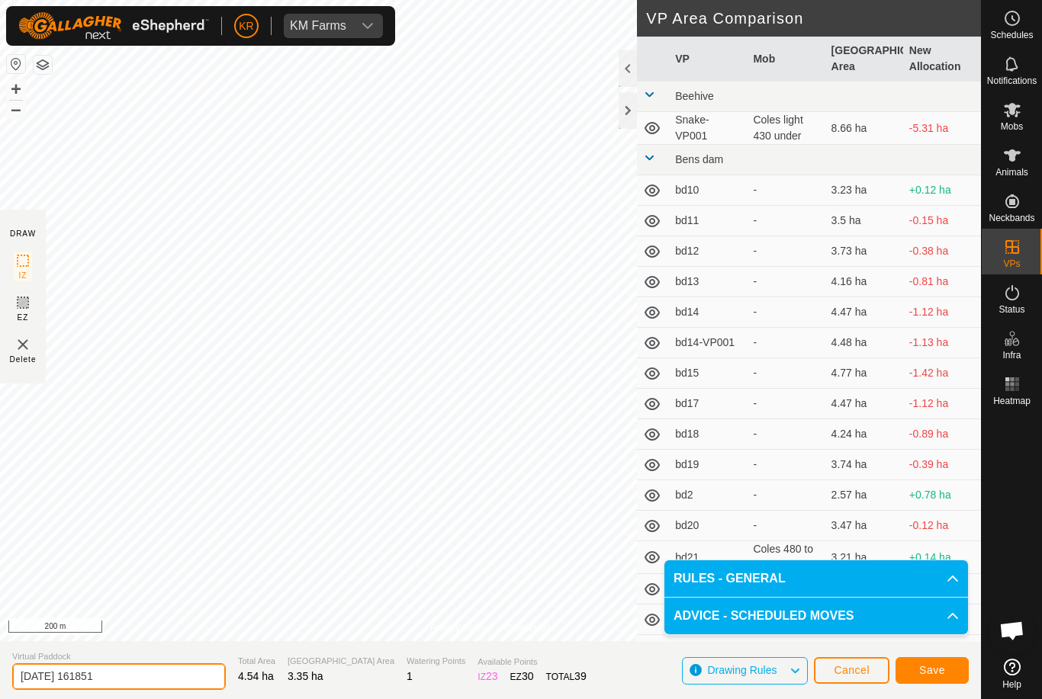
click at [124, 674] on input "[DATE] 161851" at bounding box center [119, 677] width 214 height 27
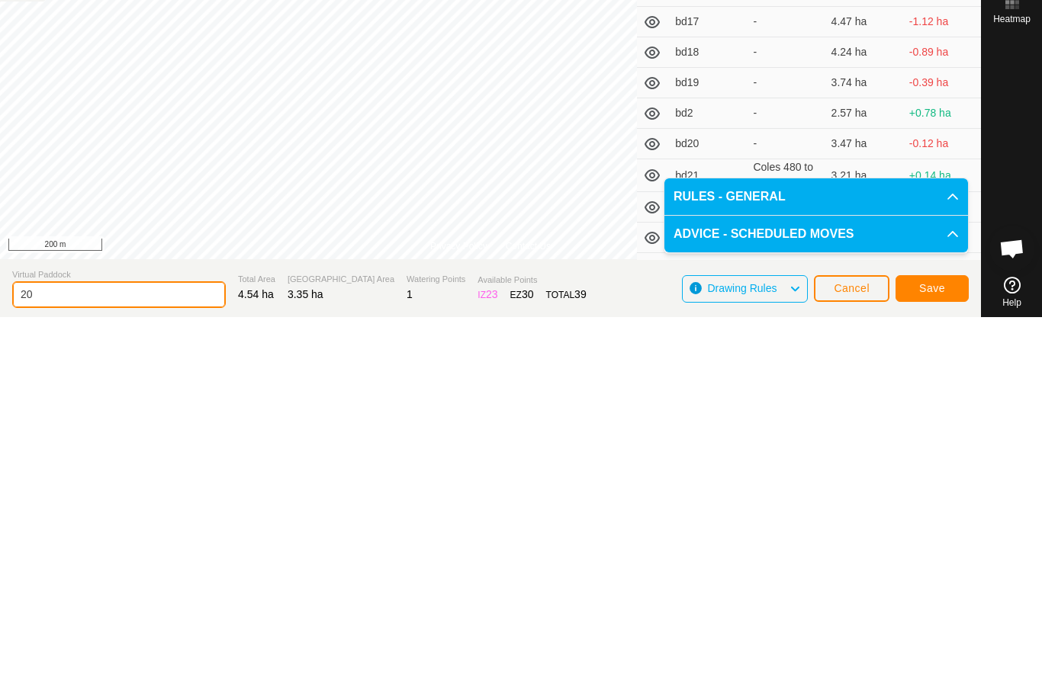
type input "2"
type input "Xxxxx"
click at [942, 664] on span "Save" at bounding box center [932, 670] width 26 height 12
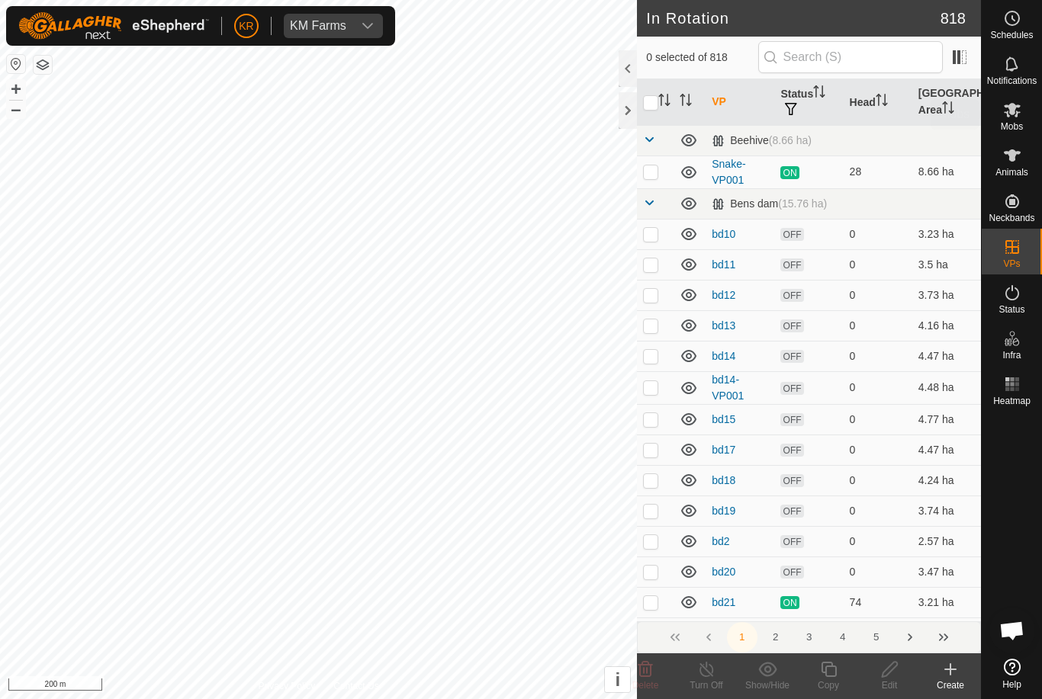
click at [1034, 108] on div "Mobs" at bounding box center [1012, 115] width 60 height 46
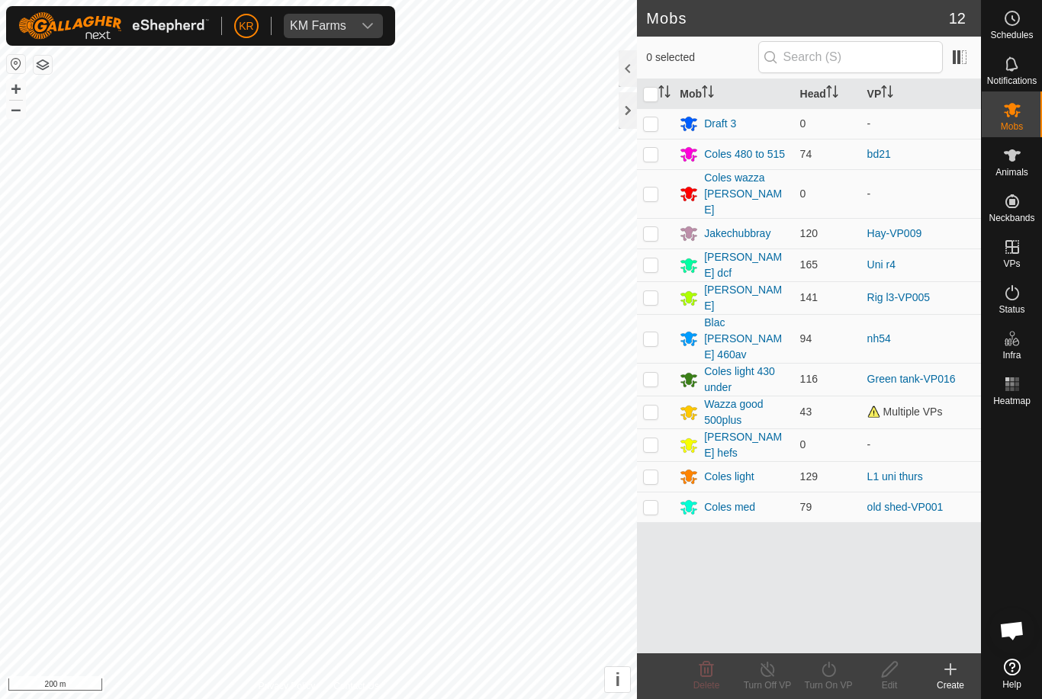
click at [667, 249] on td at bounding box center [655, 265] width 37 height 33
checkbox input "true"
click at [835, 690] on div "Turn On VP" at bounding box center [828, 686] width 61 height 14
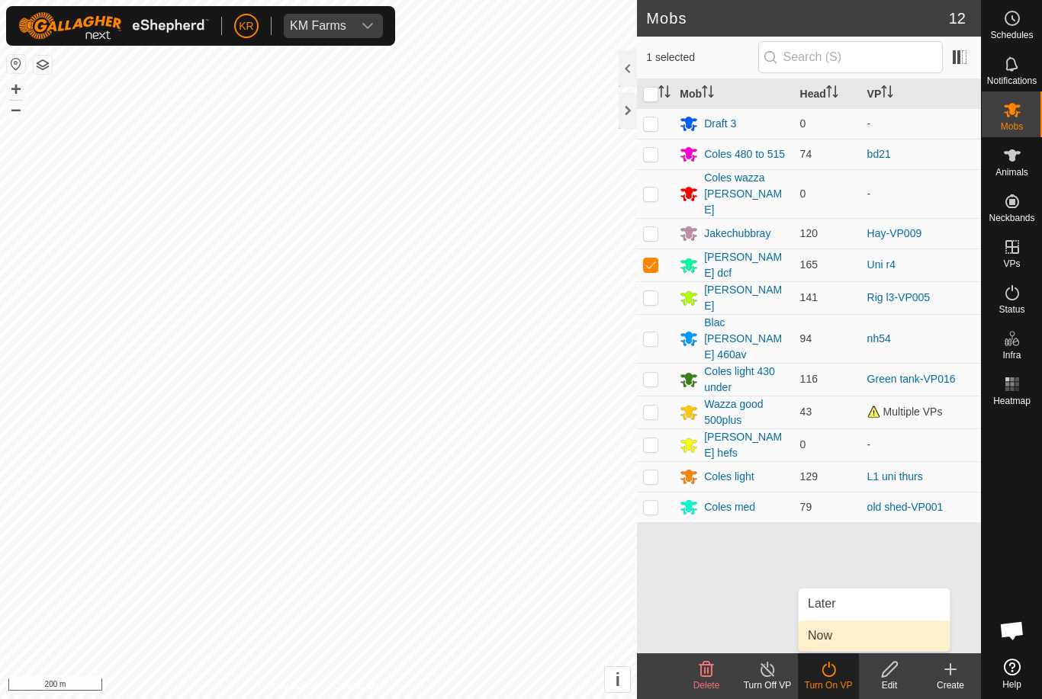
click at [842, 641] on link "Now" at bounding box center [874, 636] width 151 height 31
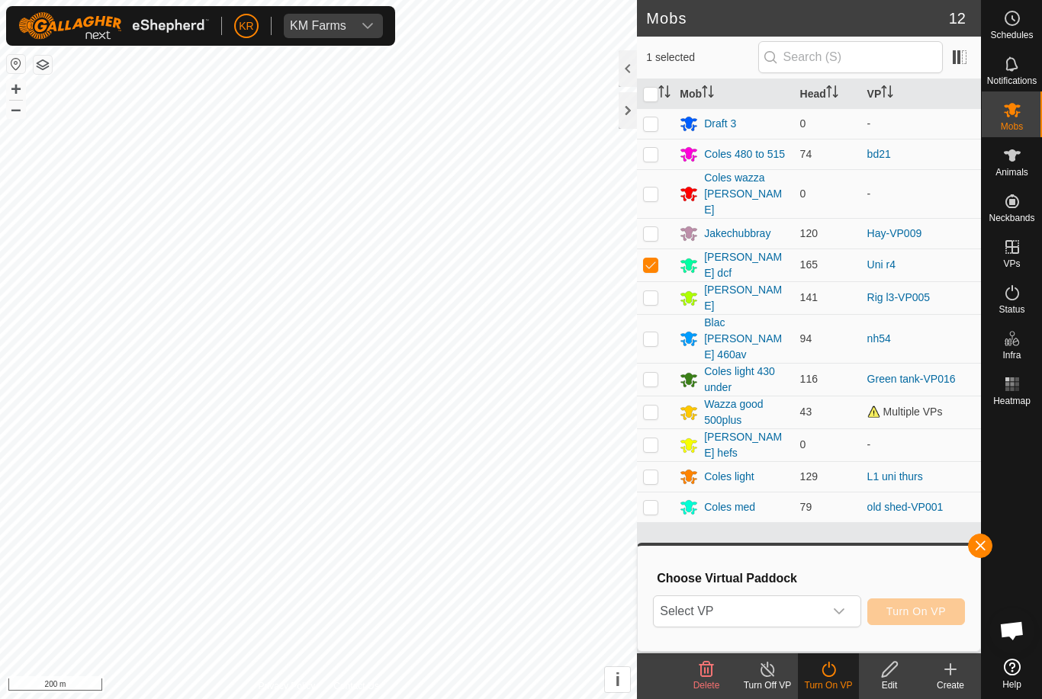
click at [807, 612] on span "Select VP" at bounding box center [738, 612] width 169 height 31
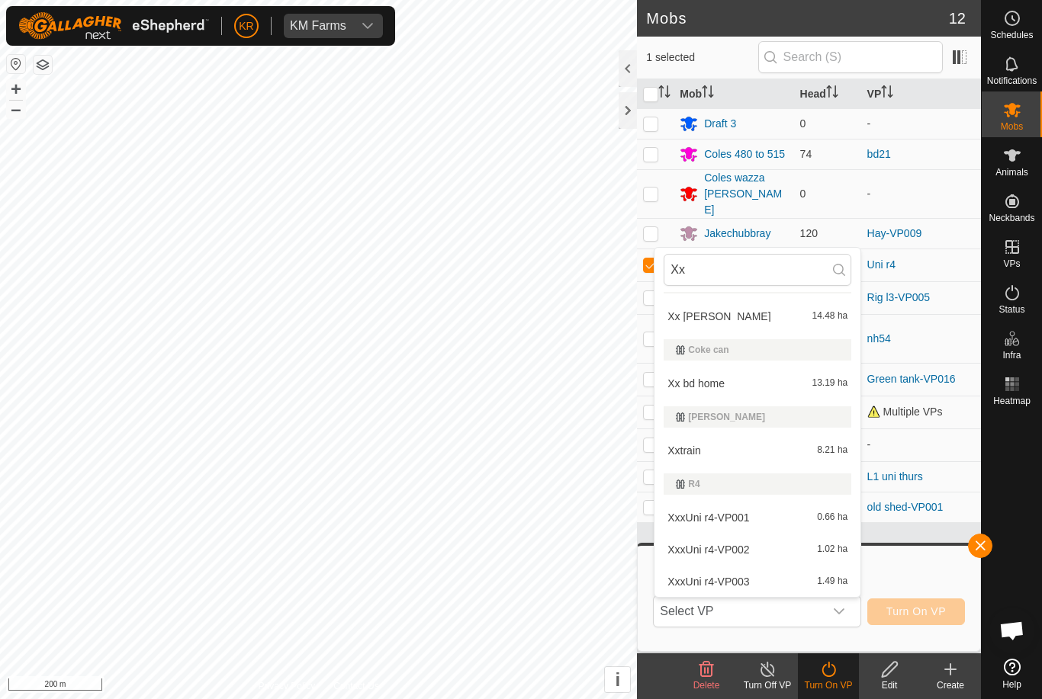
scroll to position [26, 0]
click at [722, 278] on input "Xx" at bounding box center [758, 270] width 188 height 32
type input "X"
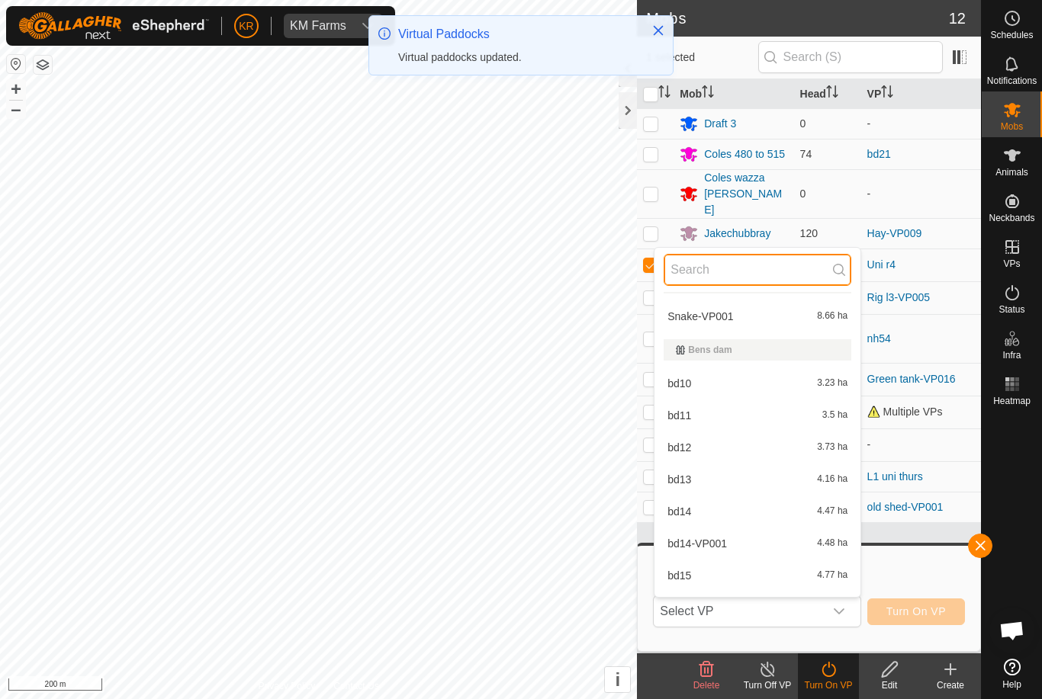
click at [740, 272] on input "text" at bounding box center [758, 270] width 188 height 32
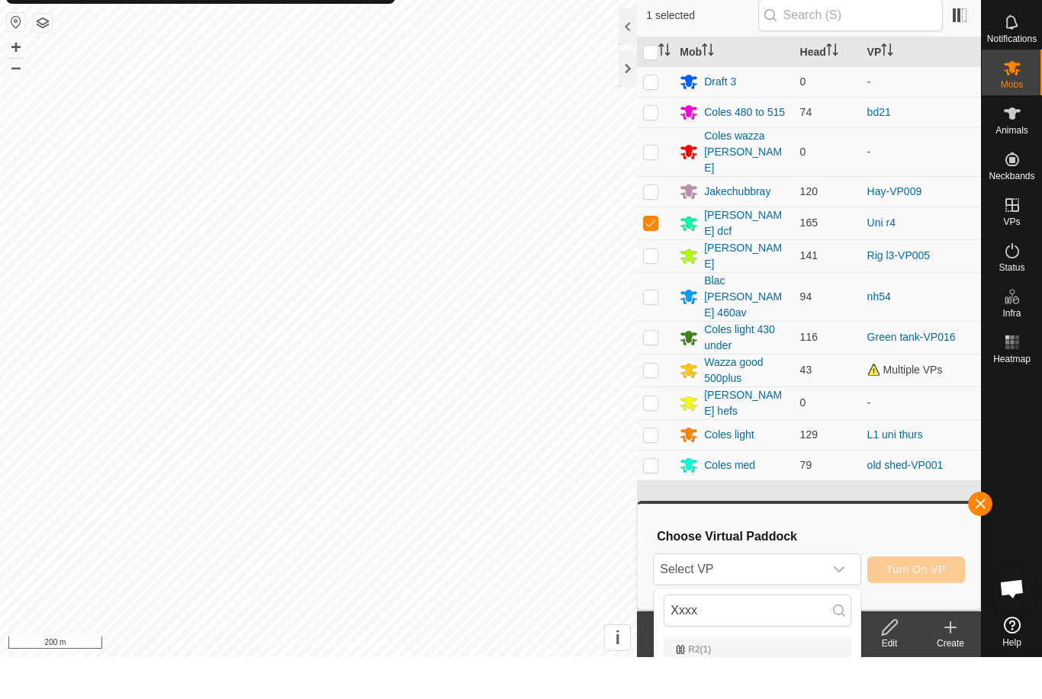
scroll to position [42, 0]
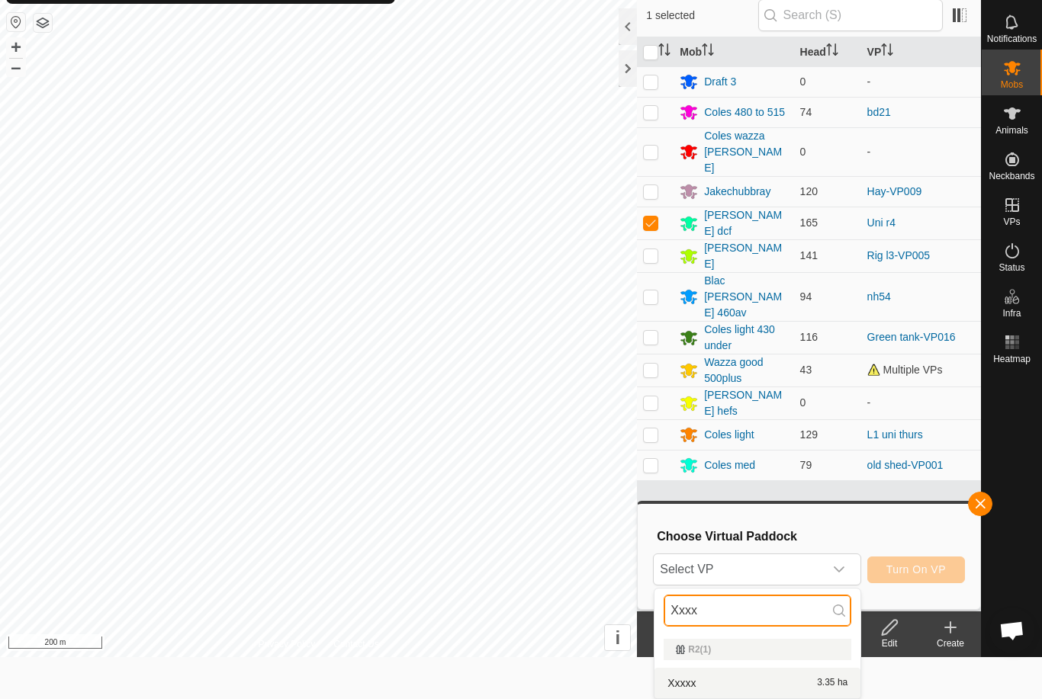
type input "Xxxx"
click at [770, 676] on div "Xxxxx 3.35 ha" at bounding box center [758, 683] width 188 height 18
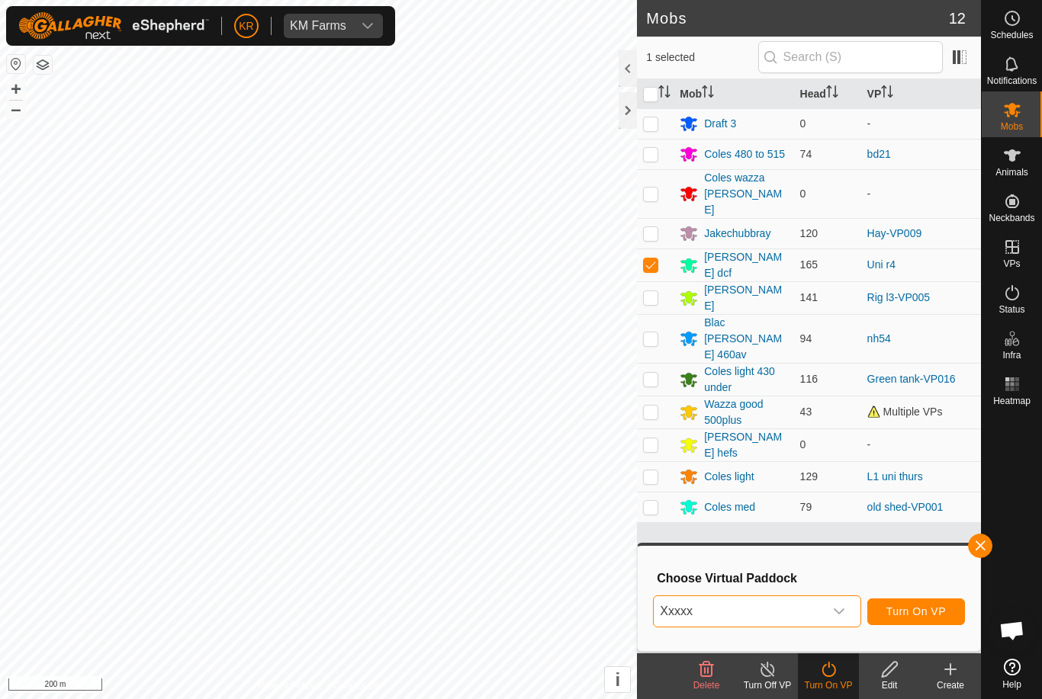
scroll to position [0, 0]
click at [917, 613] on span "Turn On VP" at bounding box center [915, 612] width 59 height 12
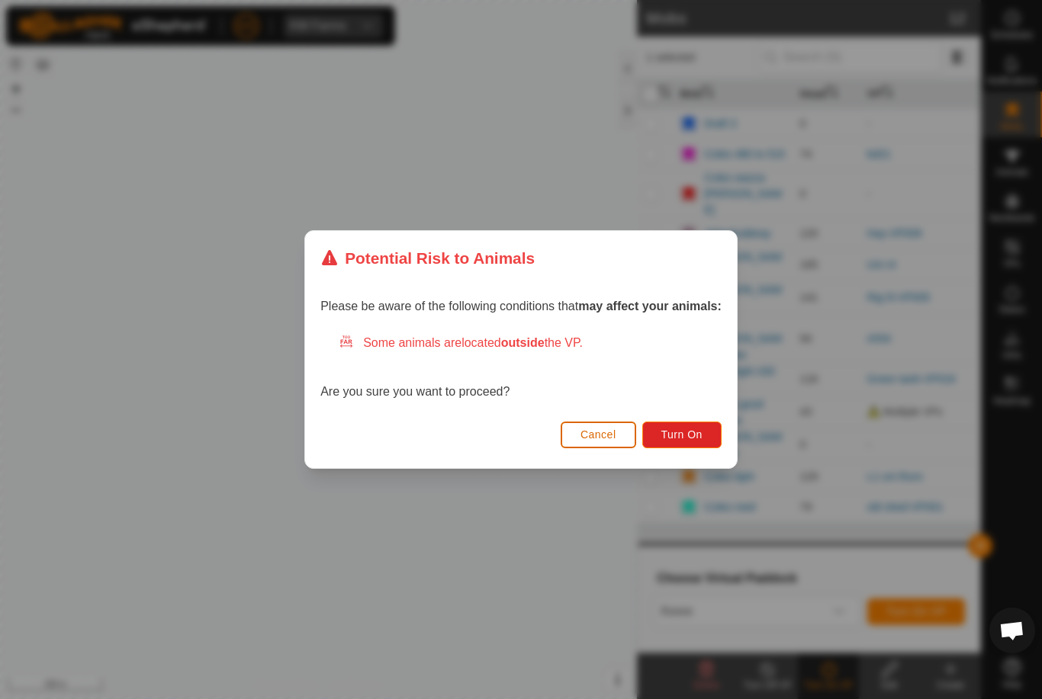
click at [699, 436] on span "Turn On" at bounding box center [681, 435] width 41 height 12
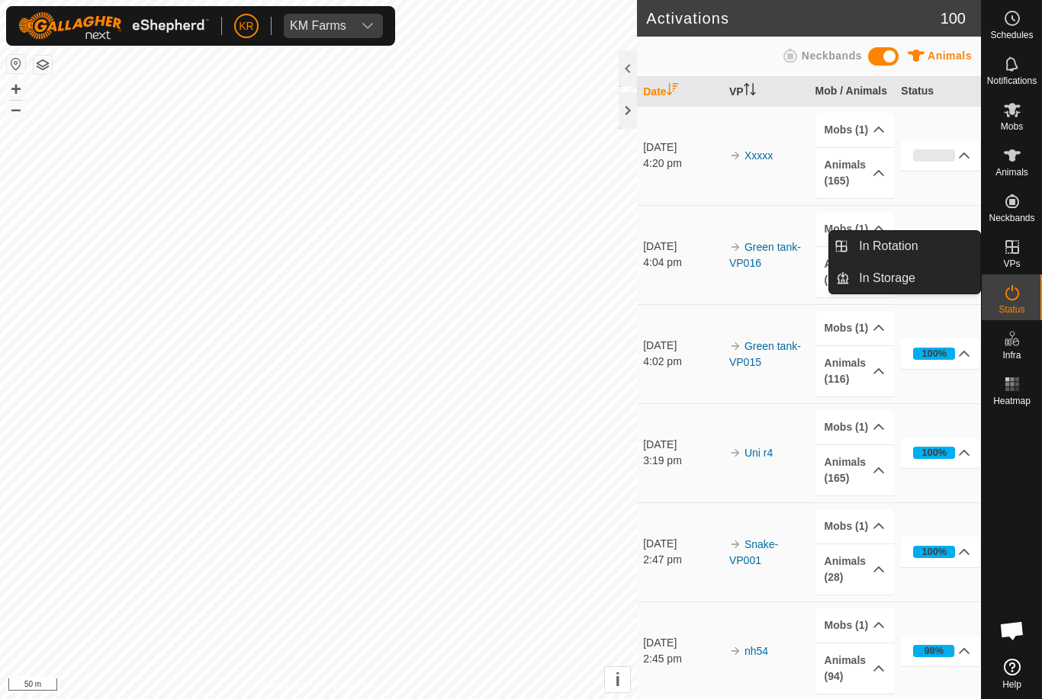
click at [900, 249] on span "In Rotation" at bounding box center [888, 246] width 59 height 18
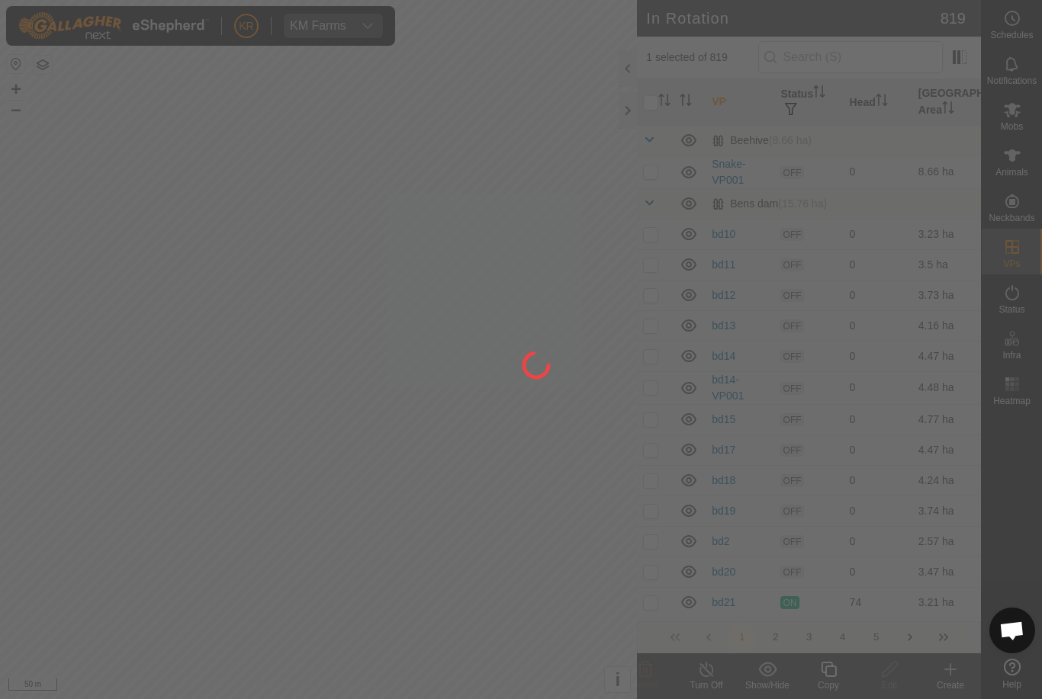
click at [900, 246] on div at bounding box center [521, 349] width 1042 height 699
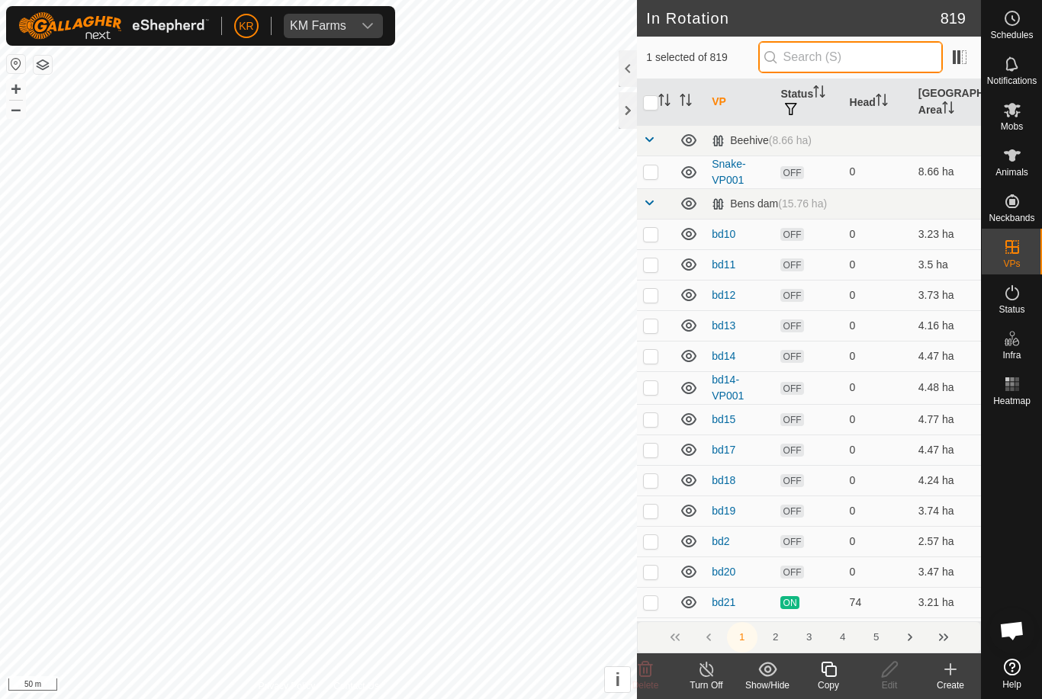
click at [871, 57] on input "text" at bounding box center [850, 57] width 185 height 32
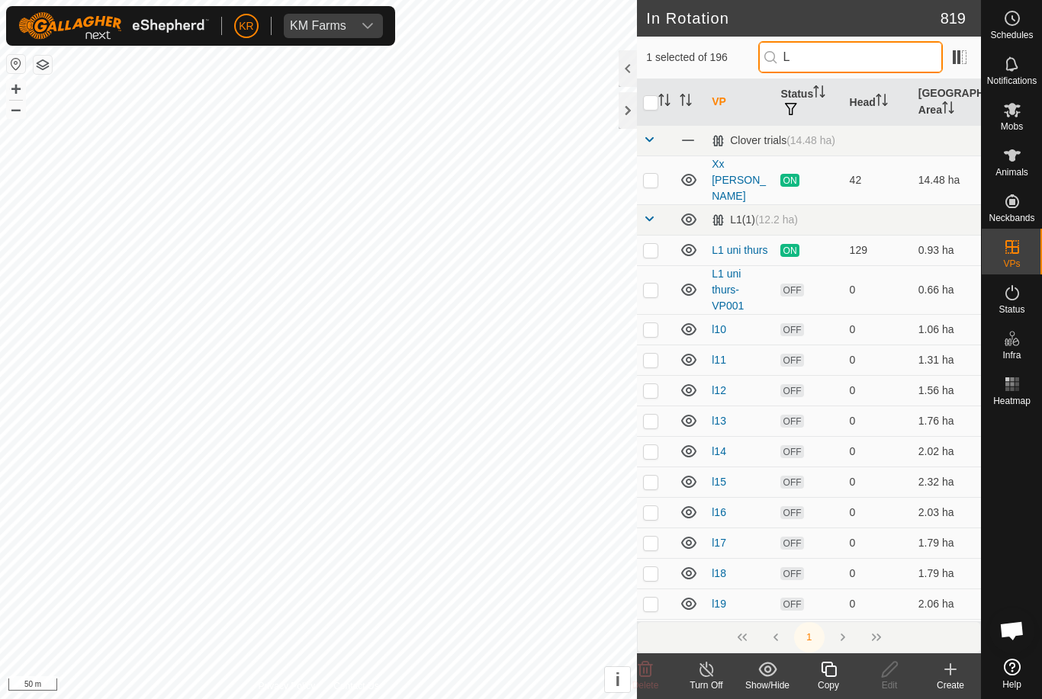
type input "L"
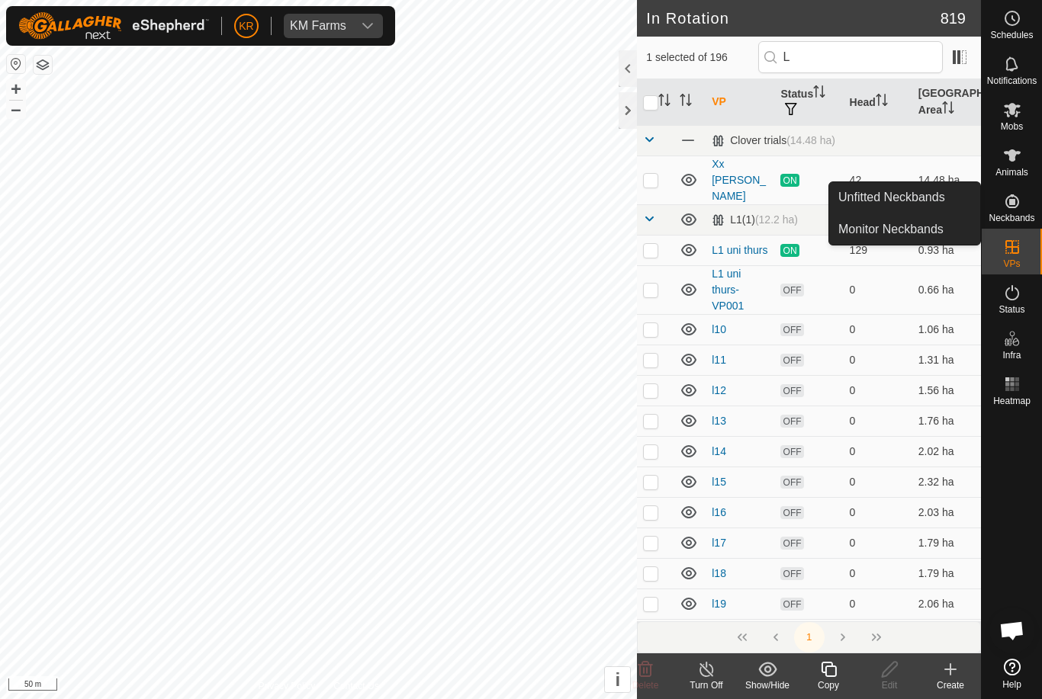
click at [931, 203] on span "Unfitted Neckbands" at bounding box center [891, 197] width 107 height 18
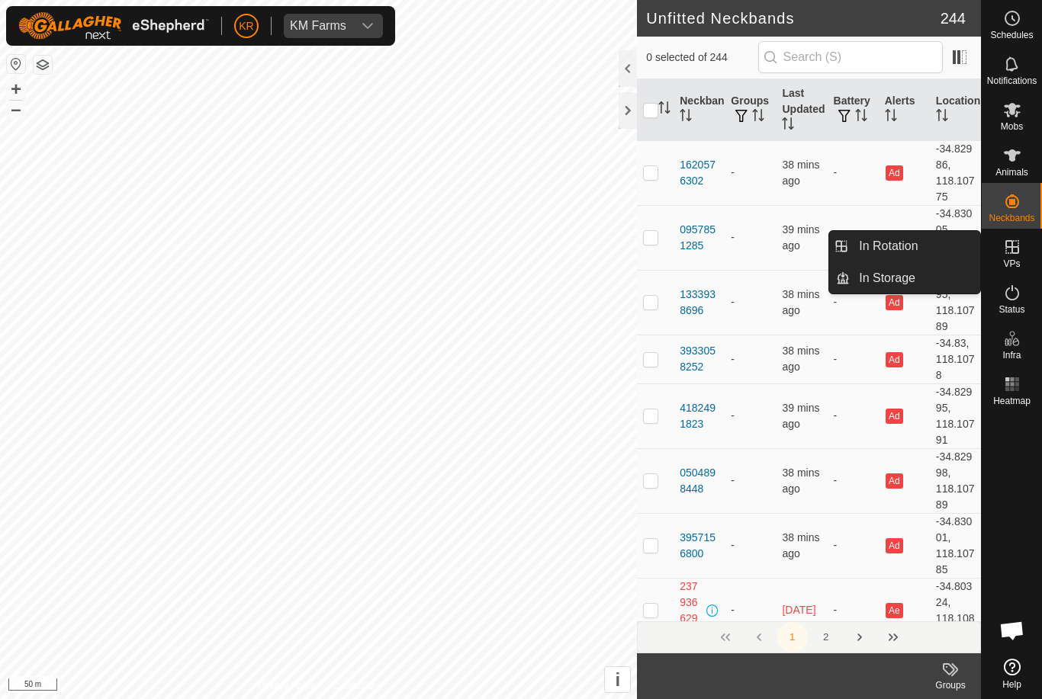
click at [912, 244] on span "In Rotation" at bounding box center [888, 246] width 59 height 18
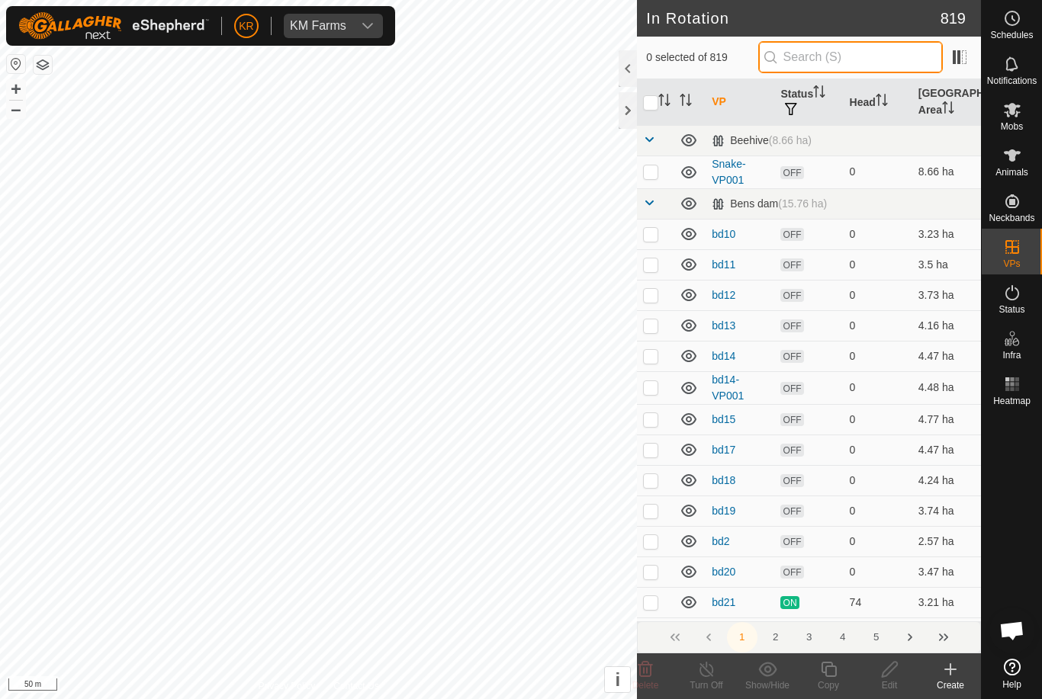
click at [838, 63] on input "text" at bounding box center [850, 57] width 185 height 32
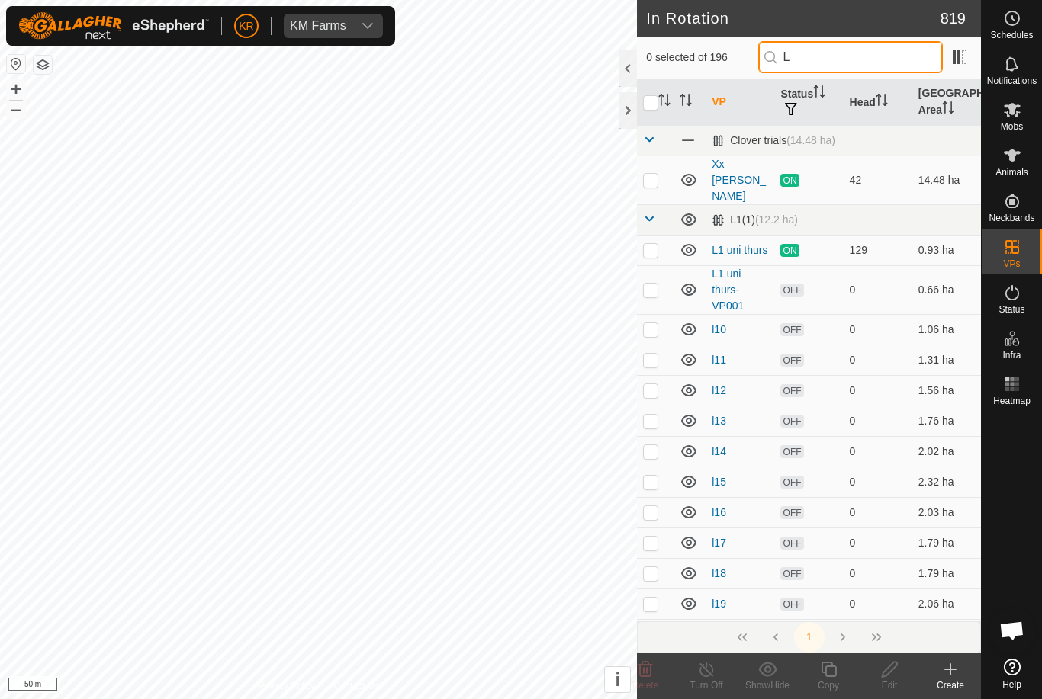
click at [866, 59] on input "L" at bounding box center [850, 57] width 185 height 32
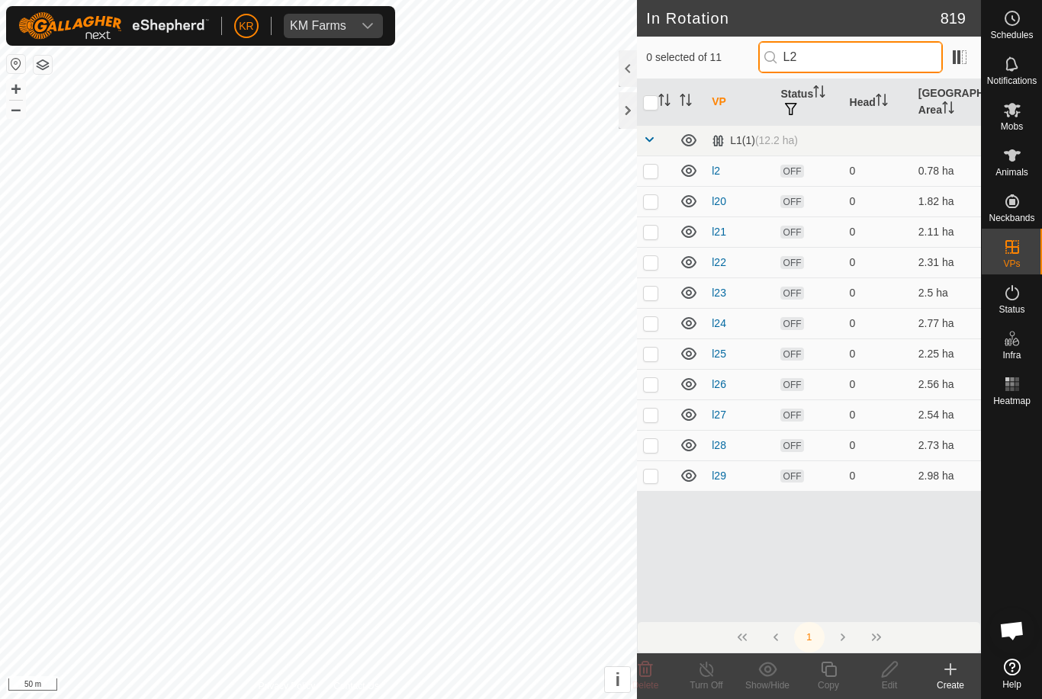
type input "L2"
click at [651, 169] on p-checkbox at bounding box center [650, 171] width 15 height 12
click at [664, 163] on td at bounding box center [655, 171] width 37 height 31
click at [652, 175] on p-checkbox at bounding box center [650, 171] width 15 height 12
click at [655, 167] on p-checkbox at bounding box center [650, 171] width 15 height 12
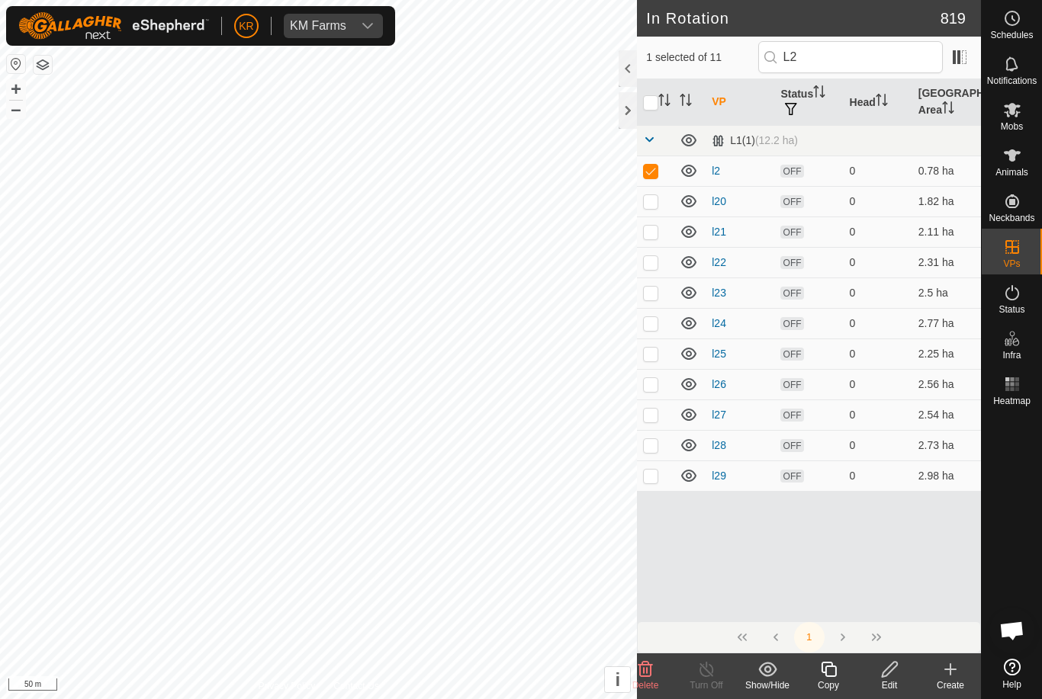
checkbox input "false"
click at [863, 60] on input "L2" at bounding box center [850, 57] width 185 height 32
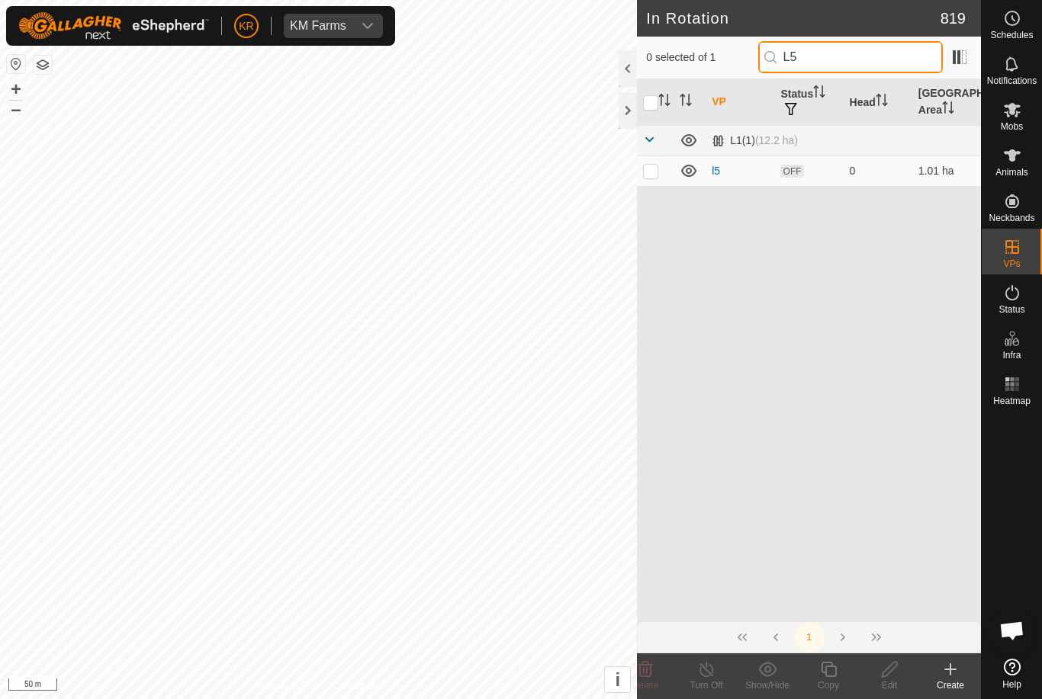
type input "L5"
click at [648, 167] on p-checkbox at bounding box center [650, 171] width 15 height 12
checkbox input "true"
click at [889, 679] on div "Edit" at bounding box center [889, 686] width 61 height 14
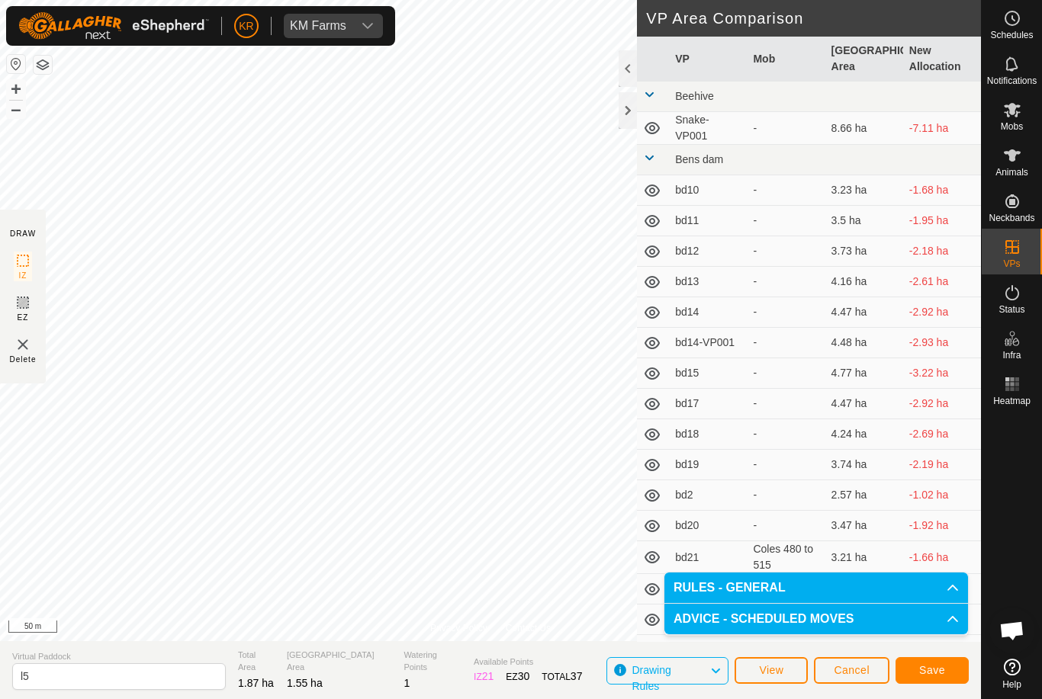
click at [938, 674] on span "Save" at bounding box center [932, 670] width 26 height 12
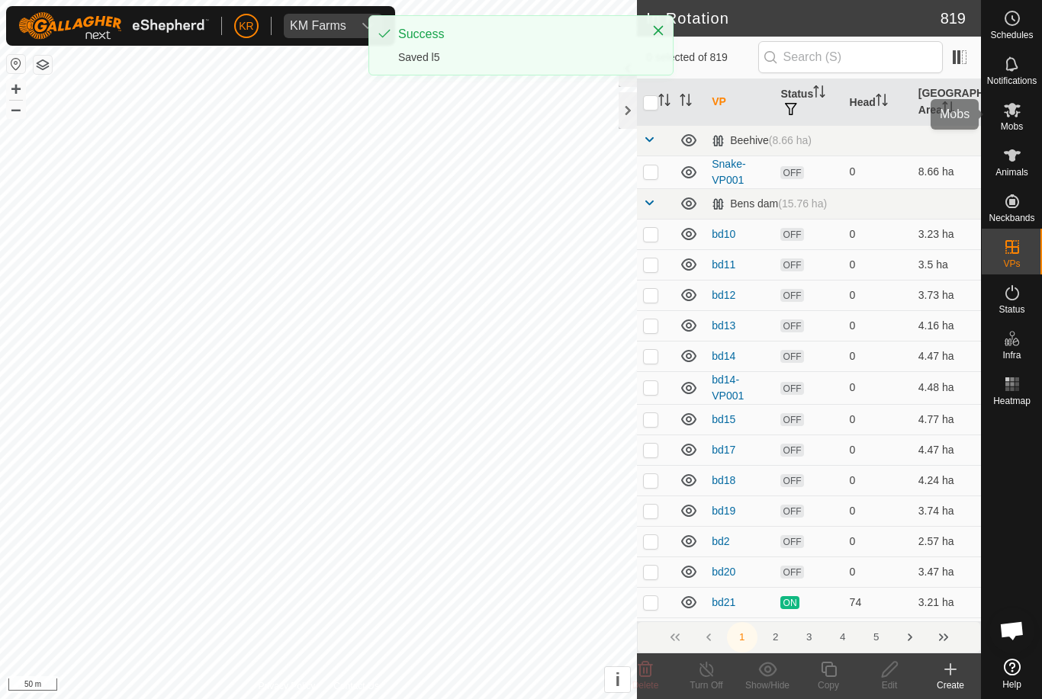
click at [1008, 114] on icon at bounding box center [1012, 110] width 18 height 18
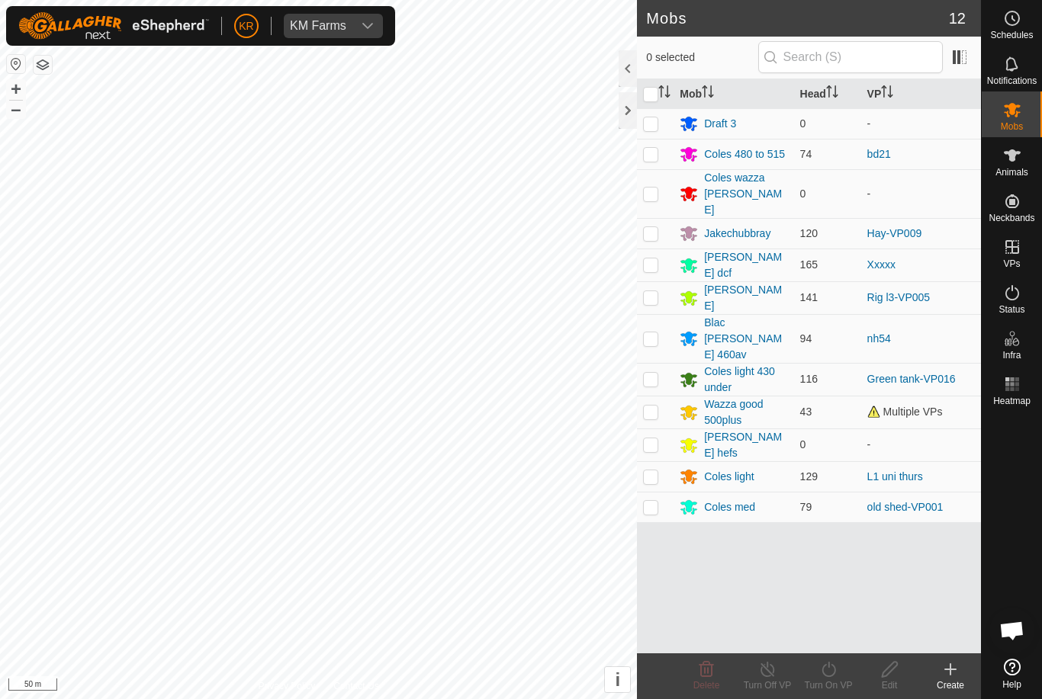
click at [654, 471] on p-checkbox at bounding box center [650, 477] width 15 height 12
checkbox input "true"
click at [838, 674] on turn-on-svg-icon at bounding box center [828, 670] width 61 height 18
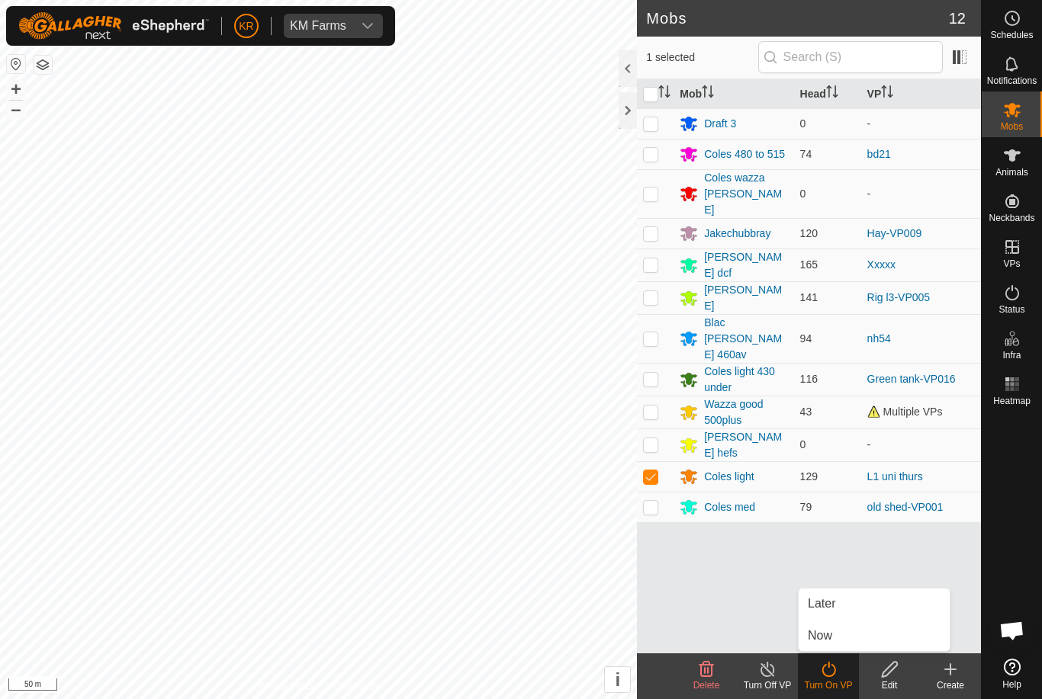
click at [842, 634] on link "Now" at bounding box center [874, 636] width 151 height 31
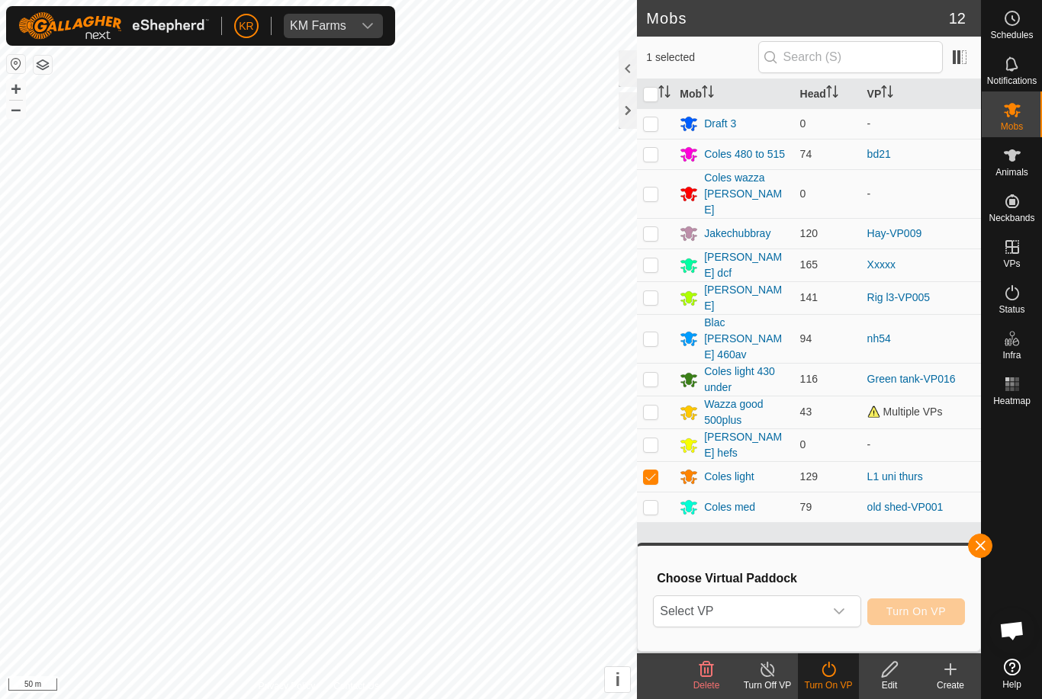
click at [792, 613] on span "Select VP" at bounding box center [738, 612] width 169 height 31
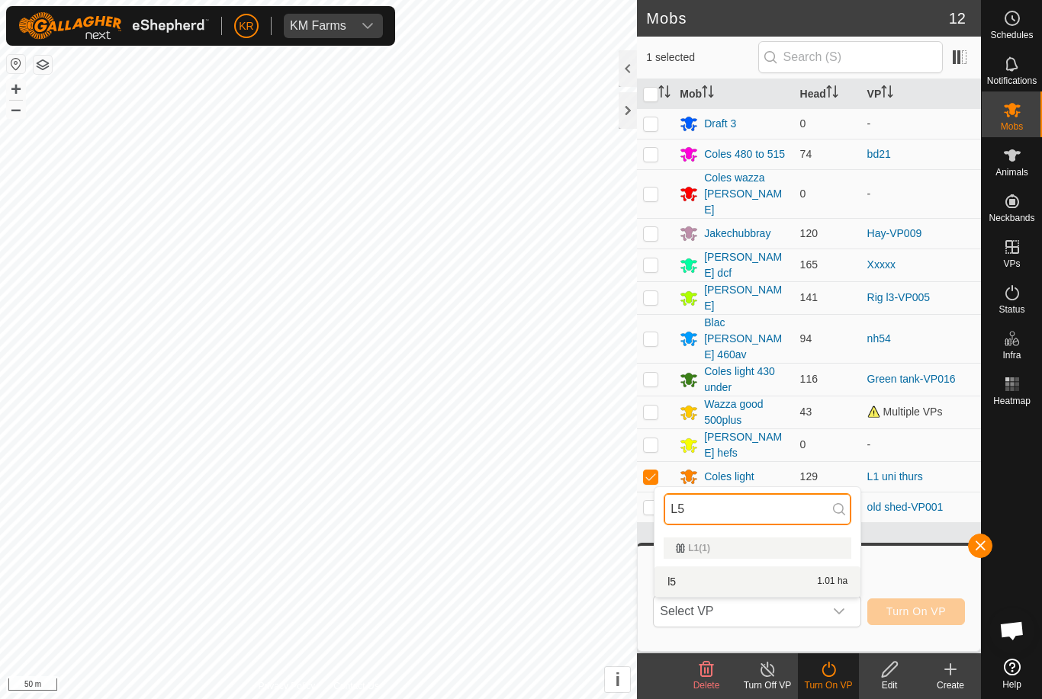
type input "L5"
click at [780, 587] on div "l5 1.01 ha" at bounding box center [758, 582] width 188 height 18
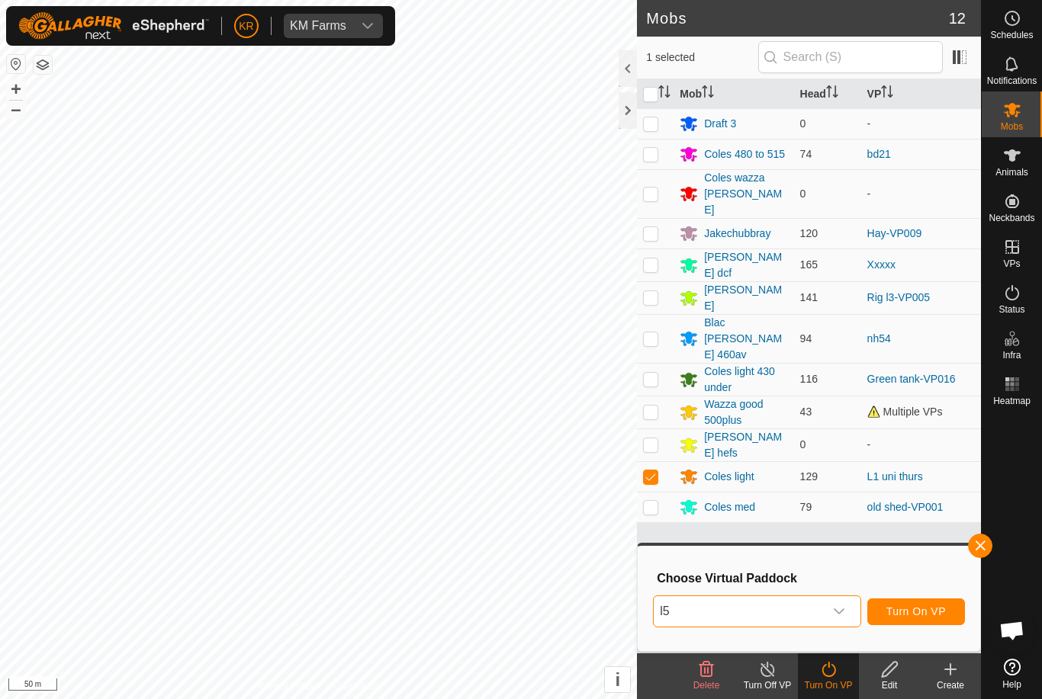
click at [919, 613] on span "Turn On VP" at bounding box center [915, 612] width 59 height 12
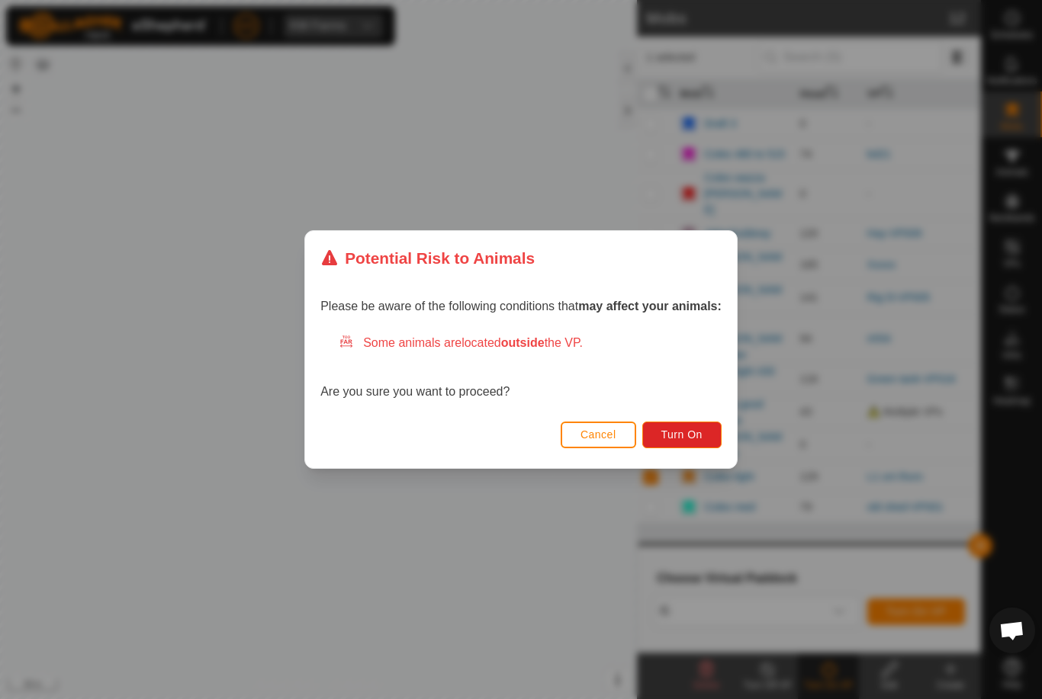
click at [691, 434] on span "Turn On" at bounding box center [681, 435] width 41 height 12
